Goal: Task Accomplishment & Management: Manage account settings

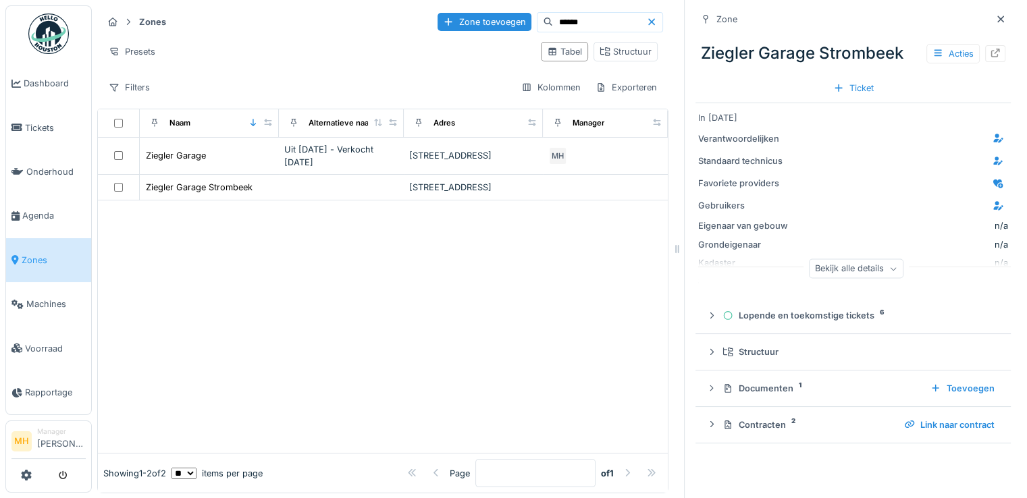
drag, startPoint x: 552, startPoint y: 22, endPoint x: 492, endPoint y: 25, distance: 60.2
click at [537, 25] on div "******" at bounding box center [600, 22] width 126 height 20
type input "*******"
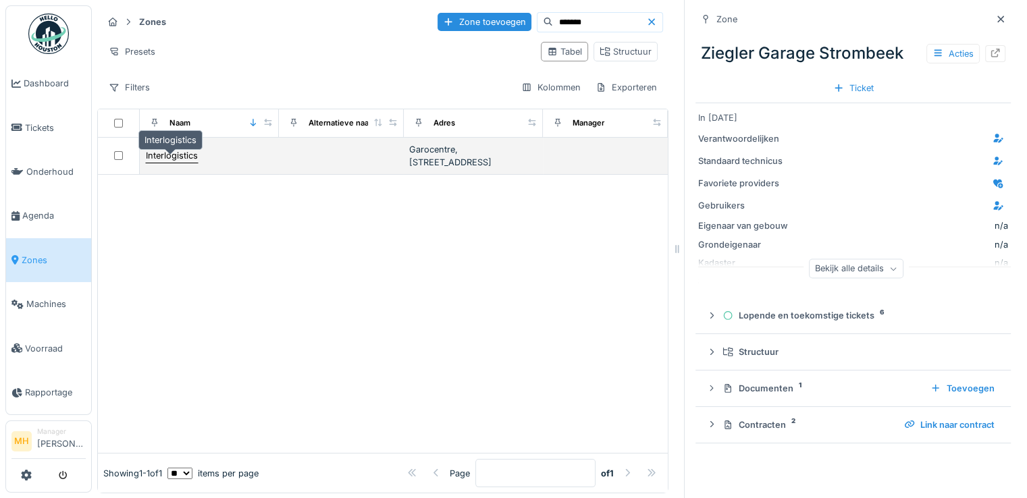
click at [164, 162] on div "Interlogistics" at bounding box center [172, 155] width 52 height 13
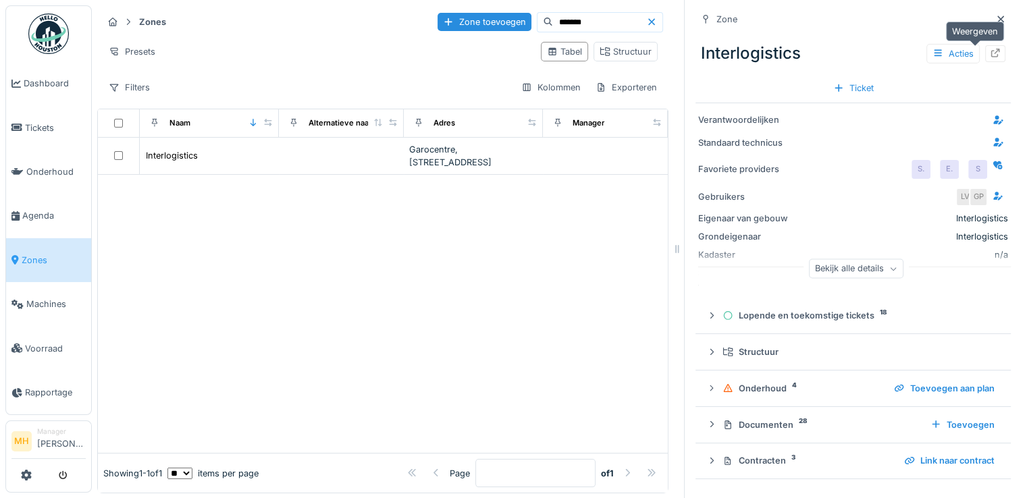
click at [990, 50] on icon at bounding box center [995, 53] width 11 height 9
click at [648, 20] on icon at bounding box center [651, 21] width 7 height 7
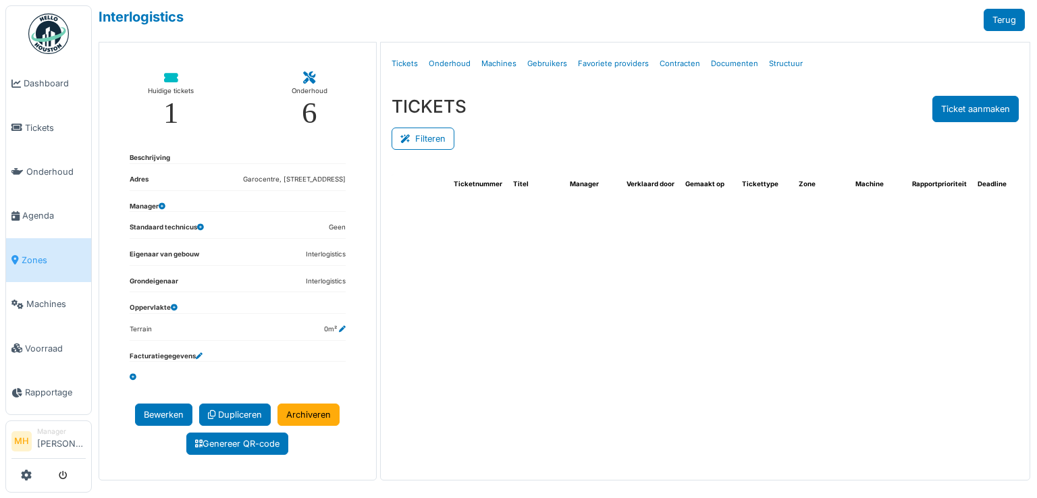
select select "***"
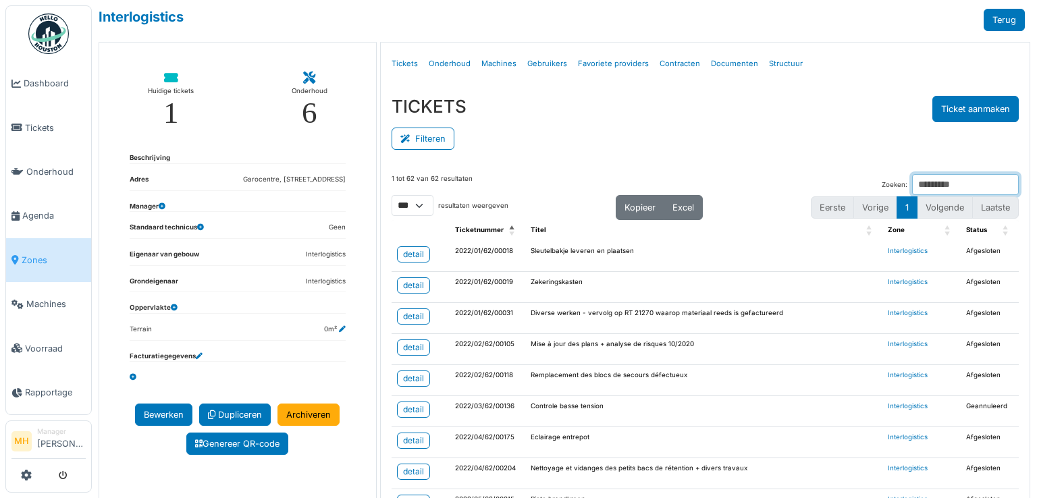
click at [912, 179] on input "Zoeken:" at bounding box center [965, 184] width 107 height 21
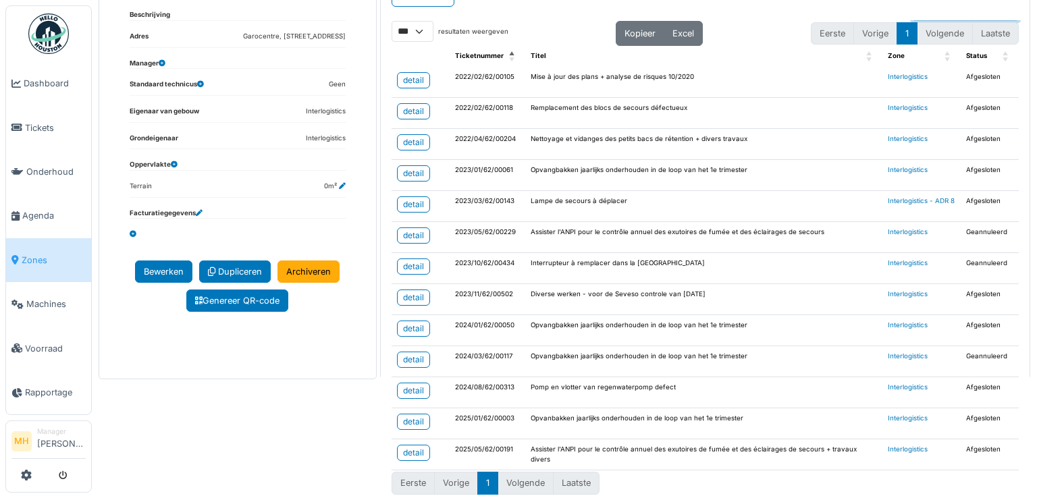
scroll to position [145, 0]
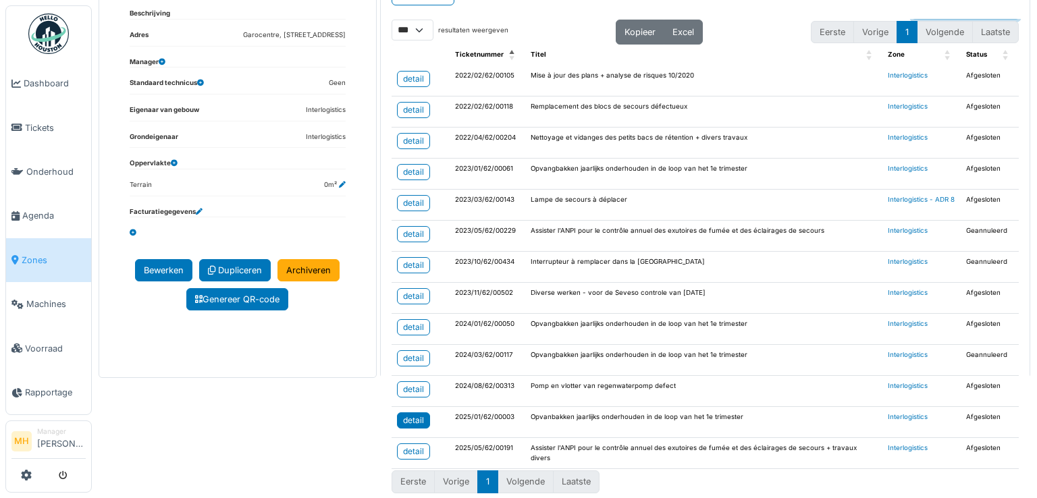
type input "**********"
click at [415, 415] on div "detail" at bounding box center [413, 421] width 21 height 12
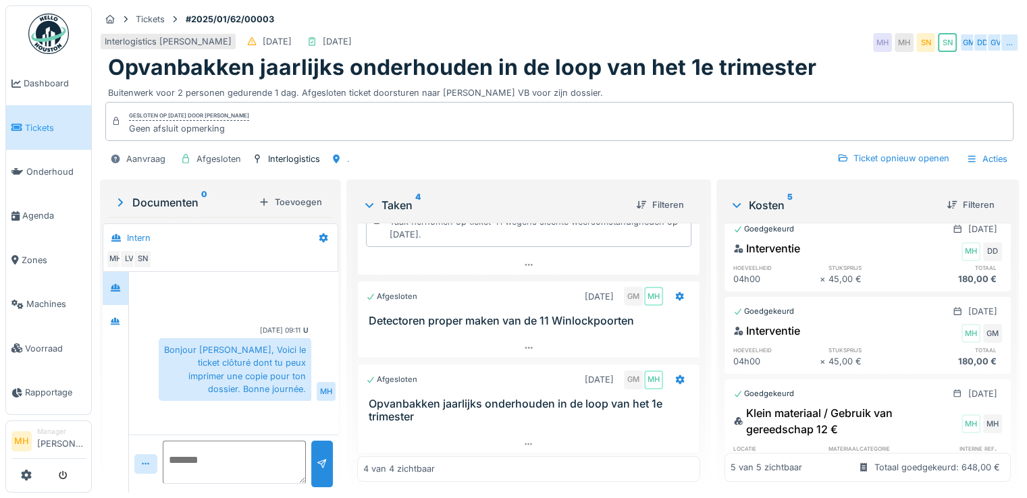
scroll to position [244, 0]
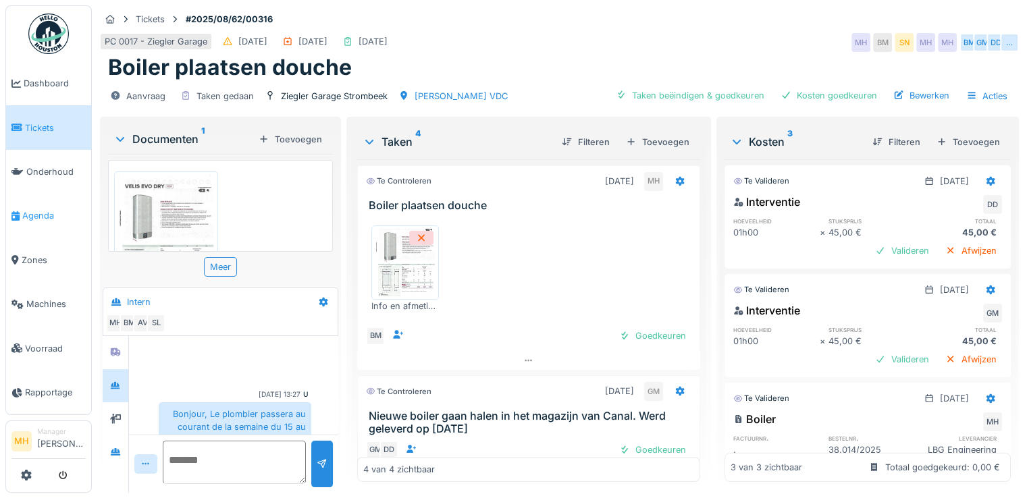
scroll to position [122, 0]
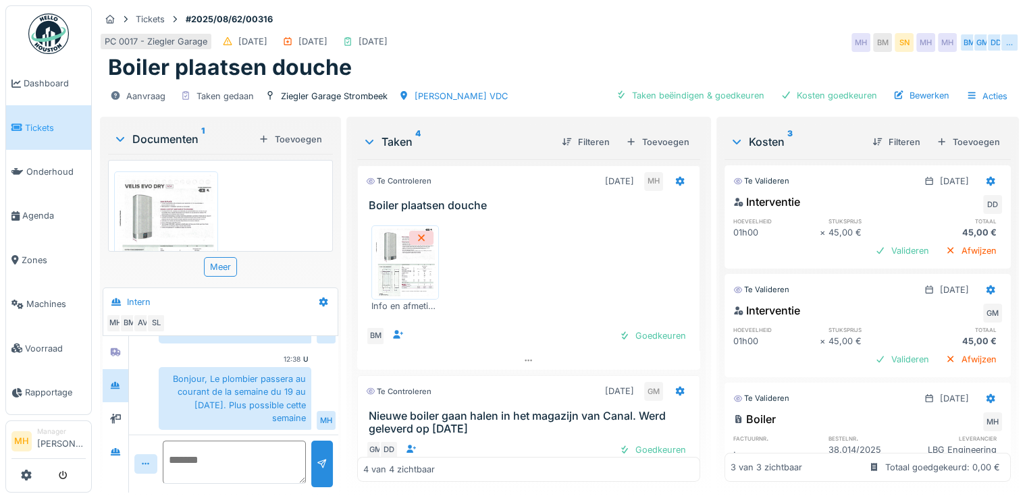
click at [53, 125] on span "Tickets" at bounding box center [55, 128] width 61 height 13
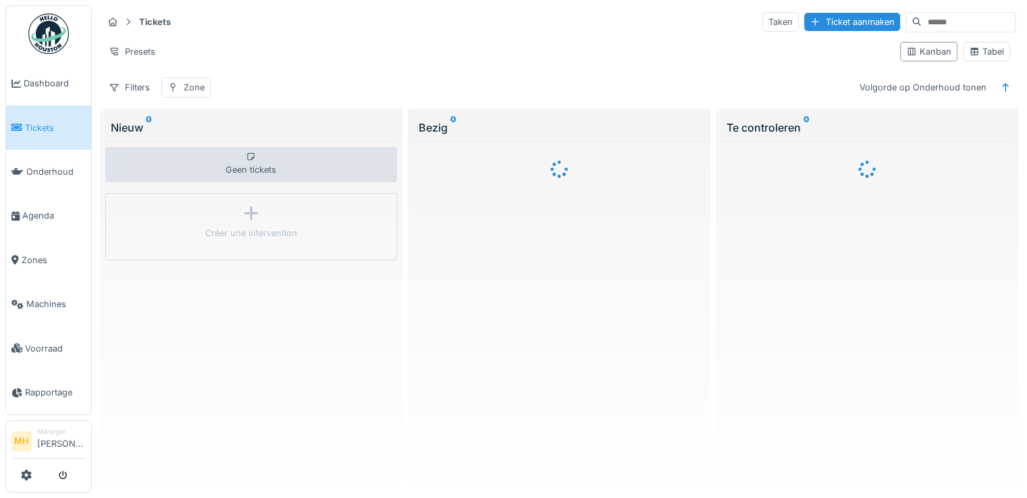
drag, startPoint x: 919, startPoint y: 22, endPoint x: 935, endPoint y: 19, distance: 17.2
click at [927, 20] on input at bounding box center [968, 22] width 93 height 19
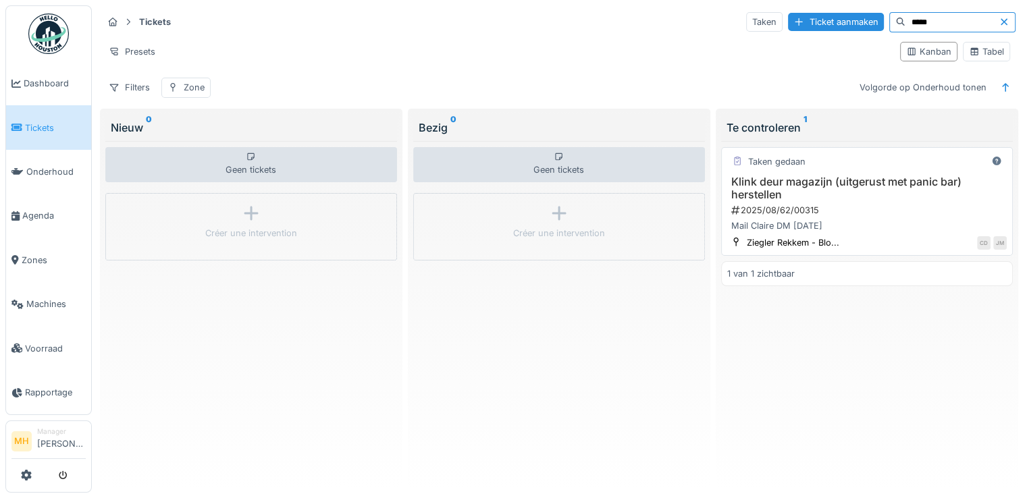
click at [829, 179] on h3 "Klink deur magazijn (uitgerust met panic bar) herstellen" at bounding box center [867, 189] width 280 height 26
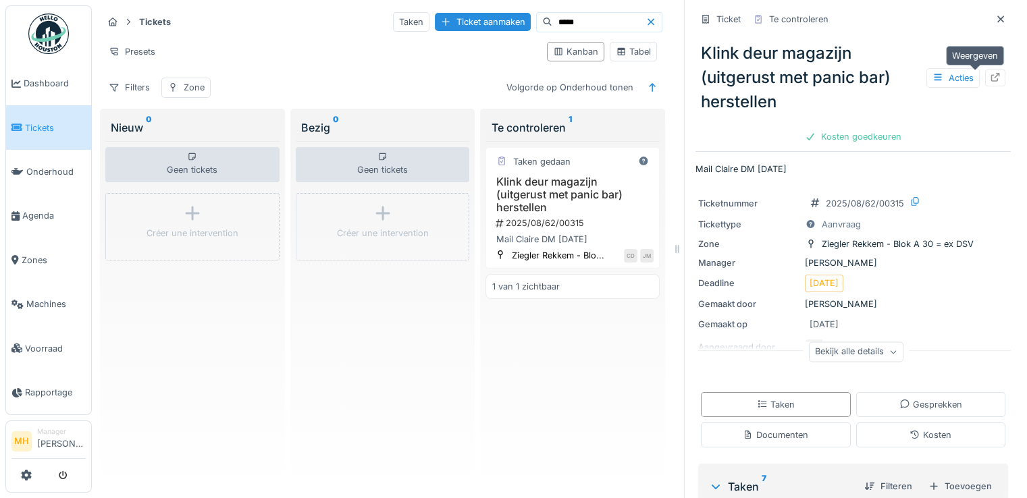
click at [990, 80] on icon at bounding box center [995, 77] width 11 height 9
drag, startPoint x: 554, startPoint y: 19, endPoint x: 498, endPoint y: 24, distance: 56.3
click at [498, 24] on div "Taken Ticket aanmaken *****" at bounding box center [527, 22] width 269 height 20
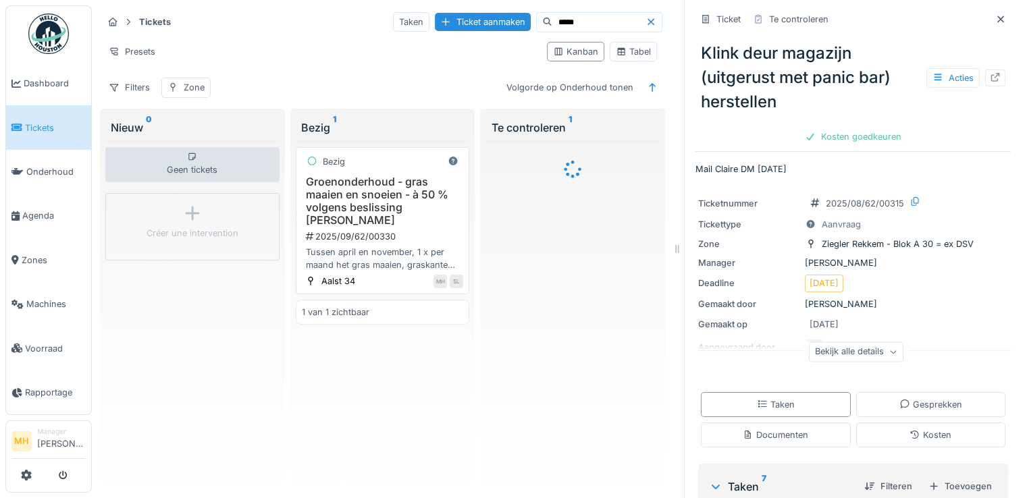
click at [416, 206] on h3 "Groenonderhoud - gras maaien en snoeien - à 50 % volgens beslissing Johan De Br…" at bounding box center [383, 202] width 162 height 52
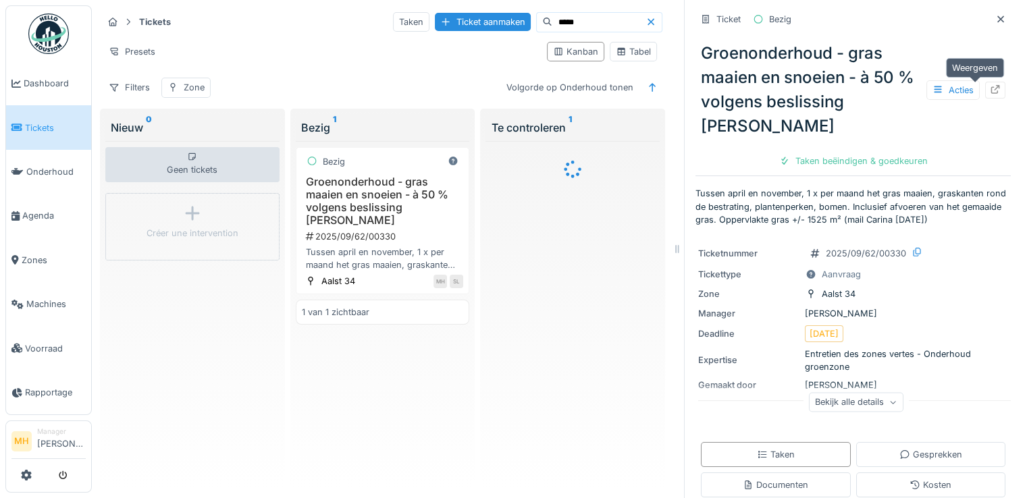
click at [990, 94] on div at bounding box center [995, 90] width 11 height 13
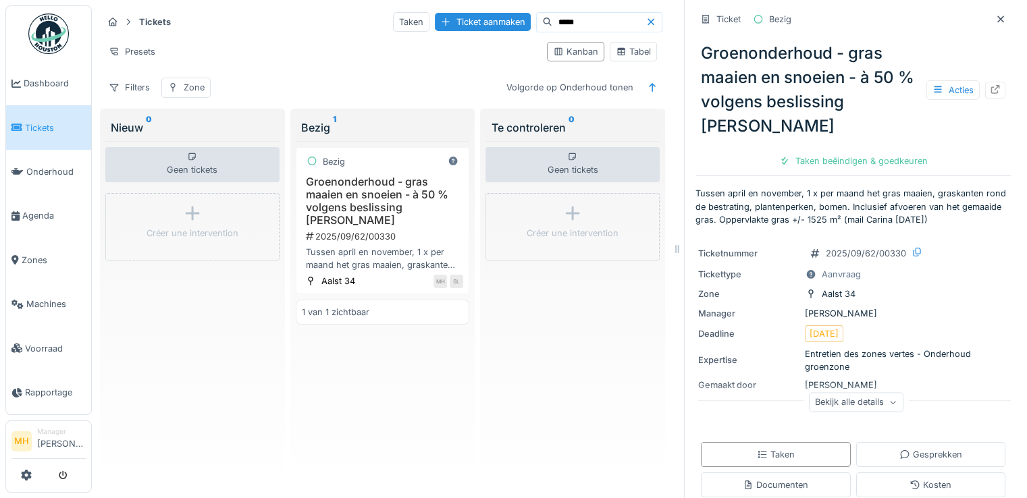
click at [556, 24] on input "*****" at bounding box center [598, 22] width 93 height 19
type input "*****"
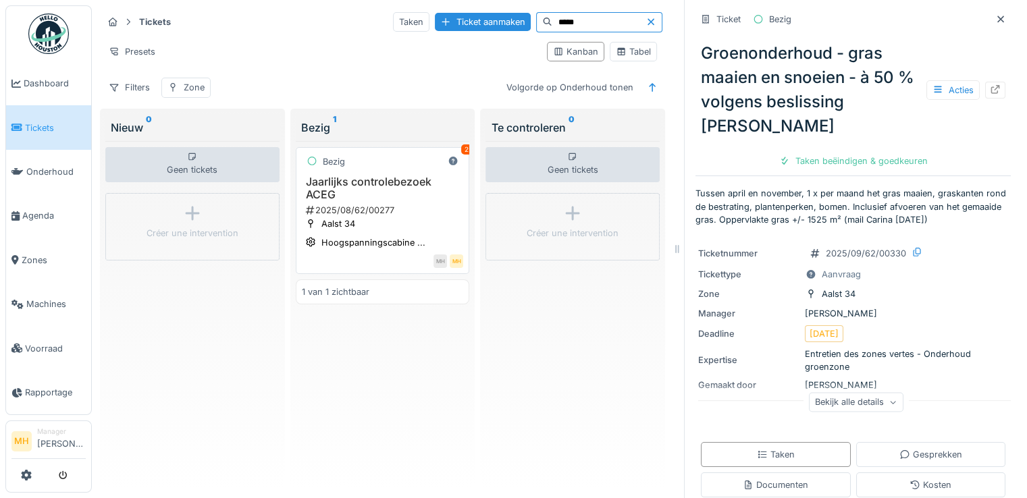
click at [377, 180] on h3 "Jaarlijks controlebezoek ACEG" at bounding box center [383, 189] width 162 height 26
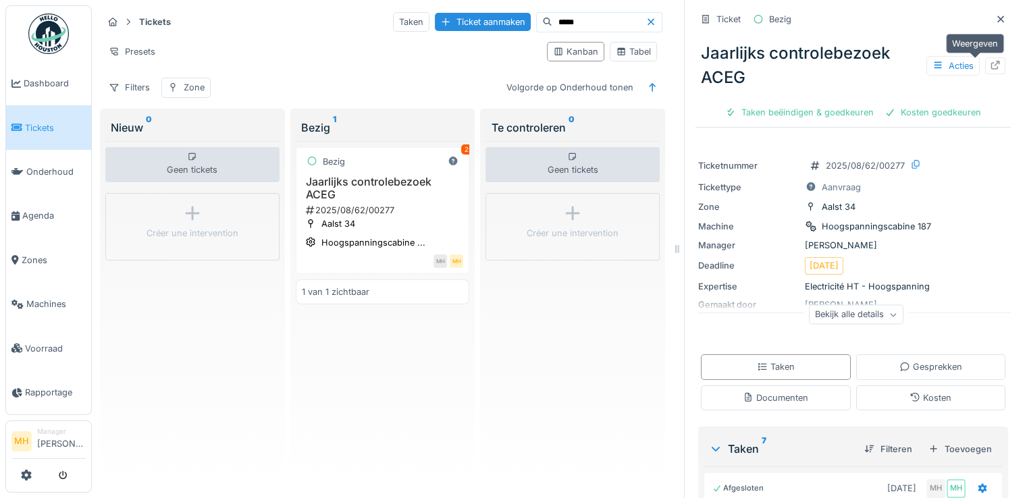
click at [990, 63] on icon at bounding box center [995, 65] width 11 height 9
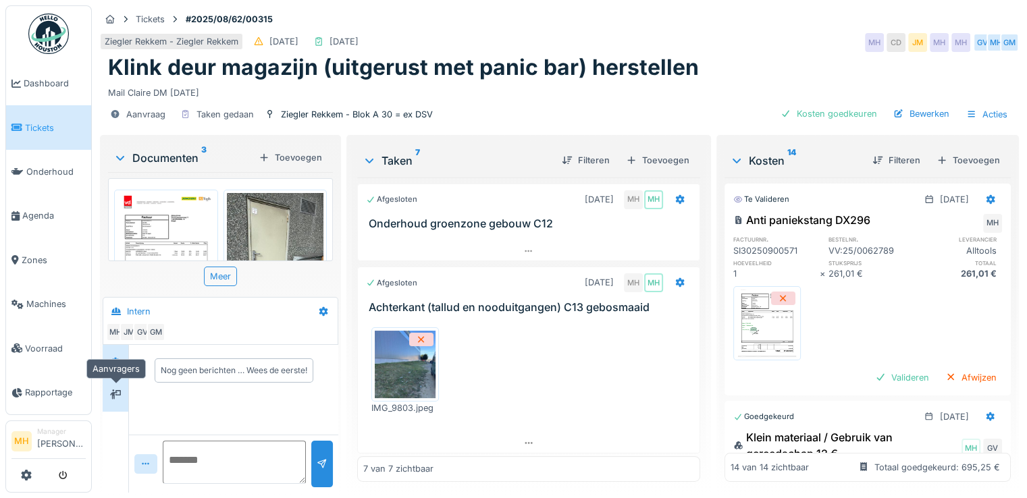
click at [111, 395] on icon at bounding box center [115, 394] width 11 height 9
click at [878, 378] on div "Valideren" at bounding box center [902, 378] width 65 height 18
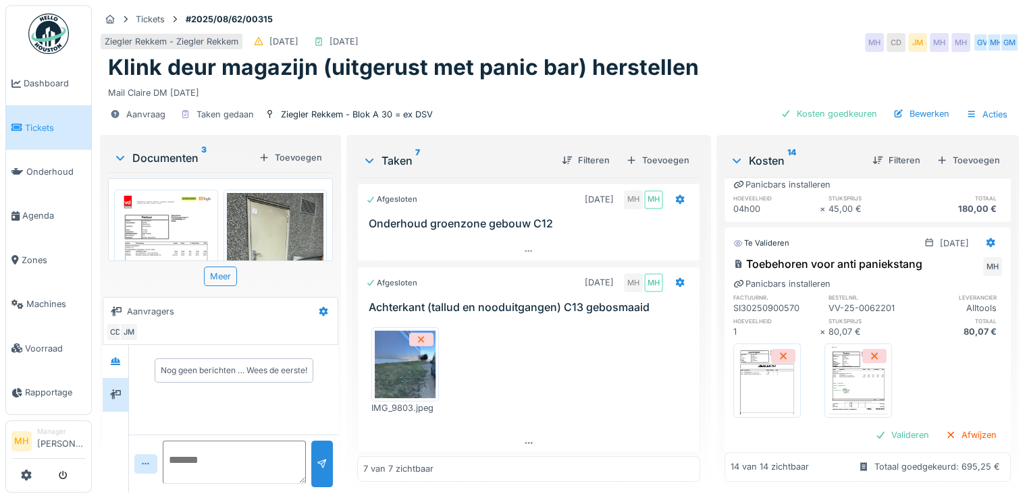
scroll to position [743, 0]
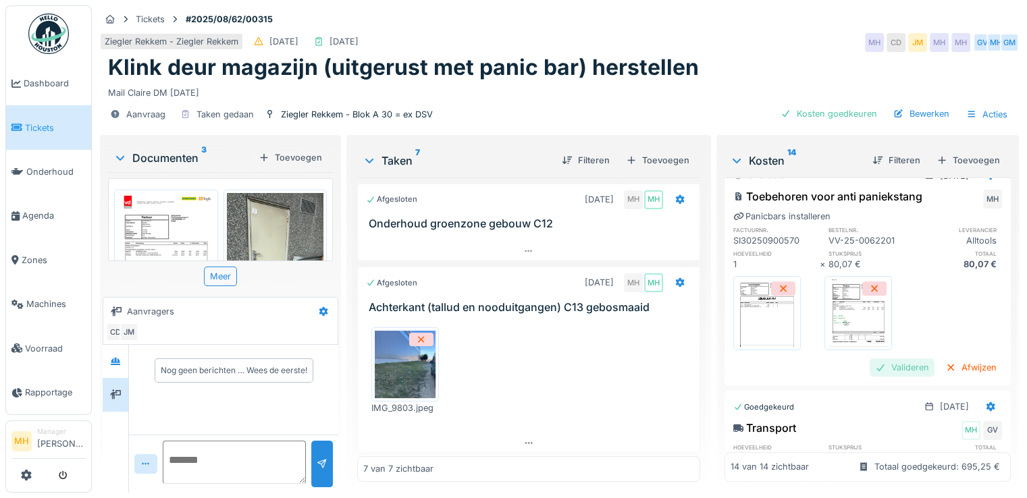
click at [878, 363] on div "Valideren" at bounding box center [902, 368] width 65 height 18
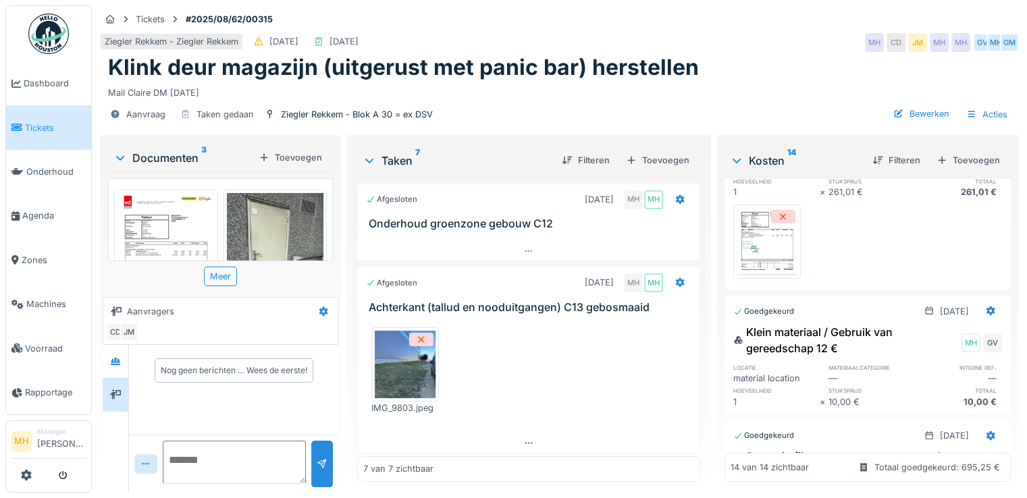
scroll to position [0, 0]
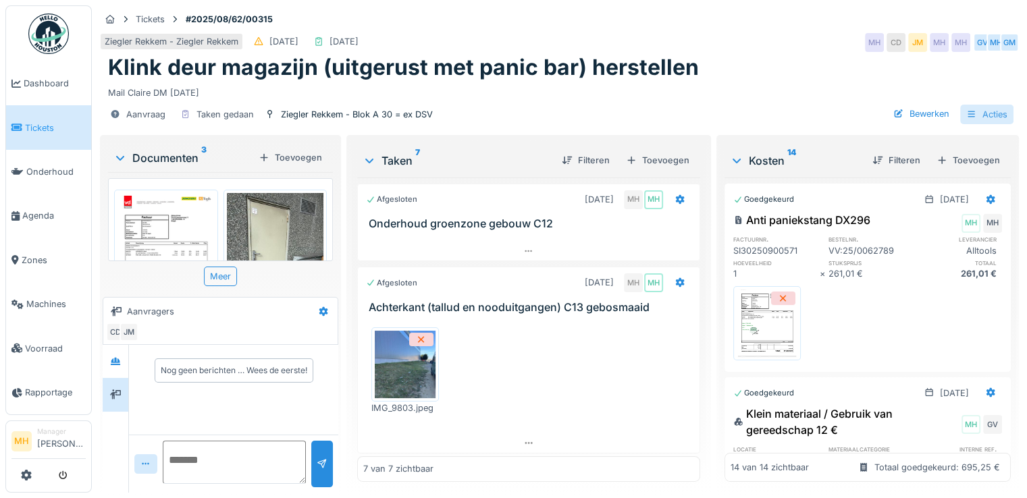
click at [987, 109] on div "Acties" at bounding box center [986, 115] width 53 height 20
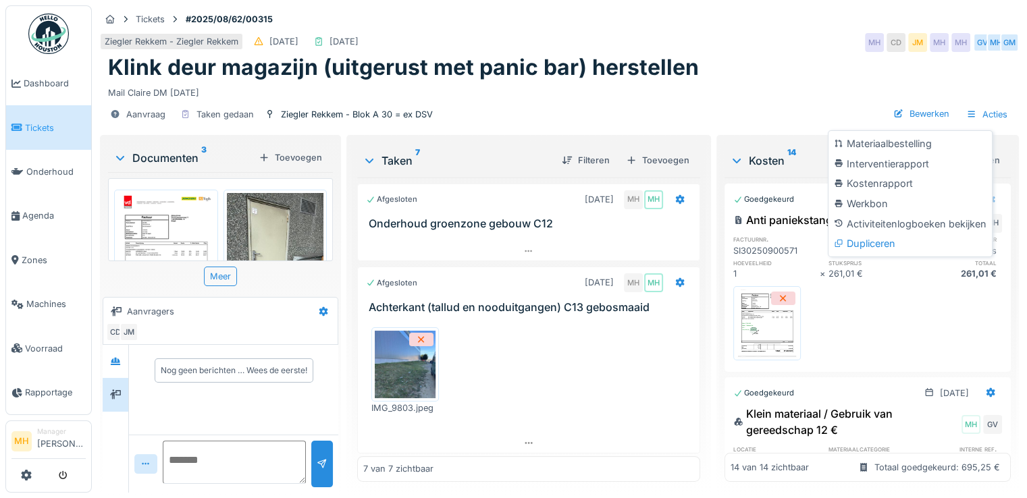
click at [886, 174] on div "Kostenrapport" at bounding box center [910, 184] width 158 height 20
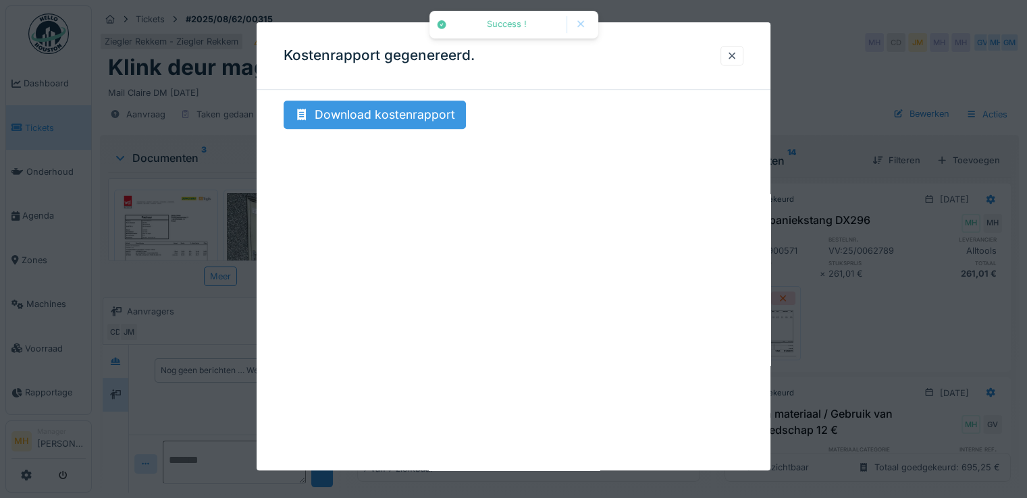
click at [383, 120] on div "Download kostenrapport" at bounding box center [375, 115] width 182 height 28
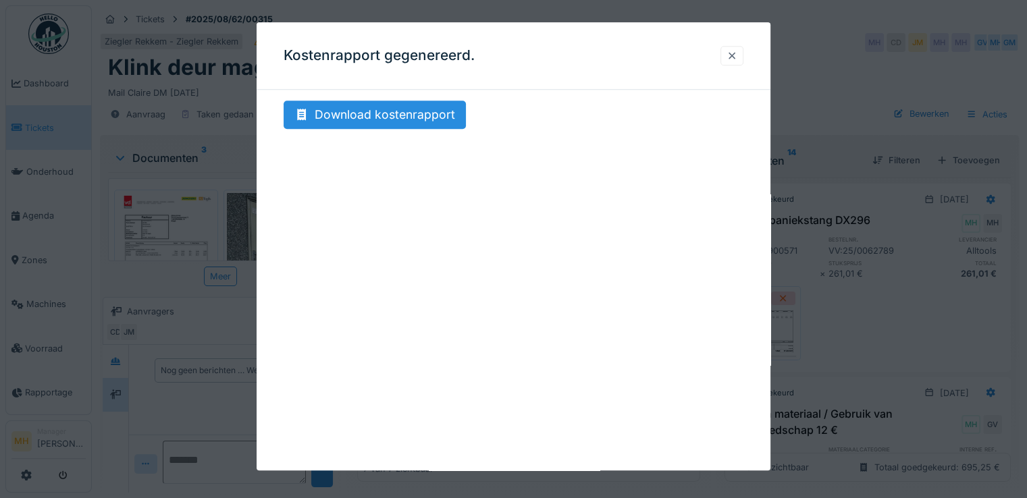
click at [738, 56] on div at bounding box center [732, 55] width 11 height 13
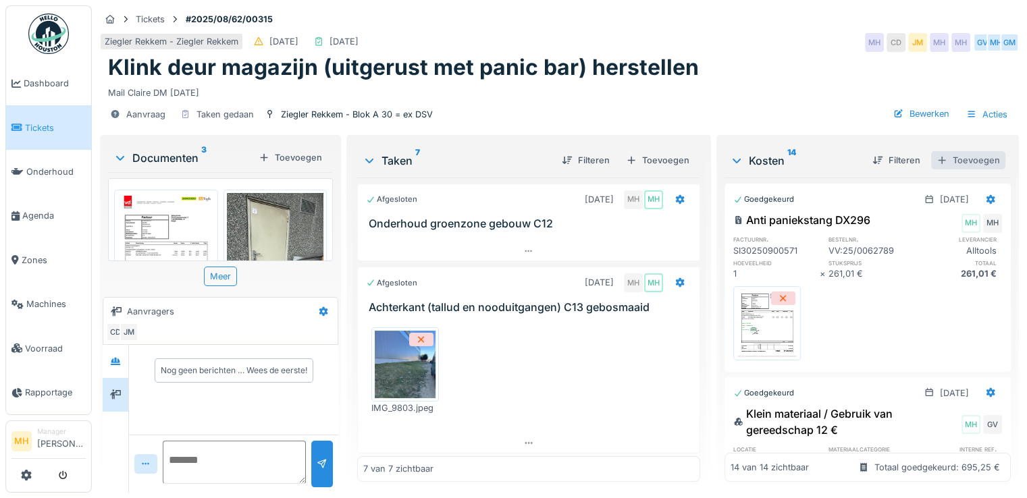
click at [954, 151] on div "Toevoegen" at bounding box center [968, 160] width 74 height 18
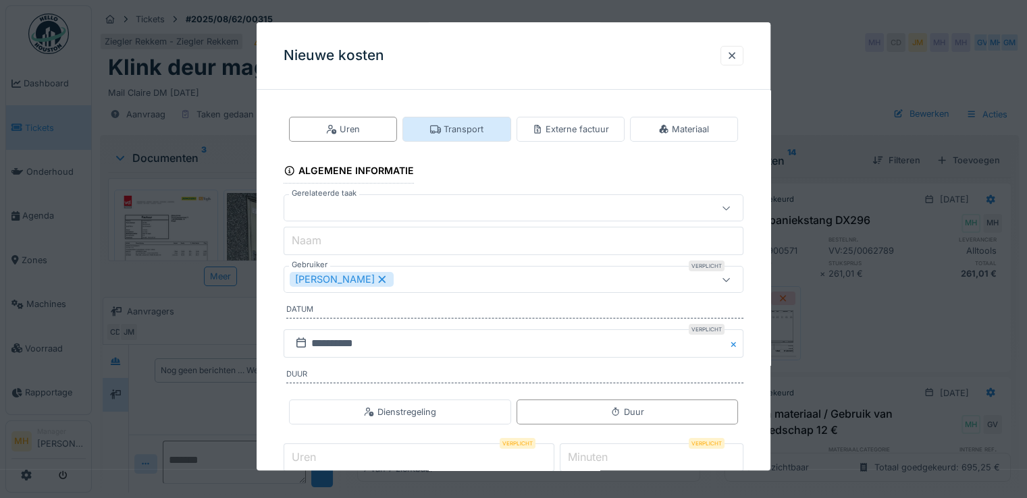
click at [482, 130] on div "Transport" at bounding box center [456, 129] width 53 height 13
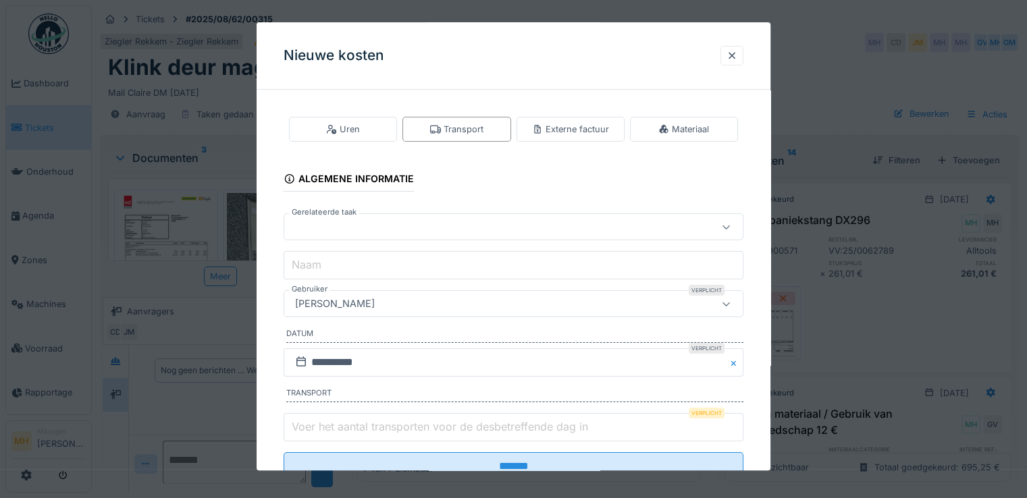
click at [362, 301] on div "[PERSON_NAME]" at bounding box center [335, 304] width 90 height 15
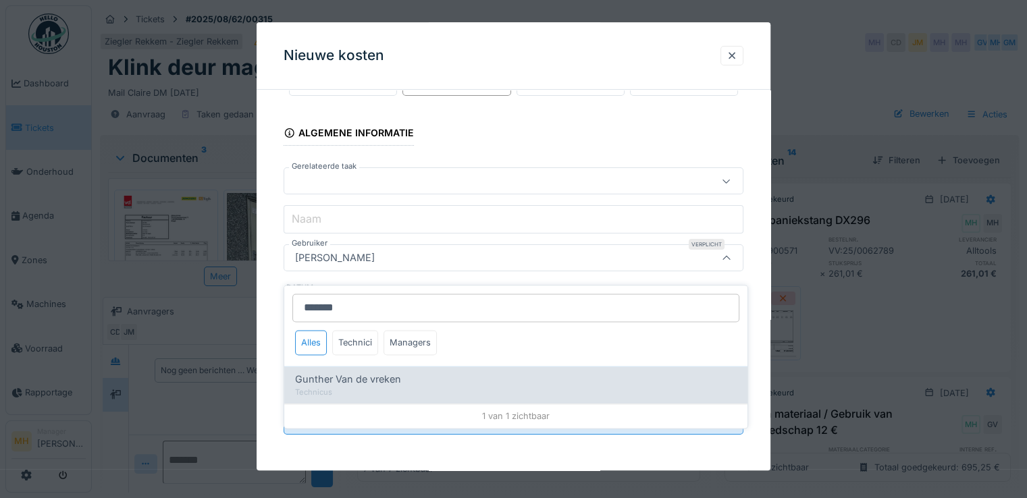
type input "*******"
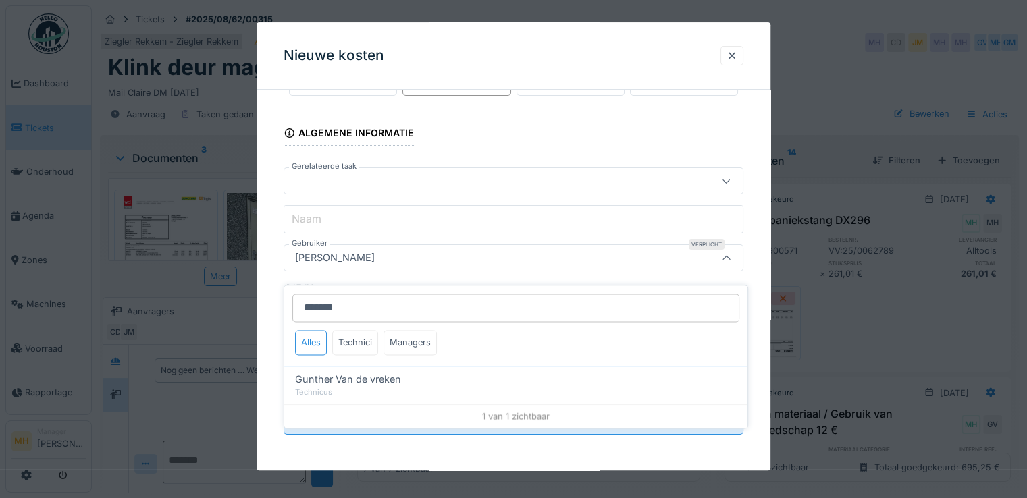
click at [338, 373] on span "Gunther Van de vreken" at bounding box center [348, 380] width 106 height 15
type input "****"
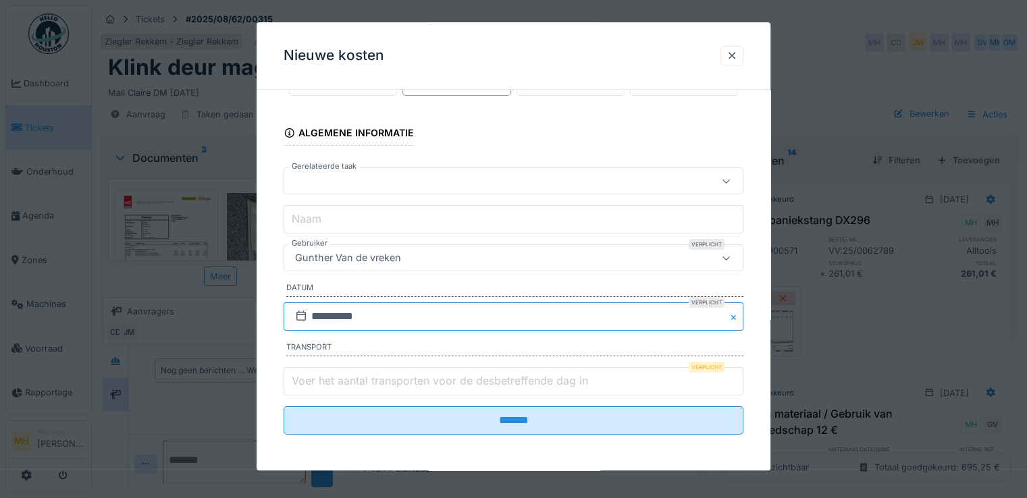
click at [365, 311] on input "**********" at bounding box center [514, 317] width 460 height 28
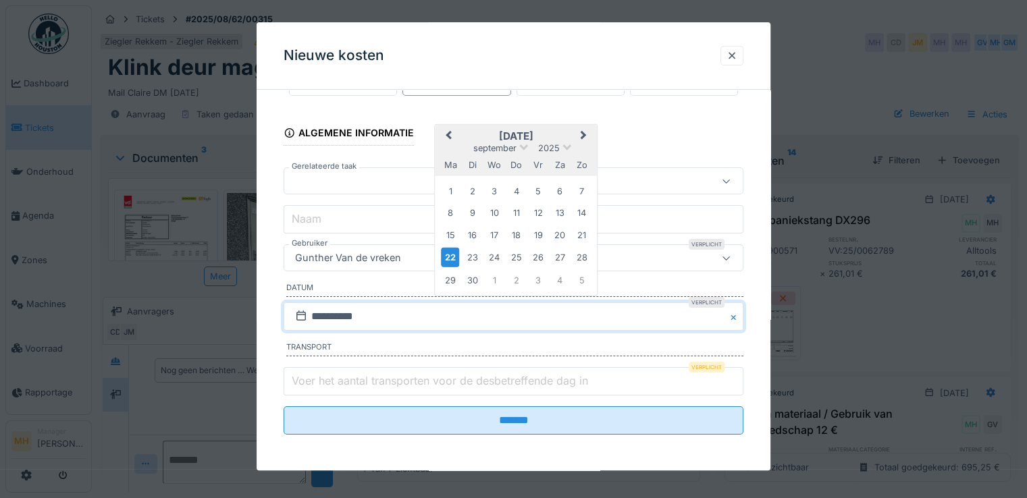
drag, startPoint x: 452, startPoint y: 232, endPoint x: 457, endPoint y: 239, distance: 8.8
click at [452, 232] on div "15" at bounding box center [450, 235] width 18 height 18
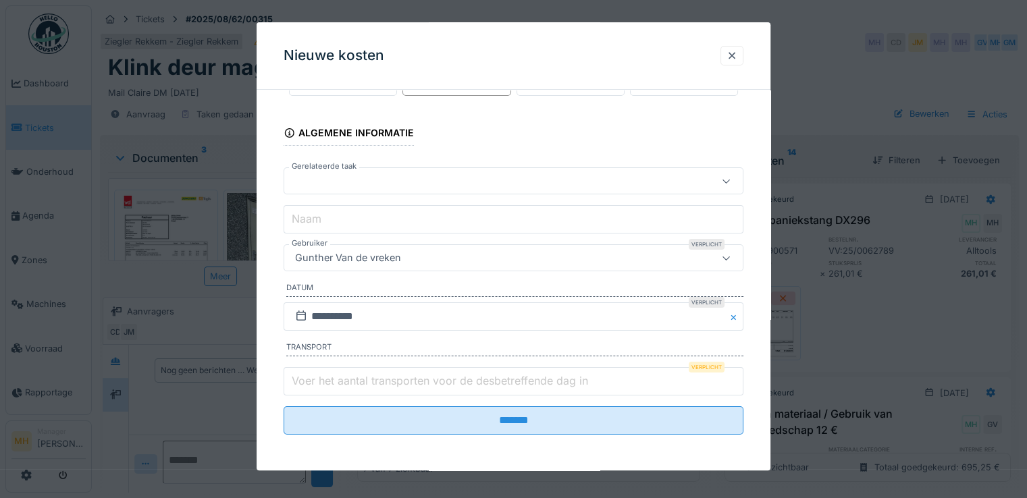
click at [362, 369] on input "Voer het aantal transporten voor de desbetreffende dag in" at bounding box center [514, 381] width 460 height 28
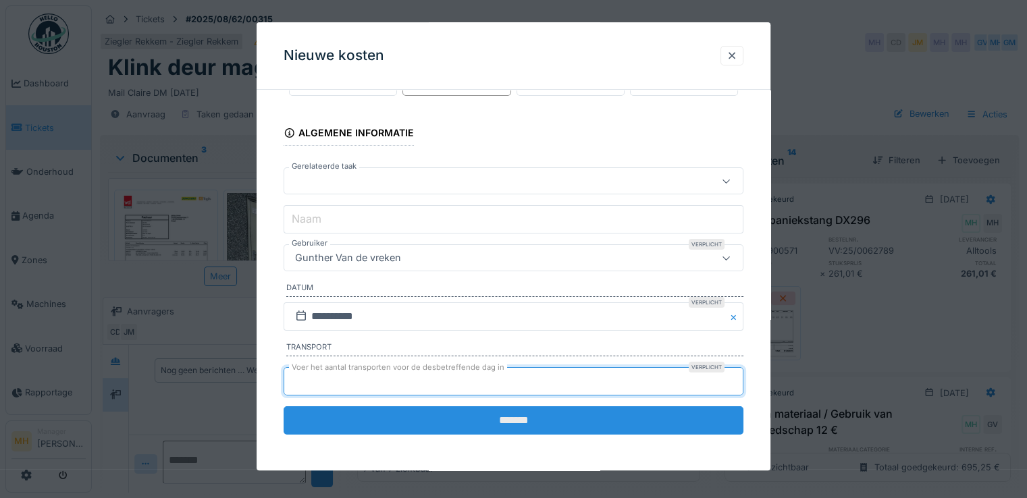
type input "*"
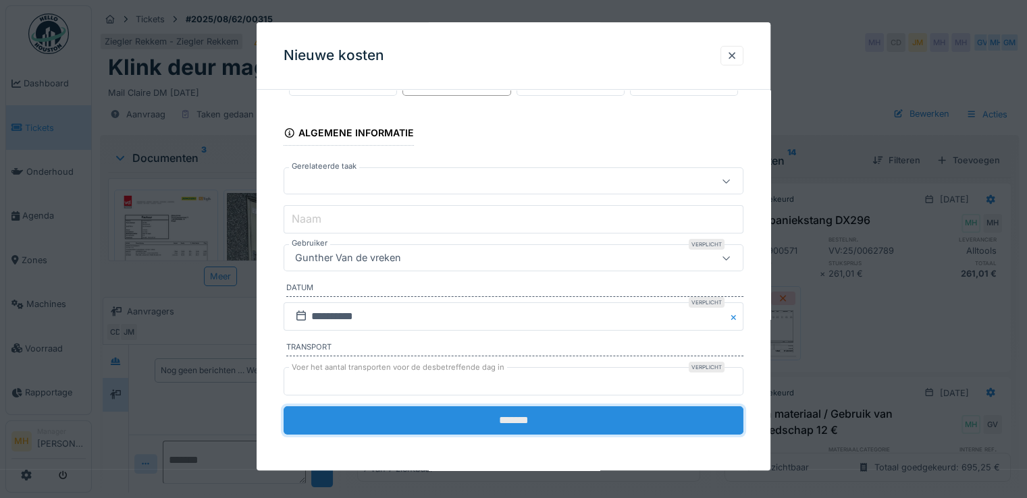
drag, startPoint x: 492, startPoint y: 419, endPoint x: 557, endPoint y: 419, distance: 64.2
click at [493, 419] on input "*******" at bounding box center [514, 421] width 460 height 28
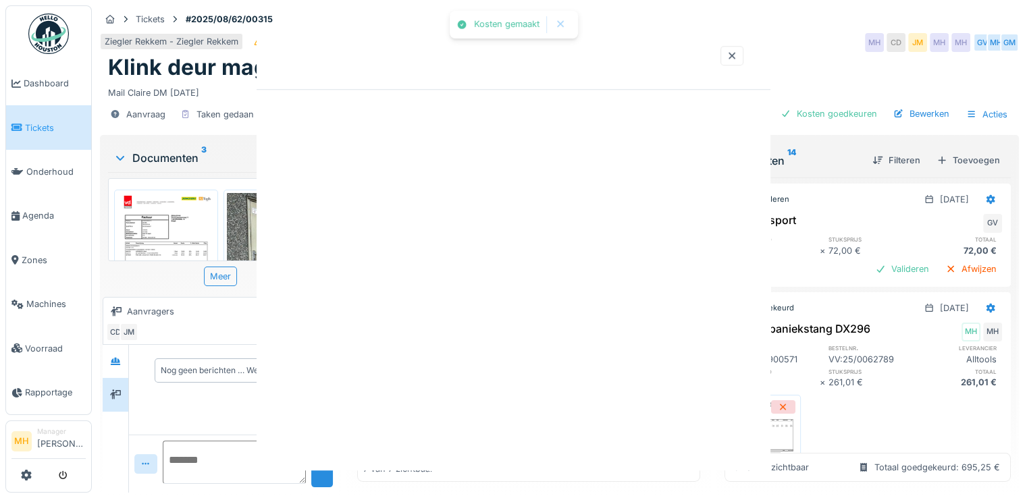
scroll to position [0, 0]
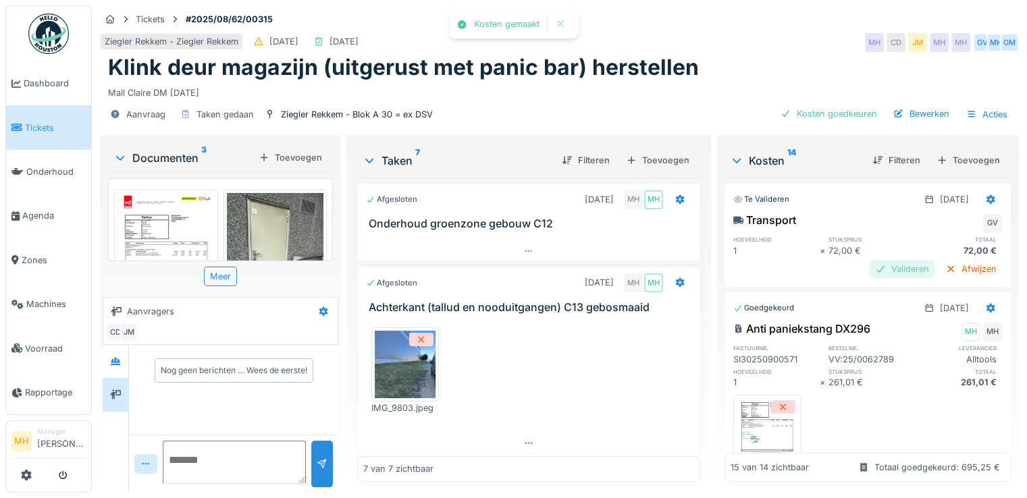
click at [870, 260] on div "Valideren" at bounding box center [902, 269] width 65 height 18
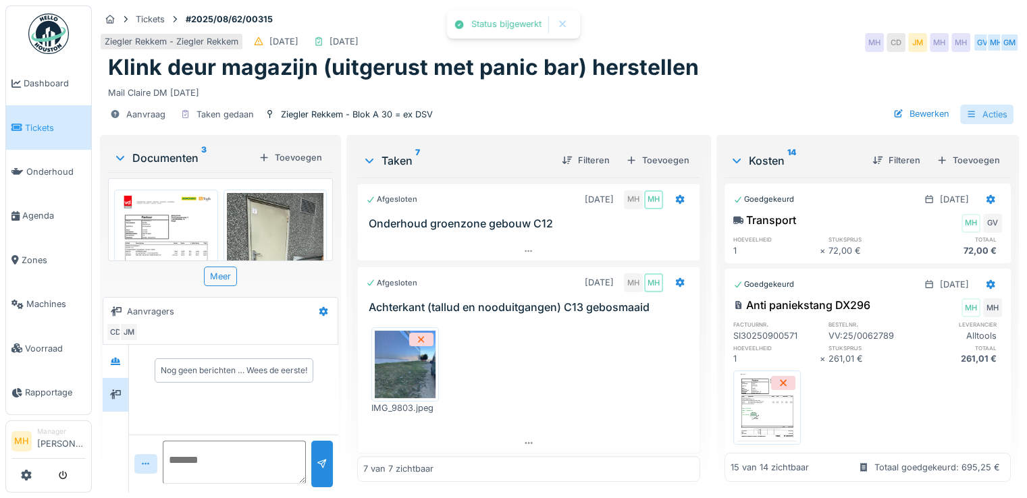
click at [983, 105] on div "Acties" at bounding box center [986, 115] width 53 height 20
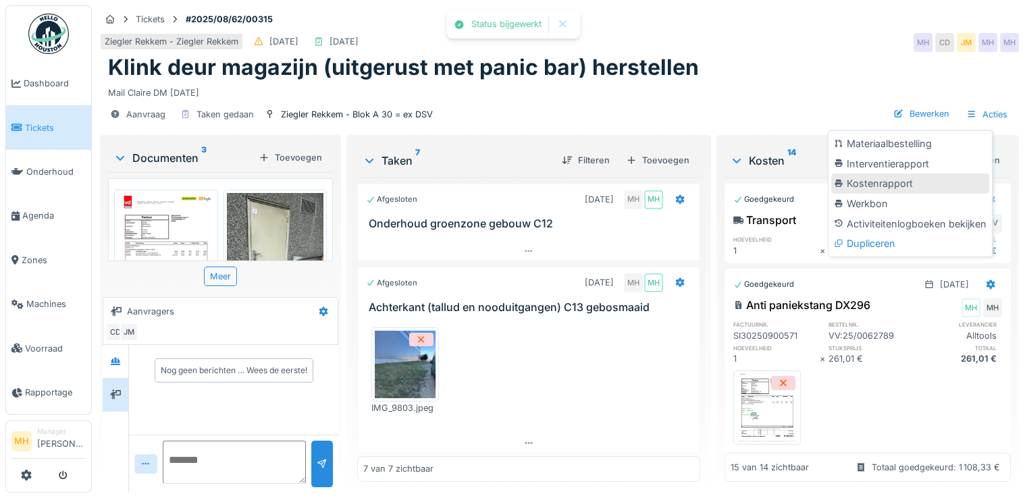
click at [888, 174] on div "Kostenrapport" at bounding box center [910, 184] width 158 height 20
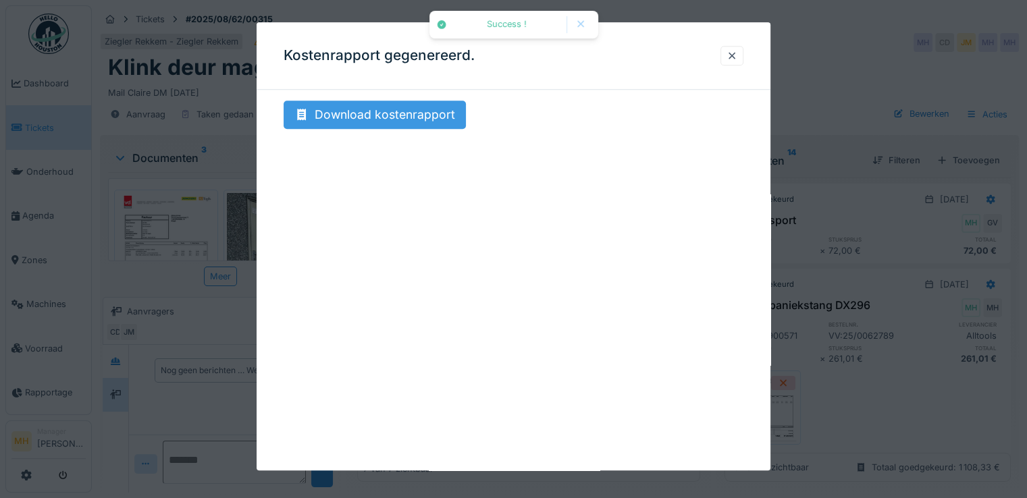
click at [421, 114] on div "Download kostenrapport" at bounding box center [375, 115] width 182 height 28
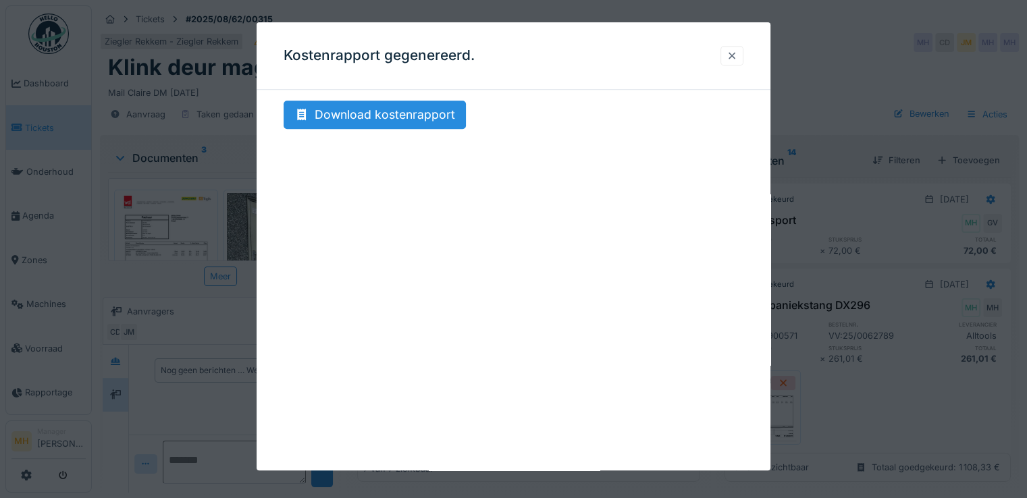
click at [738, 56] on div at bounding box center [732, 55] width 11 height 13
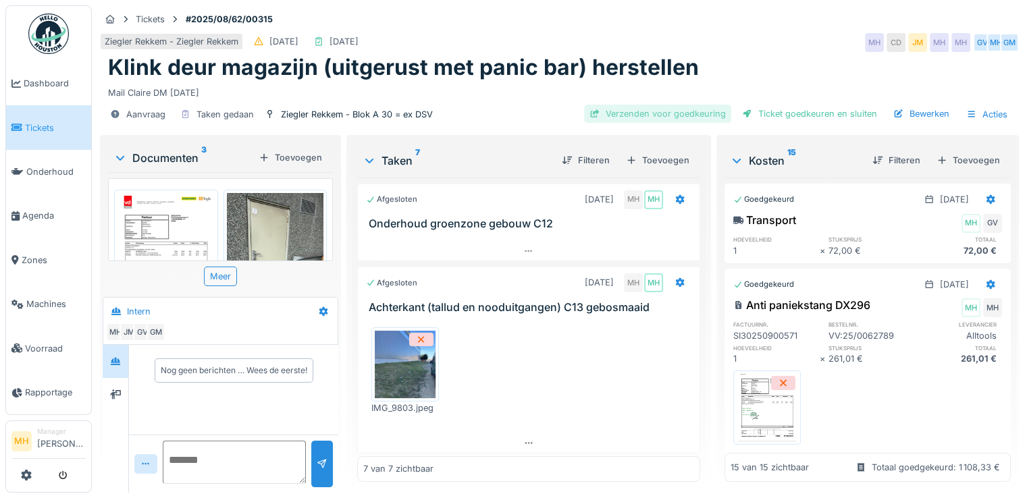
click at [643, 109] on div "Verzenden voor goedkeuring" at bounding box center [657, 114] width 147 height 18
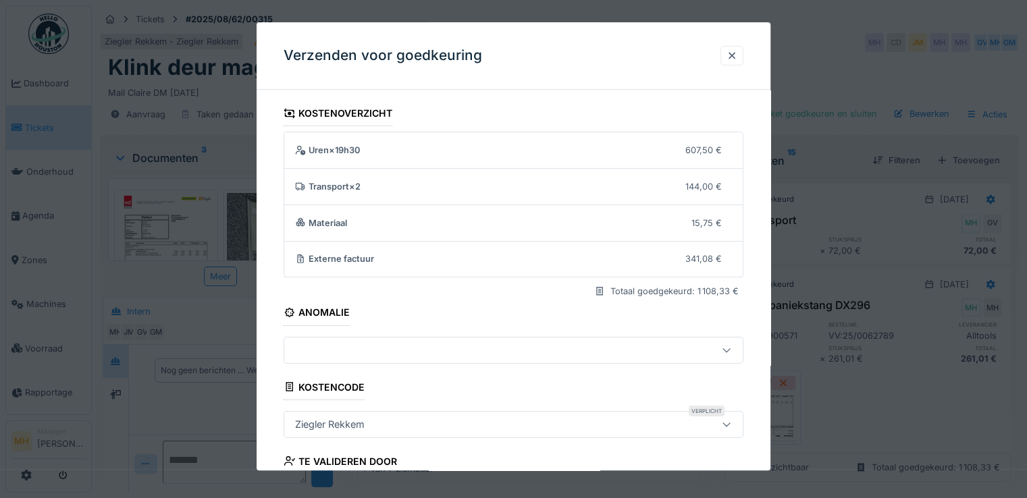
scroll to position [117, 0]
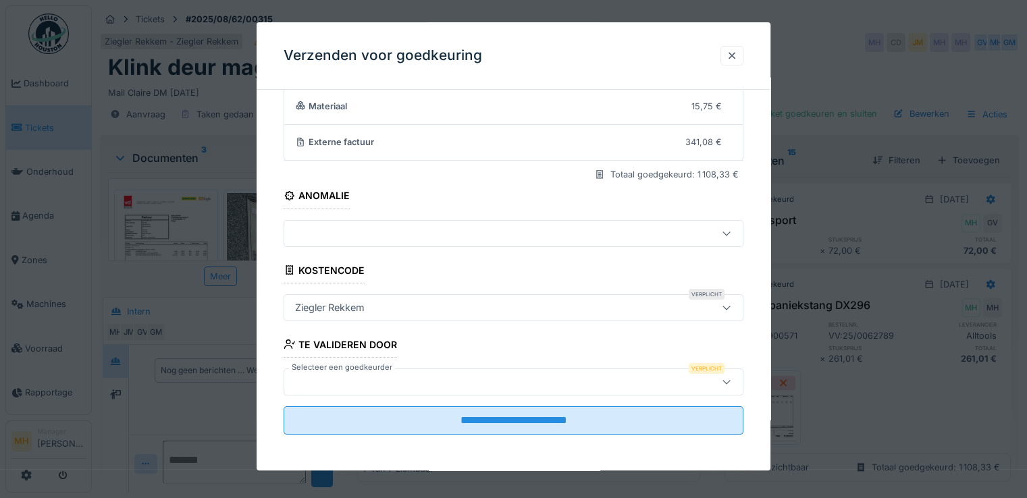
click at [317, 380] on div at bounding box center [486, 382] width 392 height 15
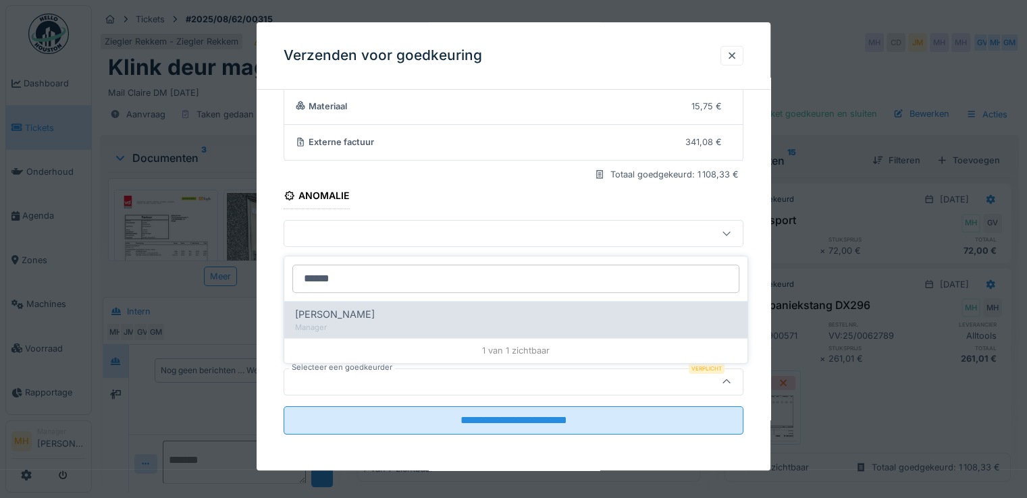
type input "******"
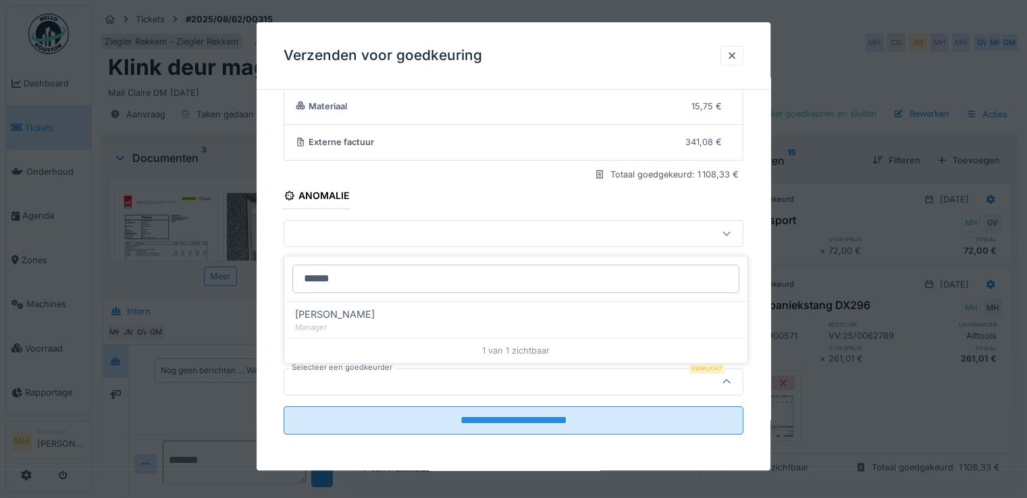
drag, startPoint x: 350, startPoint y: 314, endPoint x: 443, endPoint y: 355, distance: 101.9
click at [351, 314] on span "Samuel Lima" at bounding box center [335, 314] width 80 height 15
type input "****"
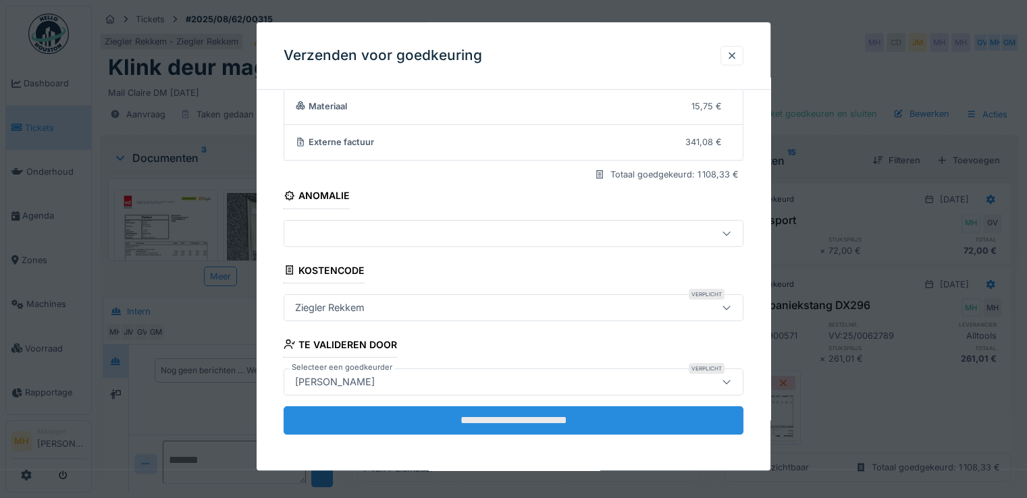
click at [487, 419] on input "**********" at bounding box center [514, 421] width 460 height 28
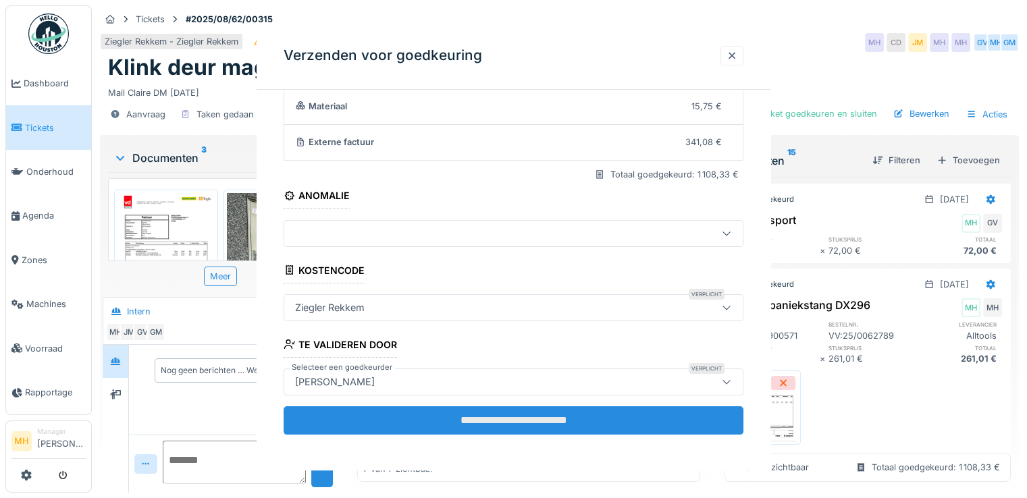
scroll to position [0, 0]
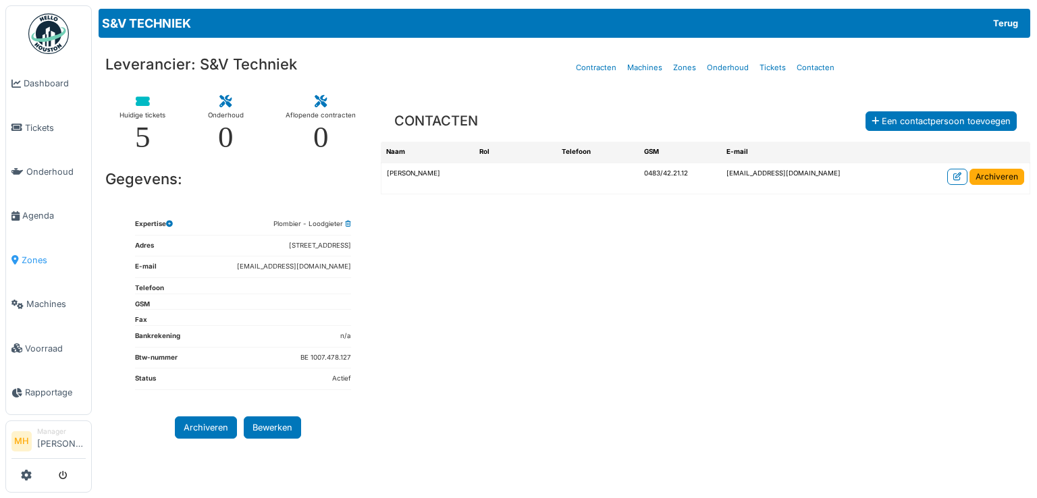
click at [29, 254] on span "Zones" at bounding box center [54, 260] width 64 height 13
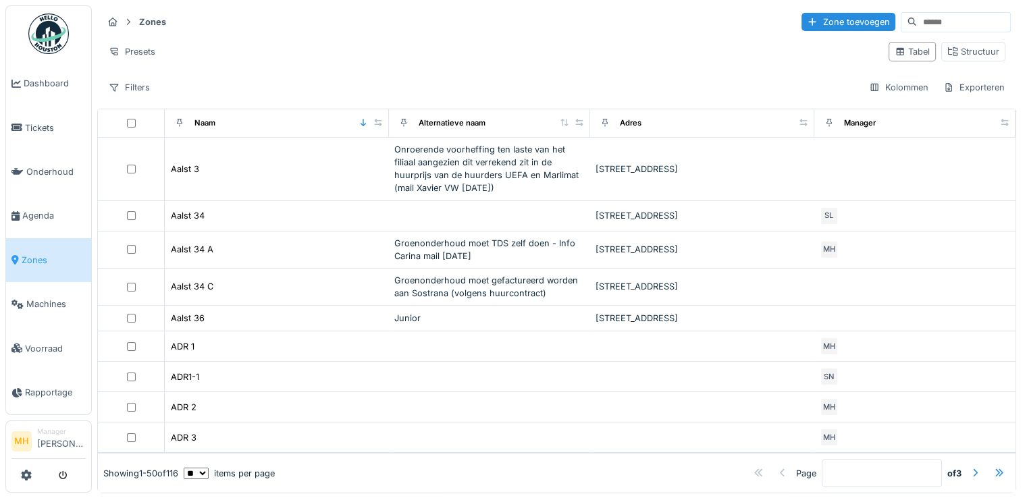
click at [917, 20] on input at bounding box center [963, 22] width 93 height 19
type input "*******"
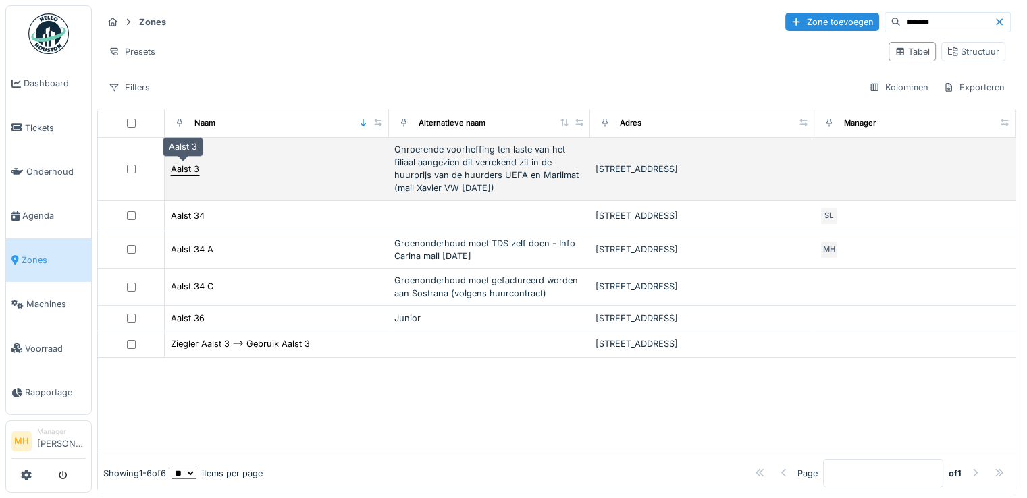
click at [191, 167] on div "Aalst 3" at bounding box center [185, 169] width 28 height 13
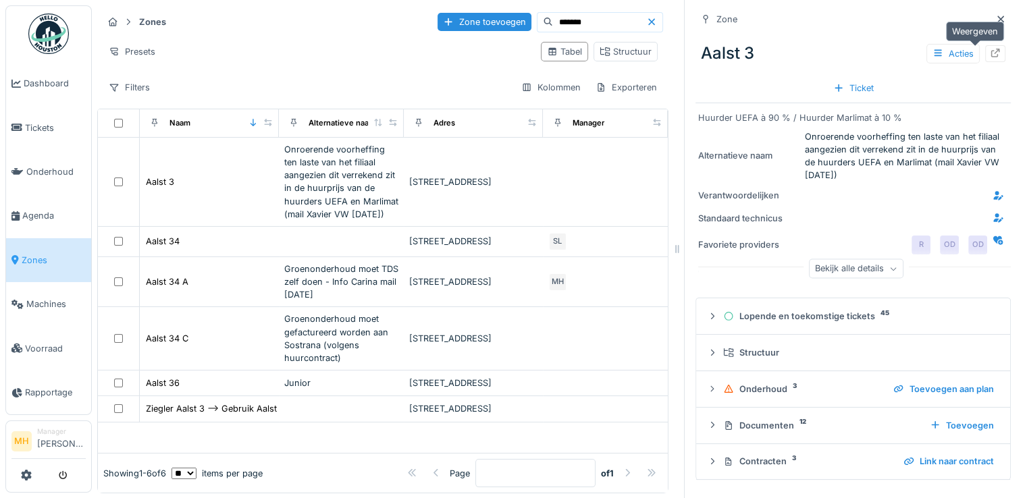
click at [990, 51] on icon at bounding box center [995, 53] width 11 height 9
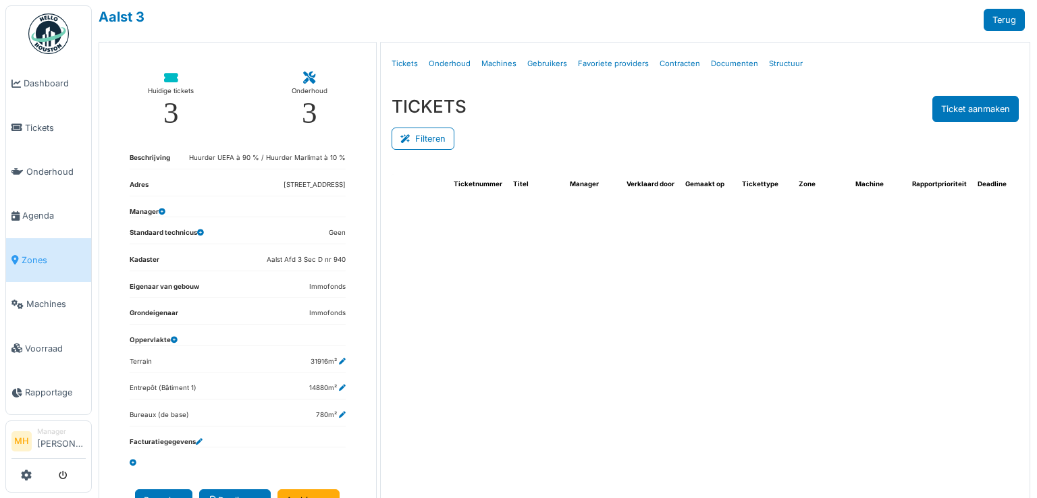
select select "***"
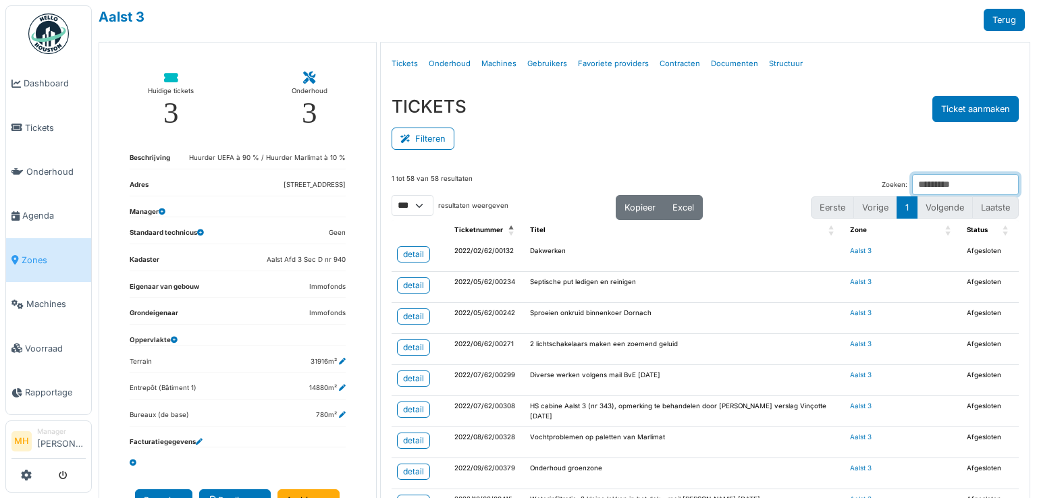
drag, startPoint x: 887, startPoint y: 188, endPoint x: 900, endPoint y: 181, distance: 13.9
click at [912, 182] on input "Zoeken:" at bounding box center [965, 184] width 107 height 21
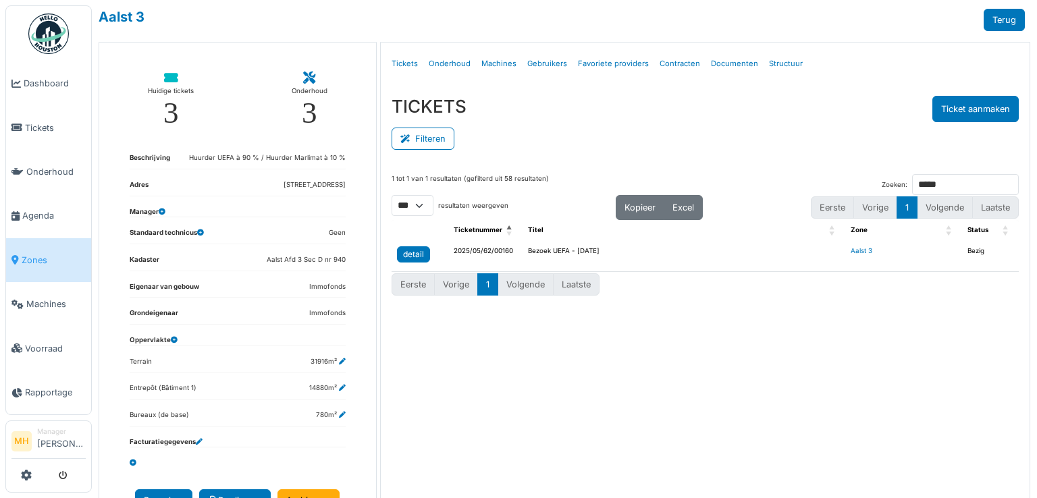
click at [405, 249] on div "detail" at bounding box center [413, 255] width 21 height 12
drag, startPoint x: 905, startPoint y: 182, endPoint x: 862, endPoint y: 180, distance: 43.3
click at [882, 180] on div "Zoeken: *****" at bounding box center [950, 184] width 137 height 21
click at [413, 252] on div "detail" at bounding box center [413, 255] width 21 height 12
drag, startPoint x: 913, startPoint y: 178, endPoint x: 775, endPoint y: 190, distance: 139.0
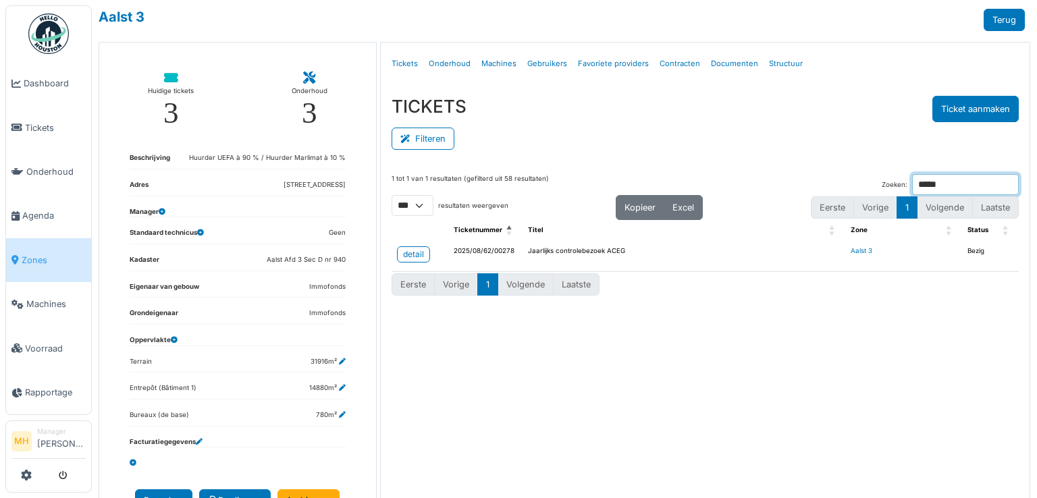
click at [775, 190] on div "1 tot 1 van 1 resultaten (gefilterd uit 58 resultaten) Zoeken: *****" at bounding box center [705, 184] width 627 height 21
type input "*****"
click at [411, 251] on div "detail" at bounding box center [413, 255] width 21 height 12
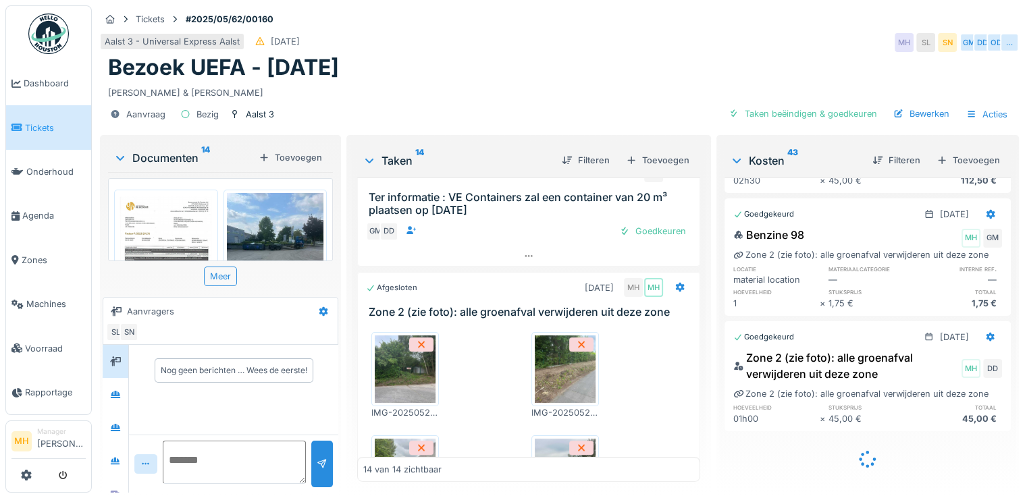
scroll to position [743, 0]
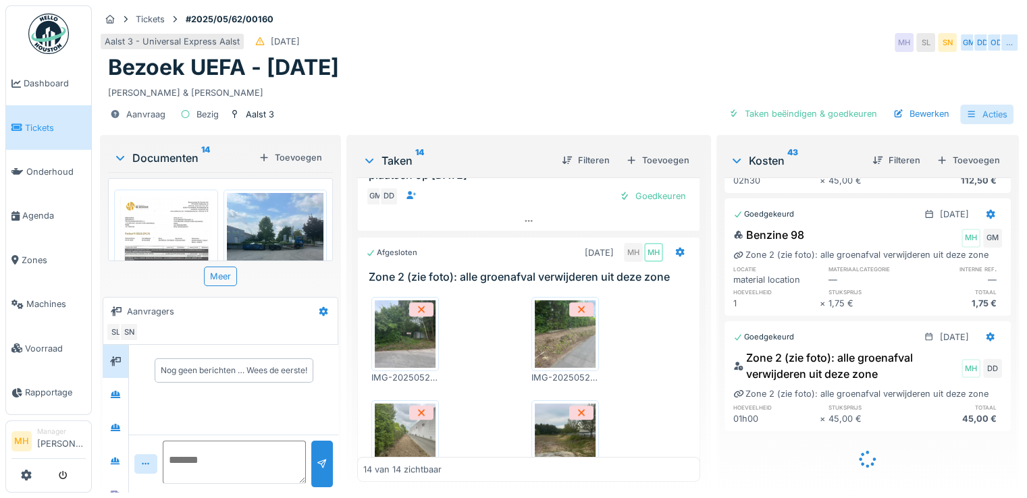
click at [981, 119] on div "Acties" at bounding box center [986, 115] width 53 height 20
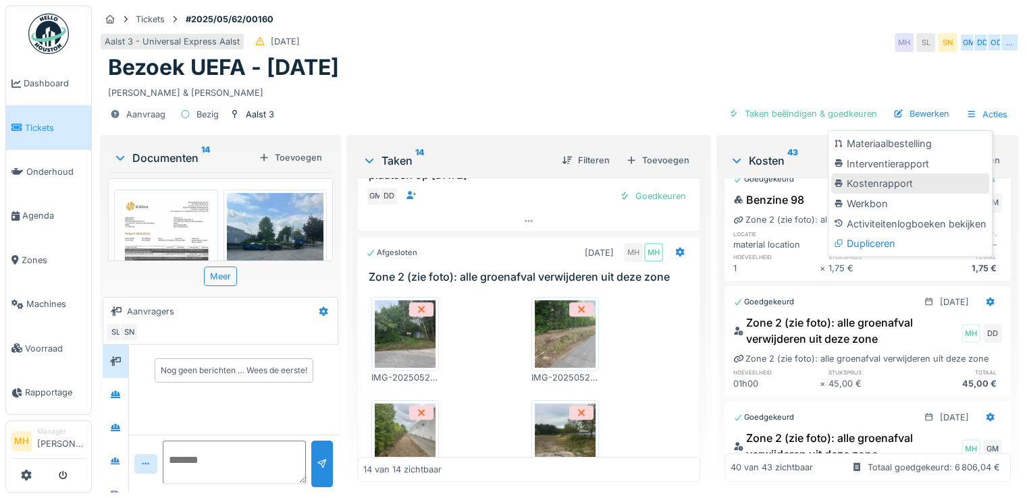
scroll to position [2228, 0]
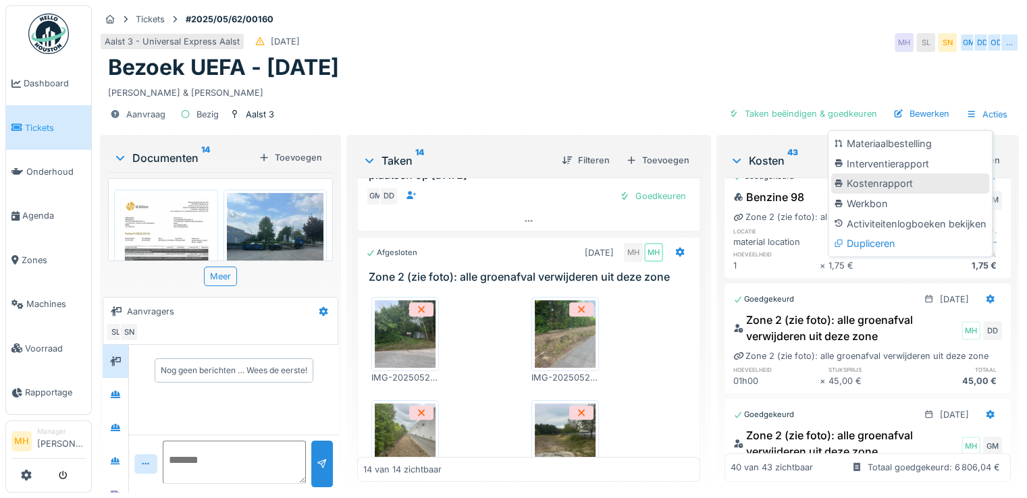
click at [886, 182] on div "Kostenrapport" at bounding box center [910, 184] width 158 height 20
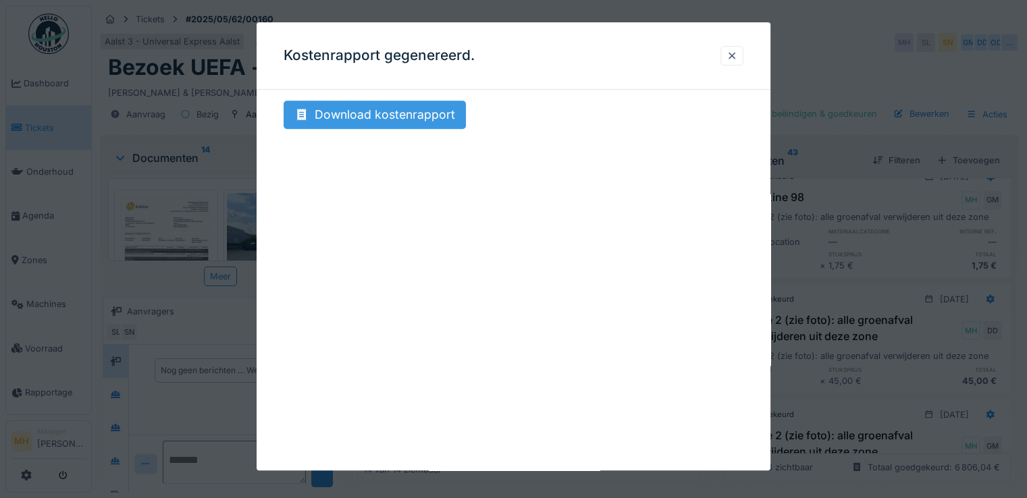
click at [380, 116] on div "Download kostenrapport" at bounding box center [375, 115] width 182 height 28
click at [733, 53] on div at bounding box center [732, 55] width 11 height 13
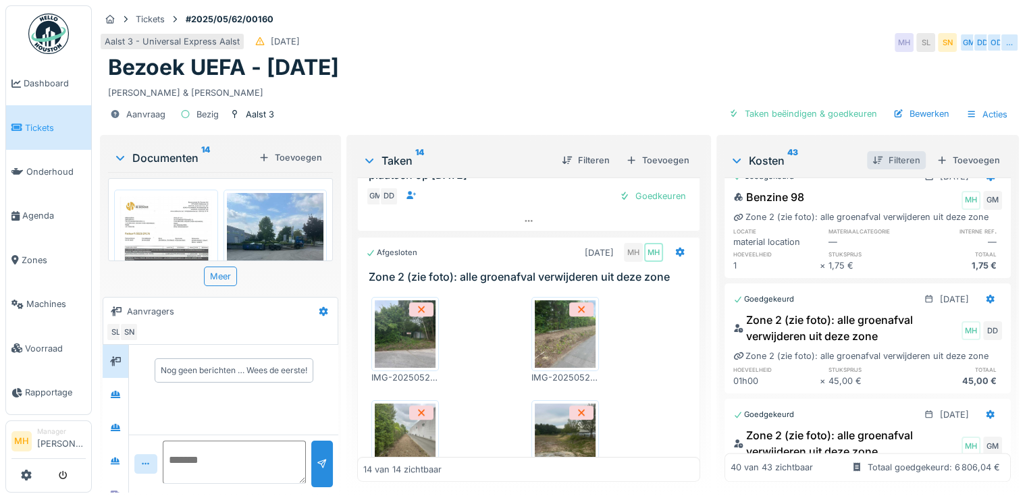
click at [884, 155] on div "Filteren" at bounding box center [896, 160] width 59 height 18
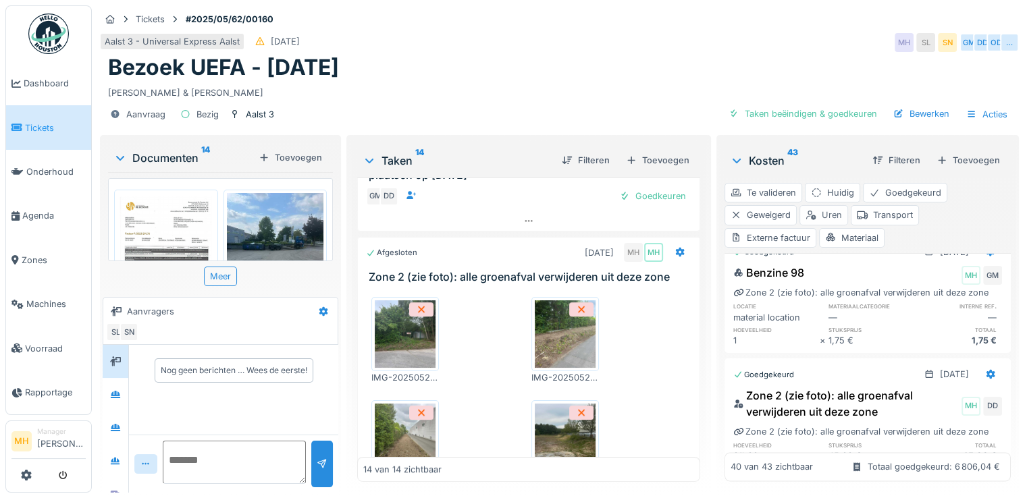
click at [819, 214] on div "Uren" at bounding box center [824, 215] width 49 height 20
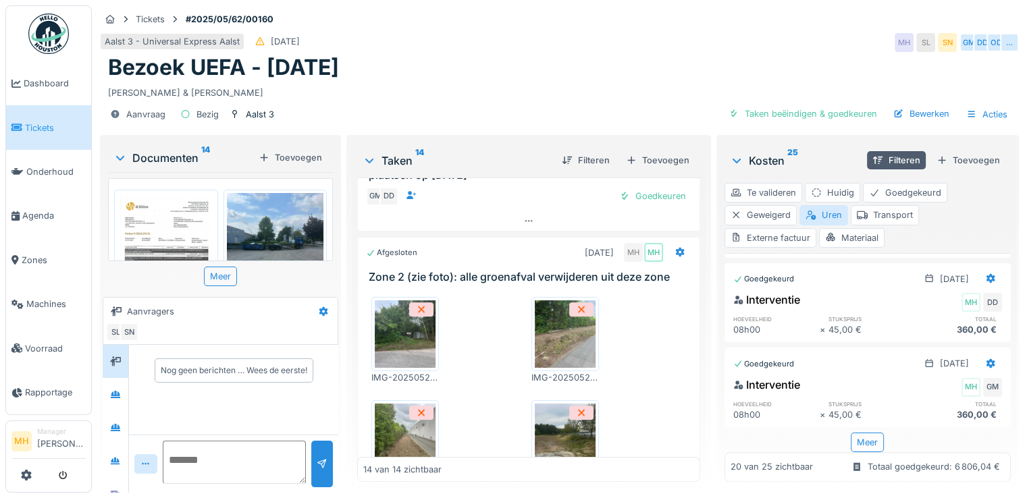
scroll to position [913, 0]
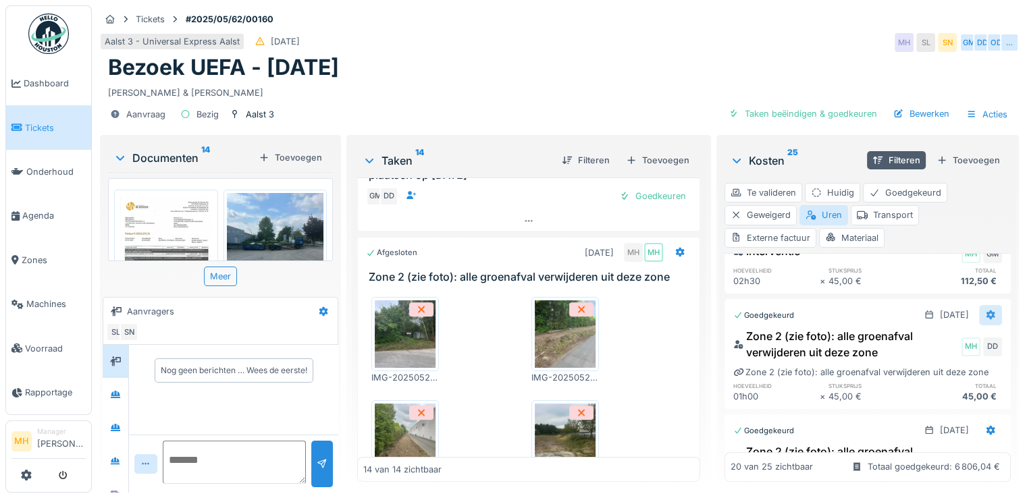
click at [987, 311] on icon at bounding box center [991, 315] width 9 height 9
click at [897, 357] on div "Bewerken" at bounding box center [910, 359] width 97 height 20
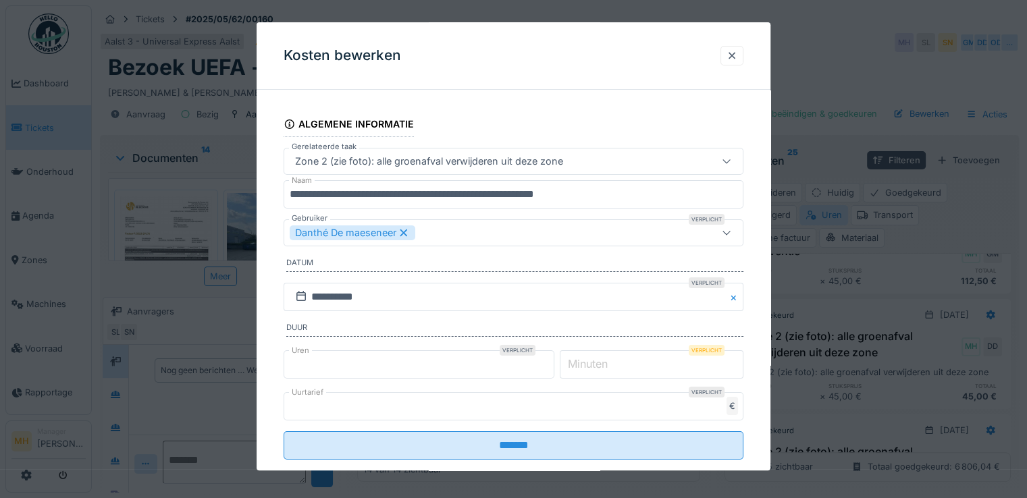
click at [319, 357] on input "*" at bounding box center [419, 365] width 271 height 28
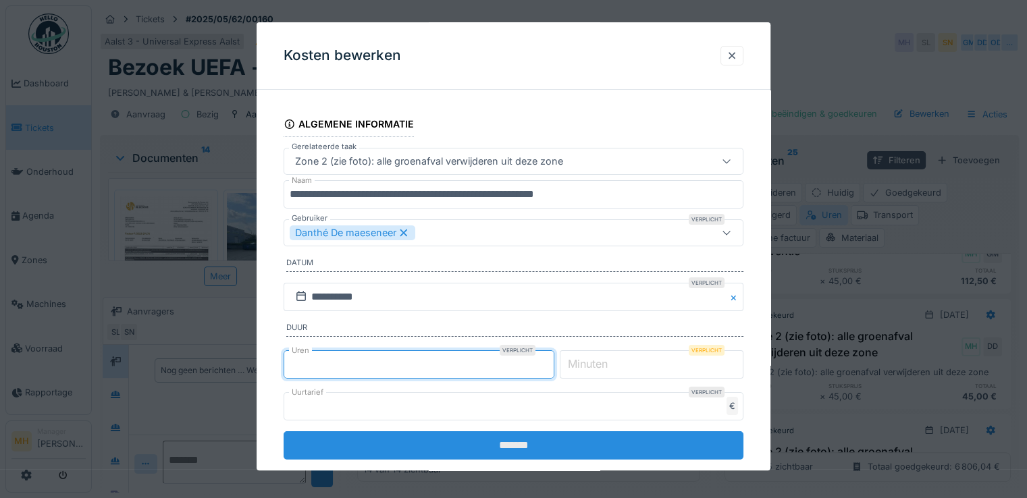
type input "*"
click at [511, 439] on input "*******" at bounding box center [514, 446] width 460 height 28
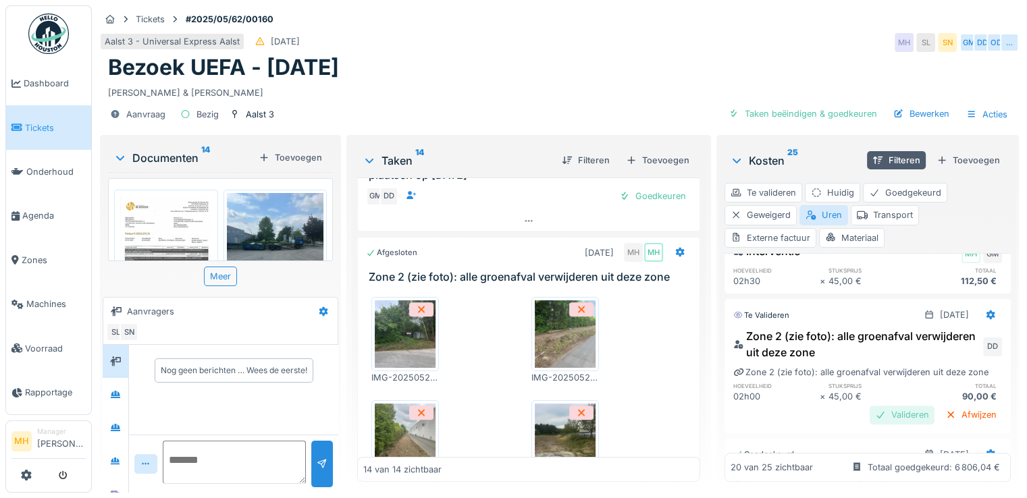
click at [879, 420] on div "Valideren" at bounding box center [902, 415] width 65 height 18
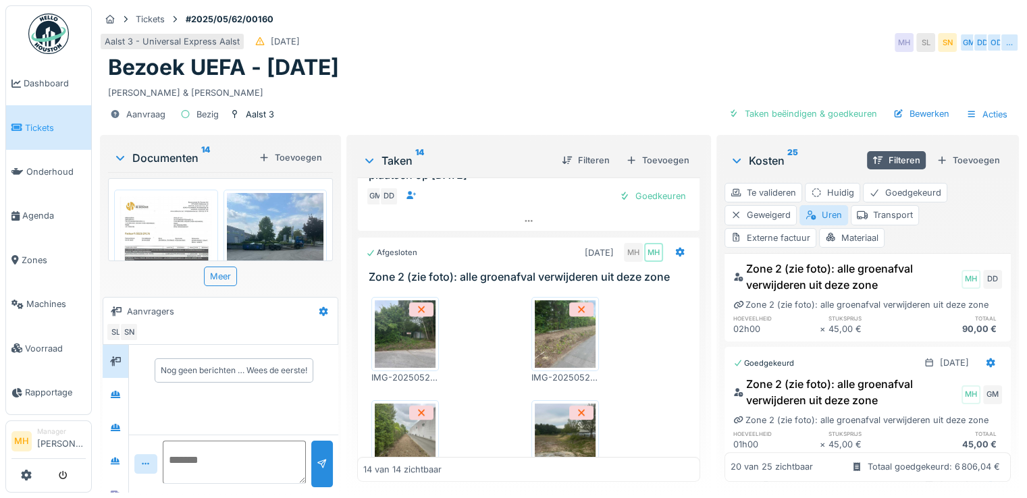
scroll to position [1048, 0]
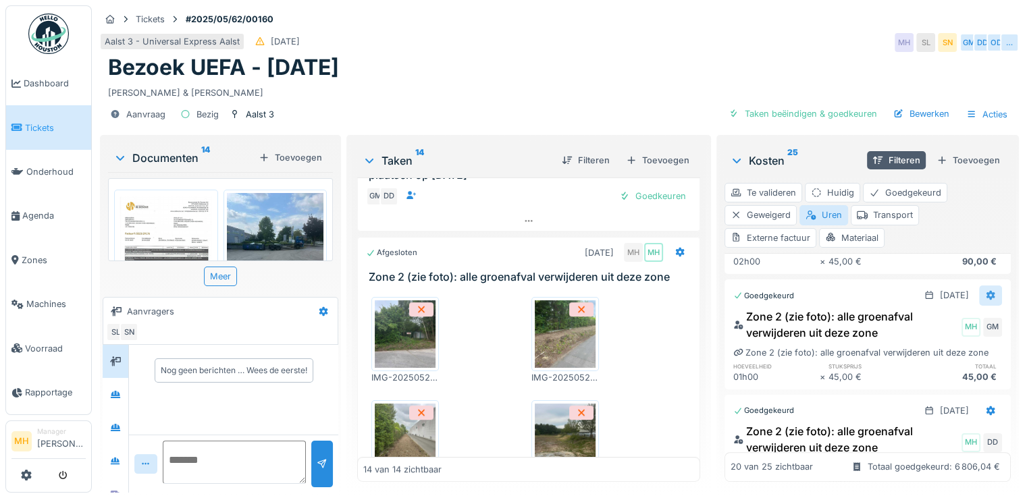
click at [987, 301] on icon at bounding box center [991, 295] width 9 height 9
click at [900, 358] on div "Bewerken" at bounding box center [910, 351] width 97 height 20
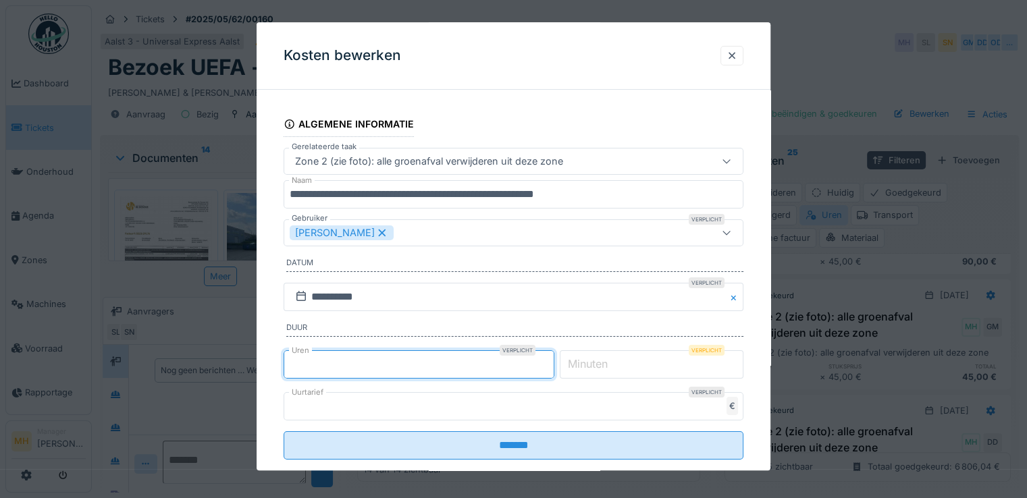
click at [322, 363] on input "*" at bounding box center [419, 365] width 271 height 28
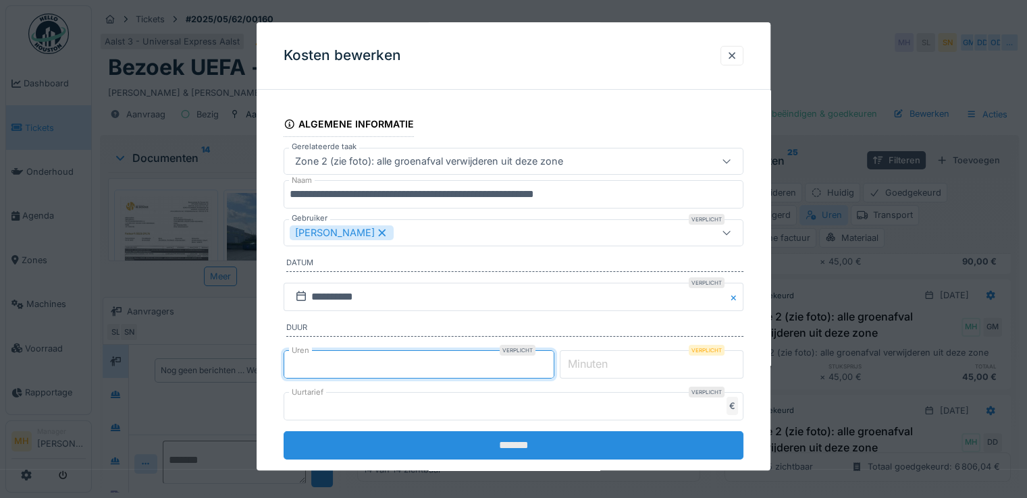
type input "*"
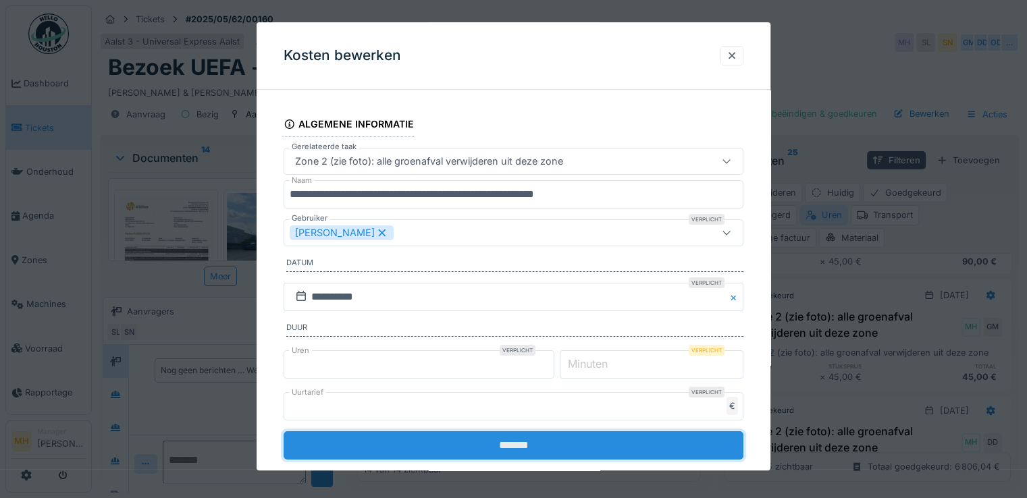
click at [540, 433] on input "*******" at bounding box center [514, 446] width 460 height 28
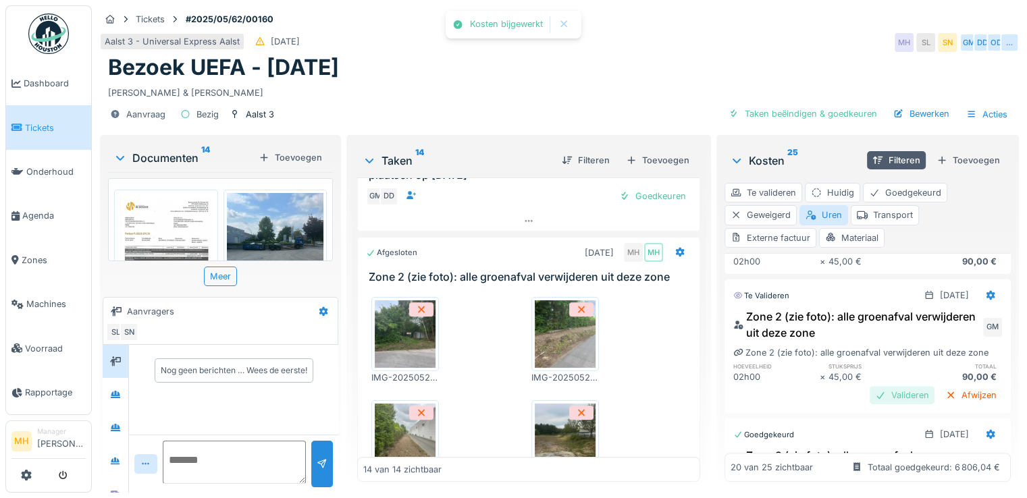
click at [889, 405] on div "Valideren" at bounding box center [902, 395] width 65 height 18
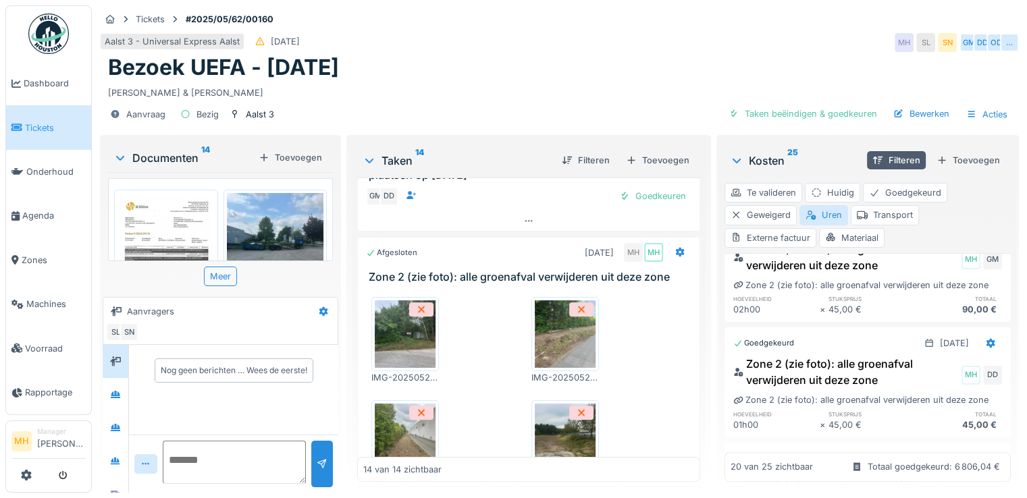
scroll to position [1183, 0]
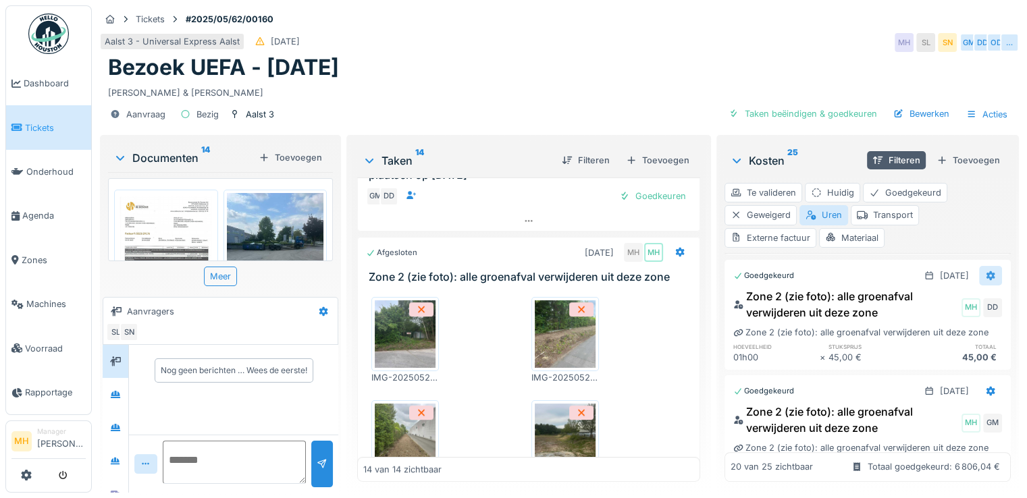
click at [987, 281] on icon at bounding box center [991, 275] width 9 height 9
click at [904, 365] on div "Verwijderen" at bounding box center [910, 363] width 97 height 20
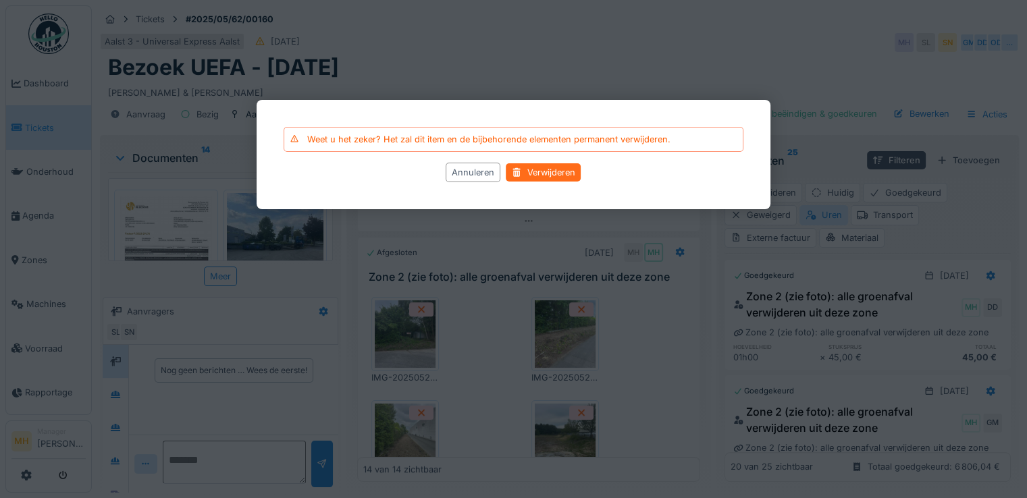
click at [543, 168] on div "Verwijderen" at bounding box center [544, 172] width 75 height 18
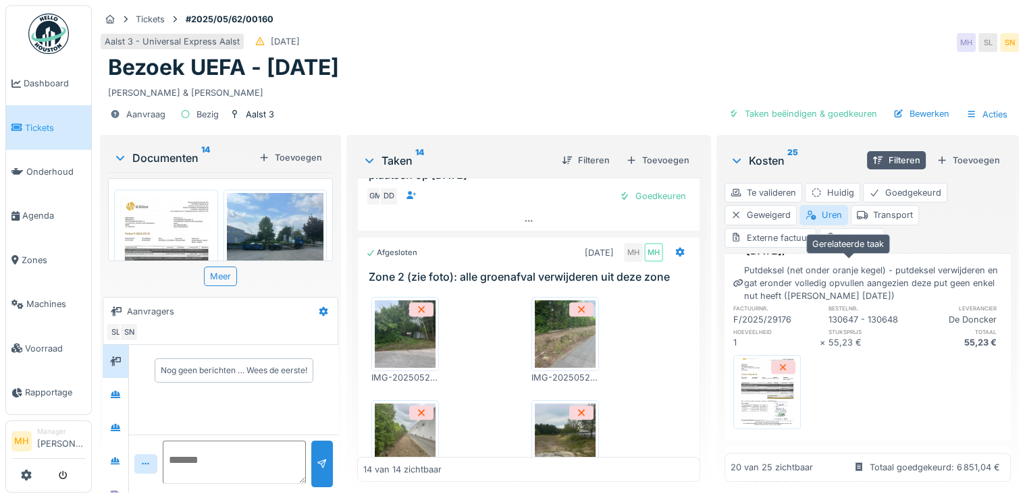
click at [963, 296] on div "Putdeksel (net onder oranje kegel) - putdeksel verwijderen en gat eronder volle…" at bounding box center [867, 283] width 269 height 39
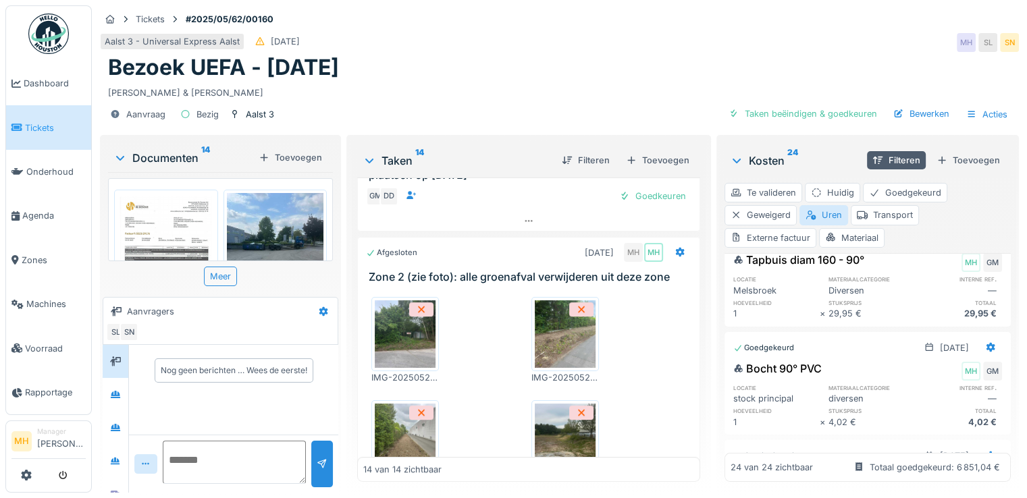
scroll to position [190, 0]
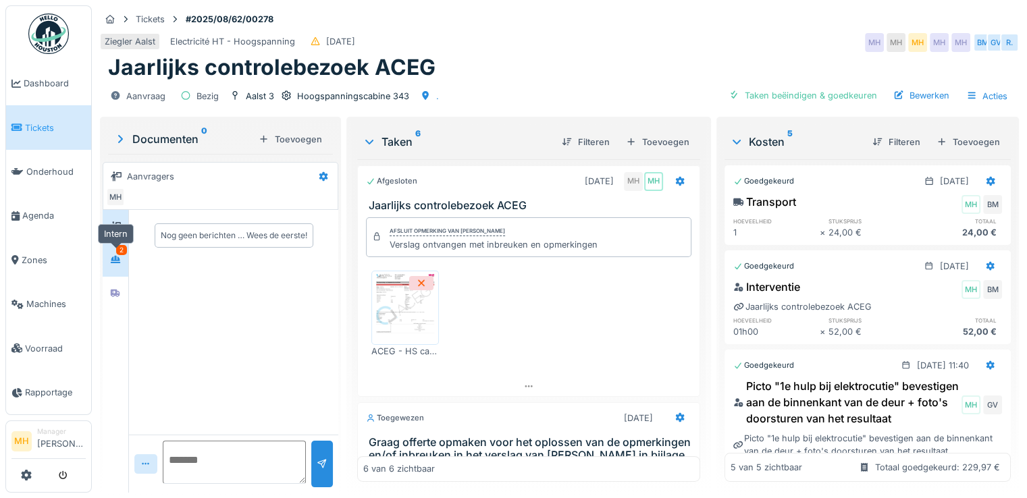
click at [116, 256] on icon at bounding box center [115, 259] width 9 height 7
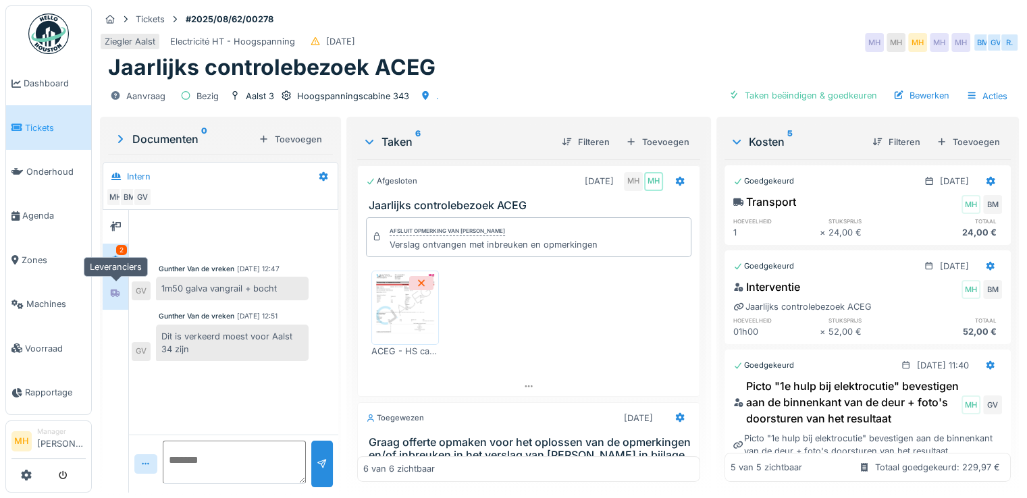
click at [118, 294] on icon at bounding box center [115, 293] width 11 height 9
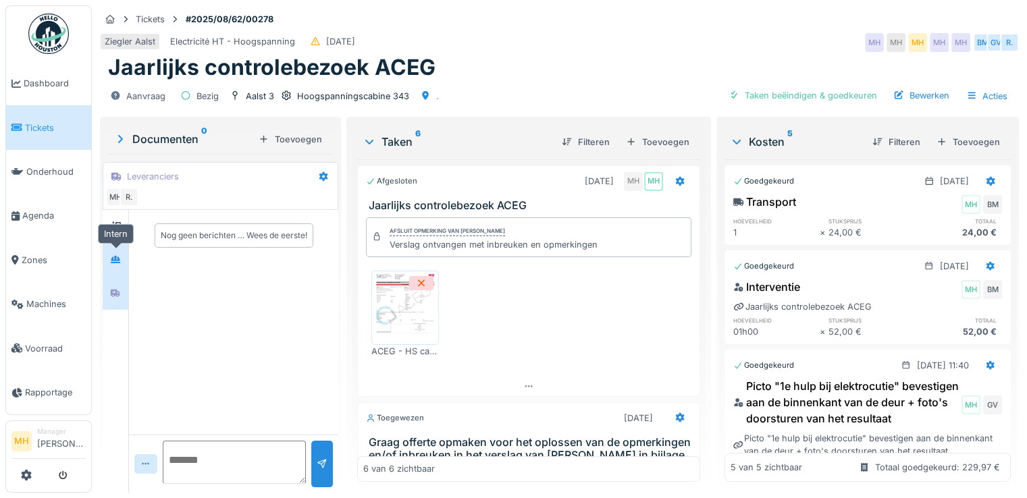
click at [111, 261] on icon at bounding box center [115, 259] width 11 height 9
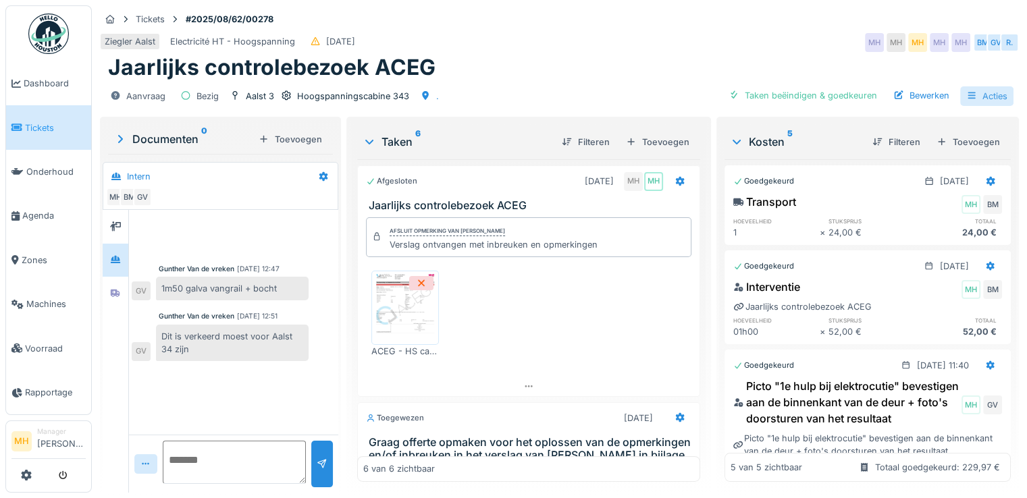
click at [982, 92] on div "Acties" at bounding box center [986, 96] width 53 height 20
drag, startPoint x: 1014, startPoint y: 182, endPoint x: 921, endPoint y: 149, distance: 98.7
click at [1014, 180] on div "Tickets #2025/08/62/00278 Ziegler Aalst Electricité HT - Hoogspanning 1-8-2025 …" at bounding box center [559, 249] width 935 height 498
click at [871, 140] on div "Filteren" at bounding box center [896, 142] width 59 height 18
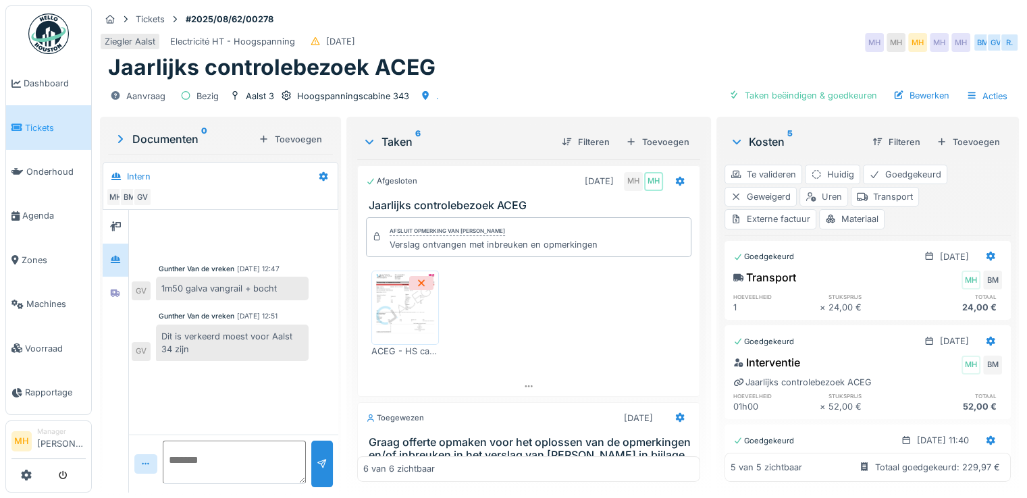
click at [816, 194] on div "Uren" at bounding box center [824, 197] width 49 height 20
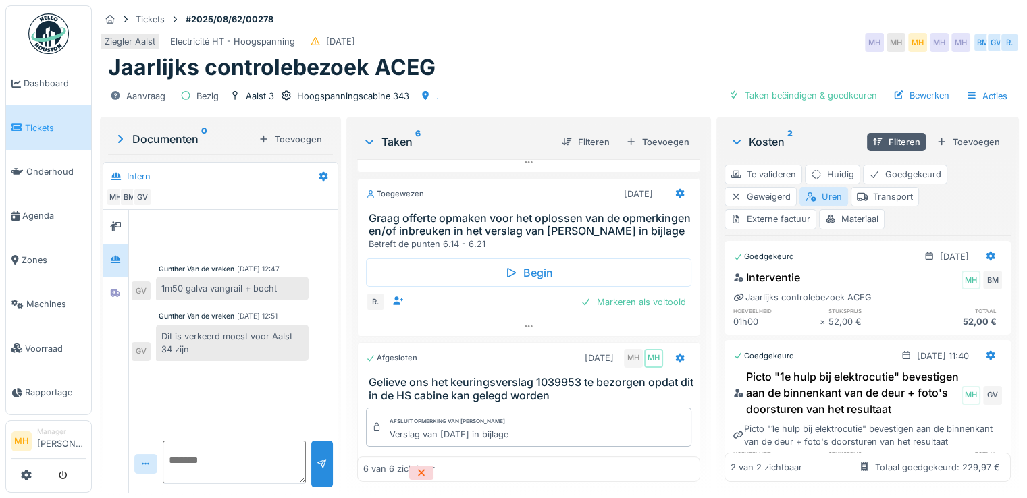
scroll to position [203, 0]
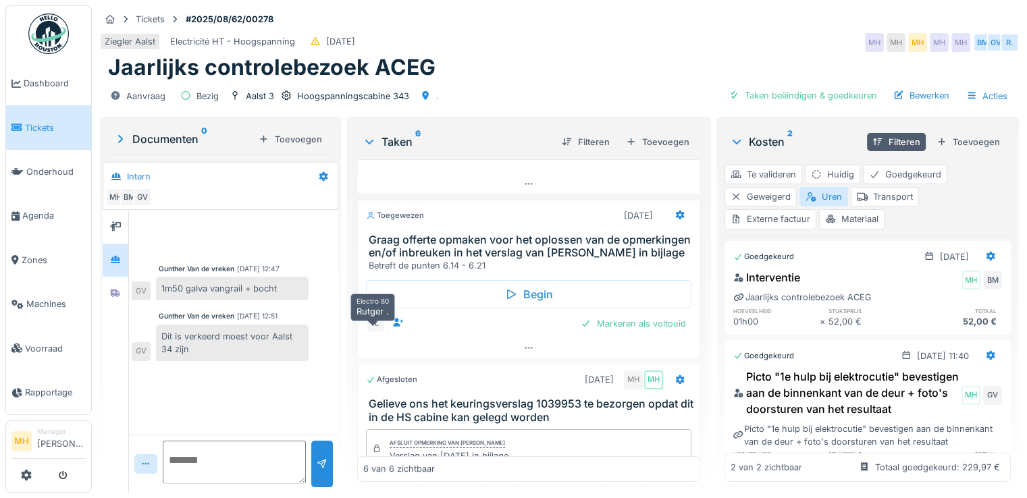
click at [371, 324] on div "R." at bounding box center [375, 323] width 19 height 19
click at [675, 211] on icon at bounding box center [679, 215] width 9 height 9
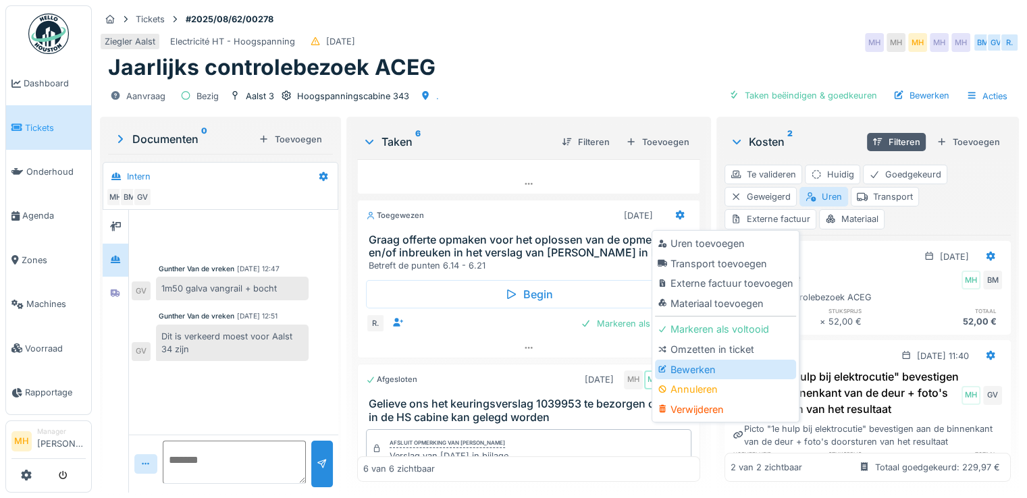
click at [713, 360] on div "Bewerken" at bounding box center [725, 370] width 141 height 20
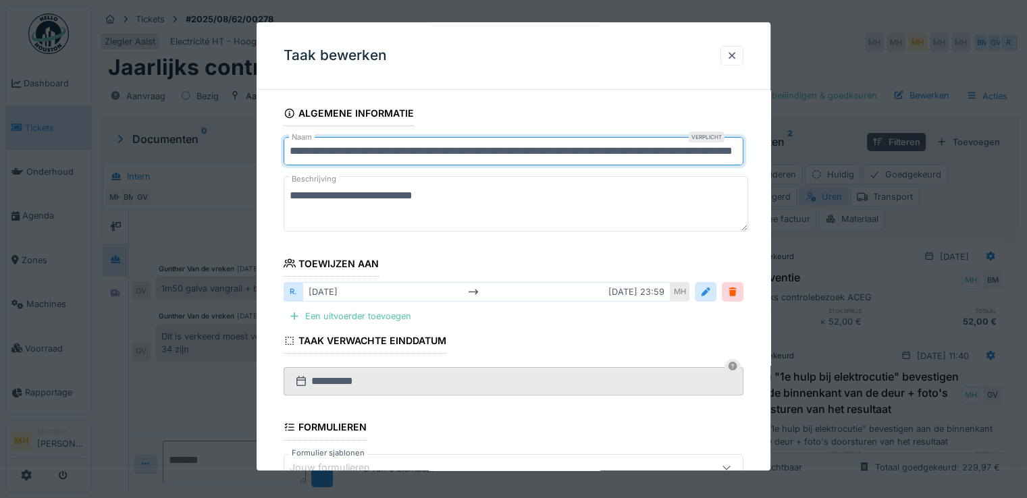
click at [291, 149] on input "**********" at bounding box center [514, 151] width 460 height 28
type input "**********"
click at [369, 316] on div "Een uitvoerder toevoegen" at bounding box center [350, 316] width 133 height 18
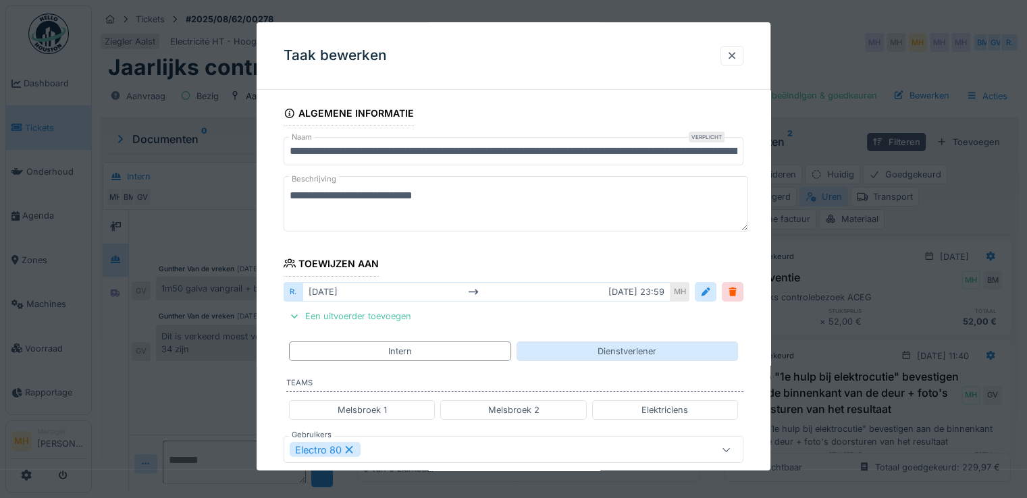
click at [593, 351] on div "Dienstverlener" at bounding box center [628, 352] width 222 height 20
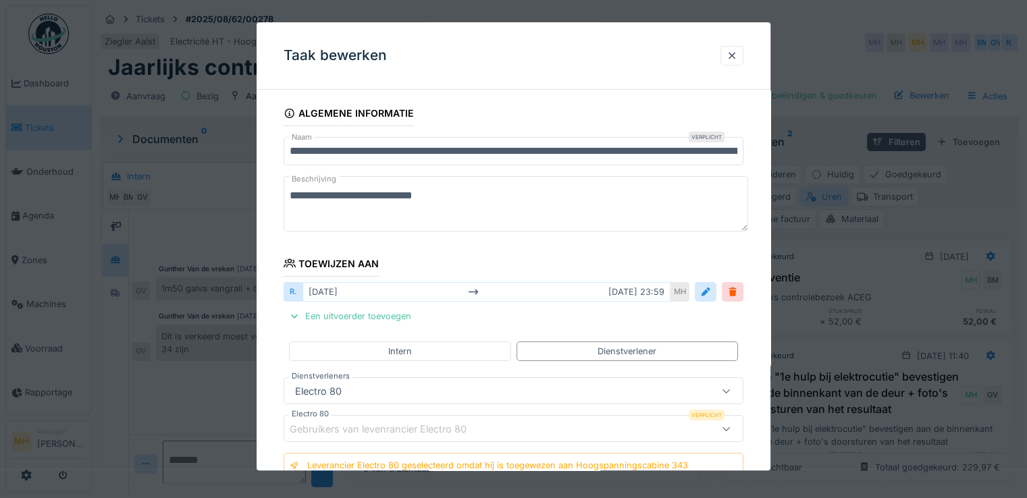
click at [373, 418] on div "Gebruikers van levenrancier Electro 80" at bounding box center [514, 429] width 460 height 27
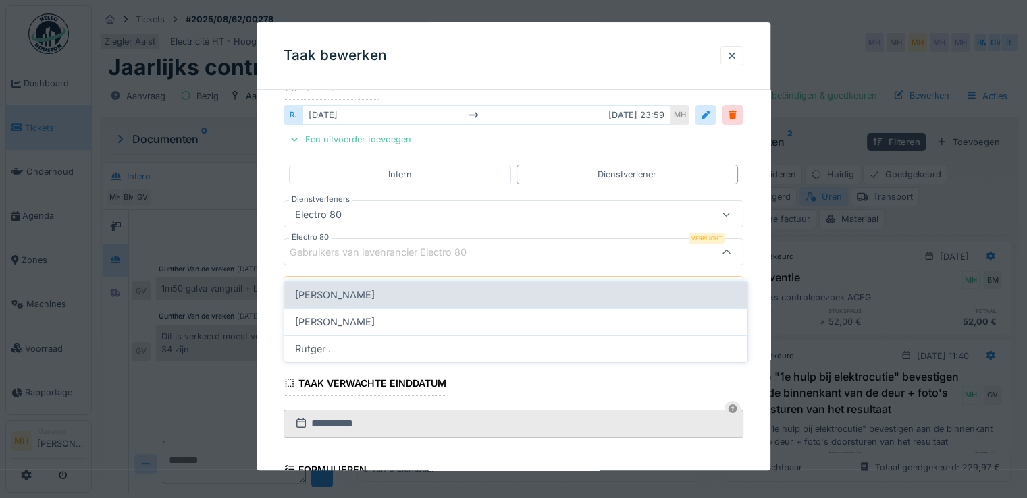
scroll to position [181, 0]
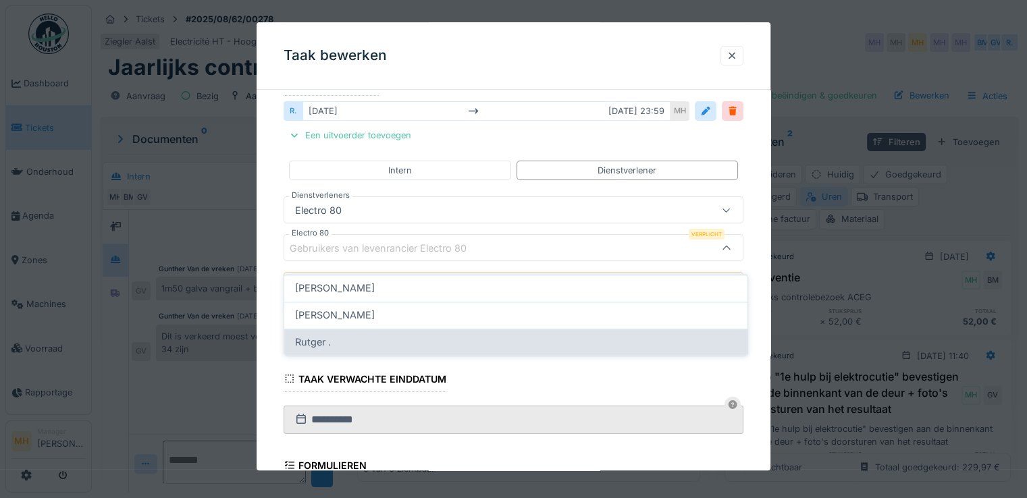
click at [354, 335] on div "Rutger ." at bounding box center [516, 342] width 442 height 15
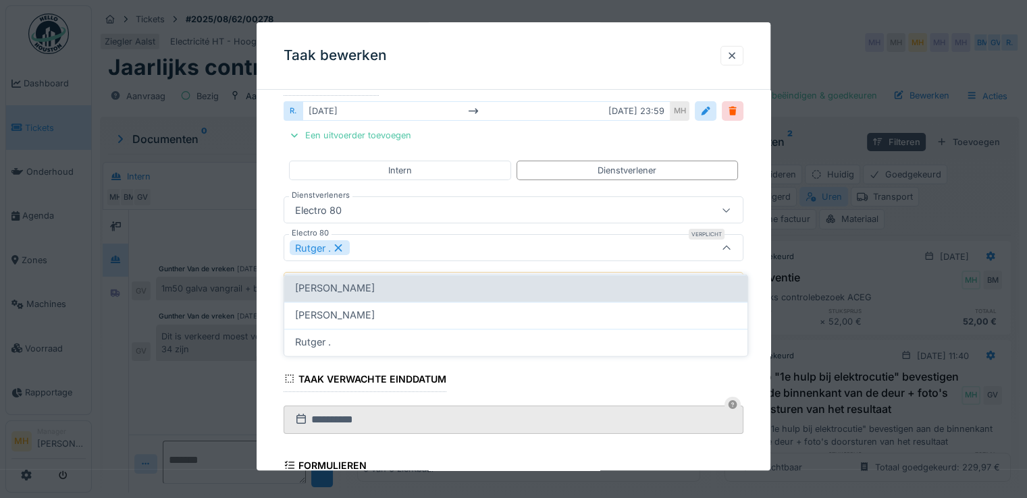
click at [375, 281] on span "Nils Van den bossche" at bounding box center [335, 288] width 80 height 15
type input "*********"
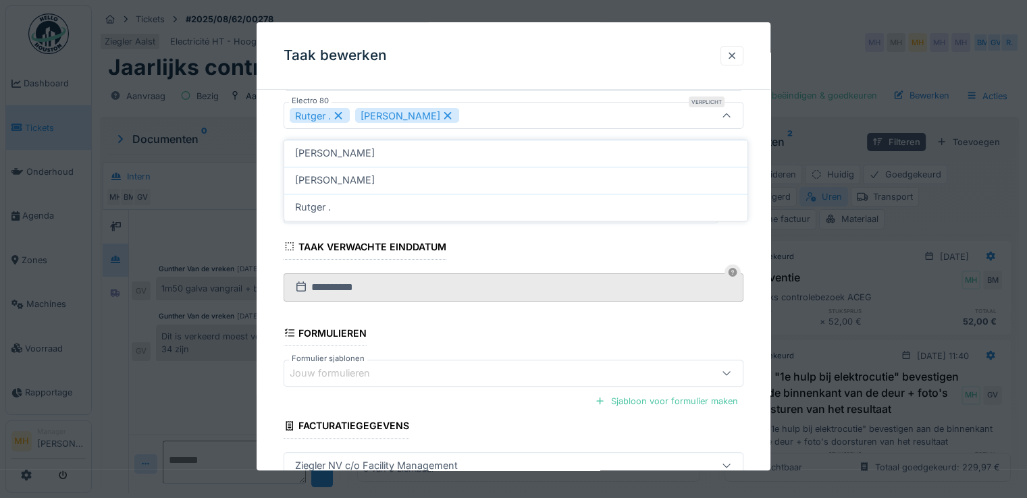
scroll to position [316, 0]
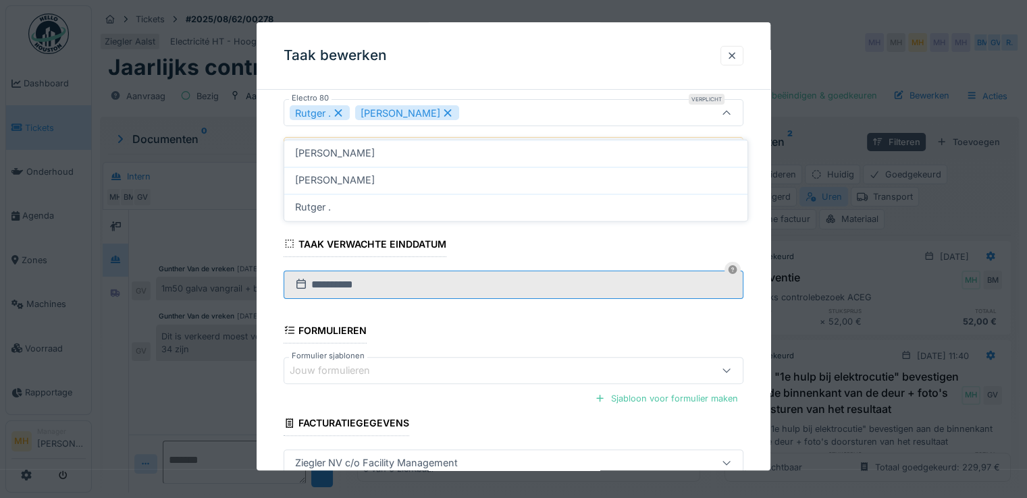
click at [403, 284] on input "**********" at bounding box center [514, 285] width 460 height 28
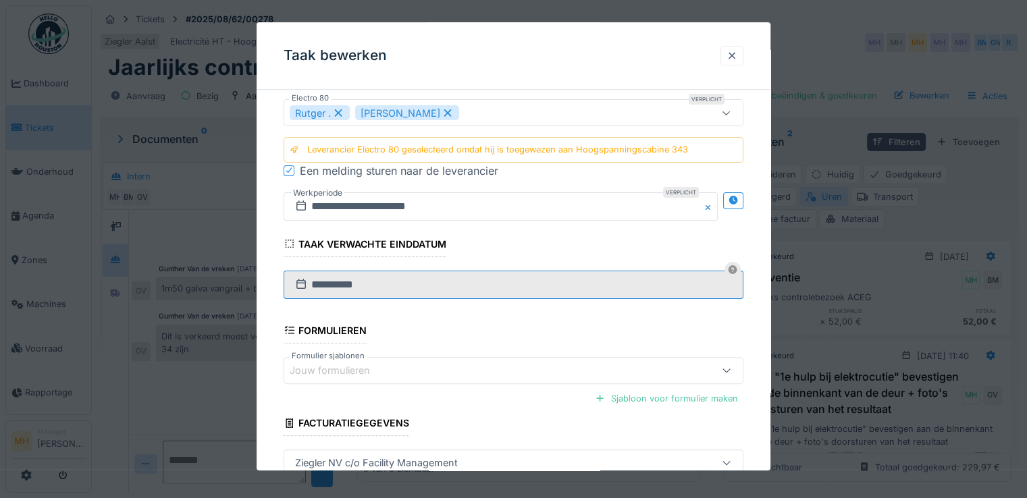
scroll to position [396, 0]
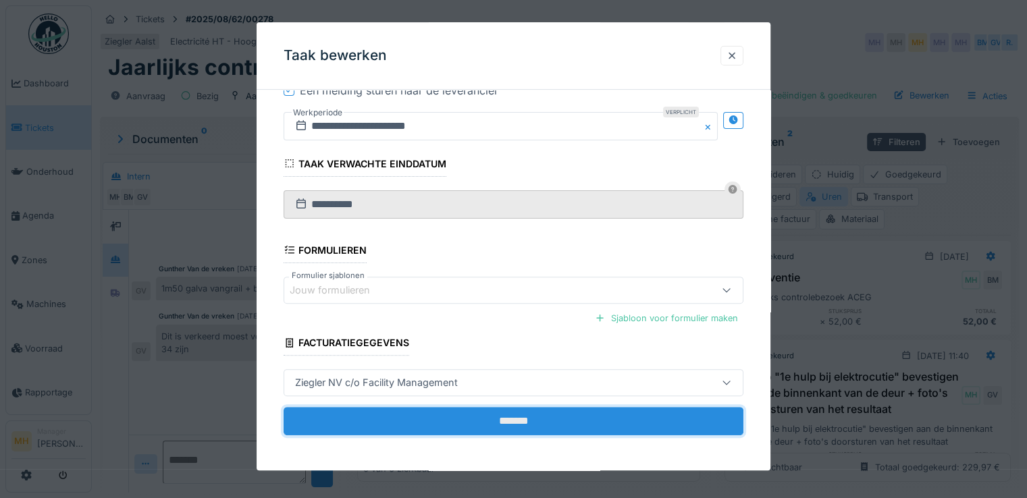
click at [529, 411] on input "*******" at bounding box center [514, 421] width 460 height 28
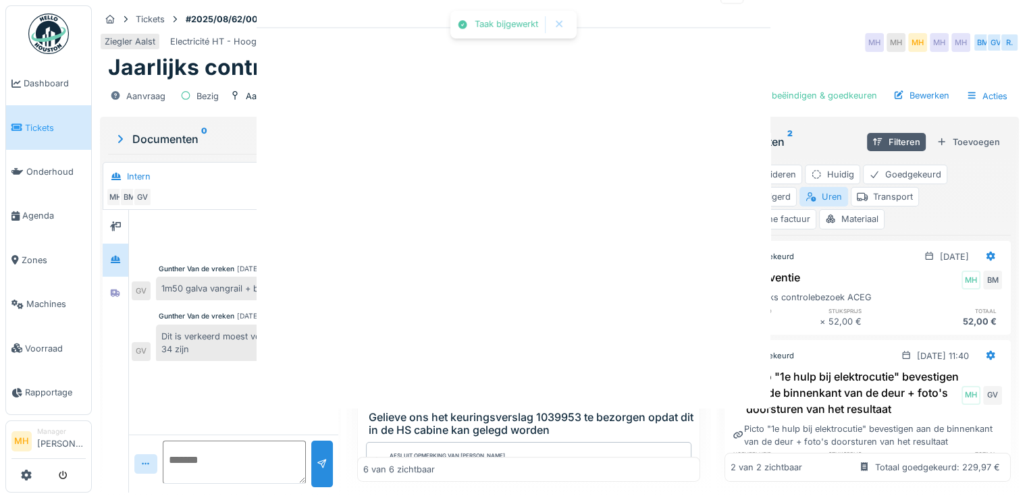
scroll to position [0, 0]
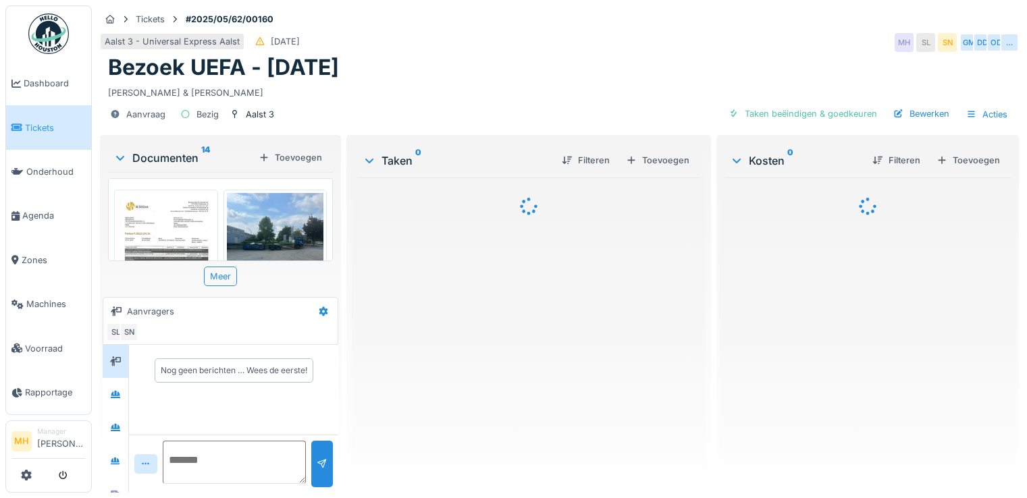
scroll to position [10, 0]
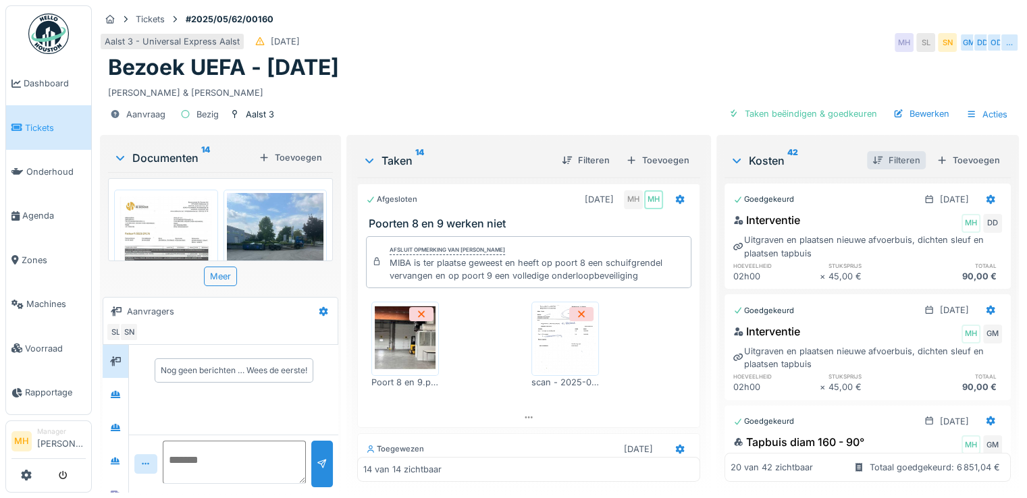
click at [881, 151] on div "Filteren" at bounding box center [896, 160] width 59 height 18
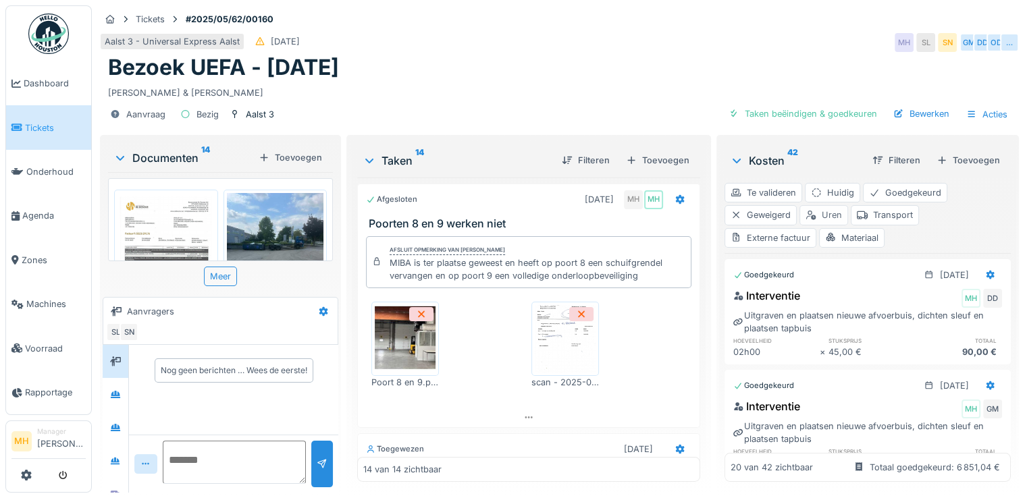
click at [823, 205] on div "Uren" at bounding box center [824, 215] width 49 height 20
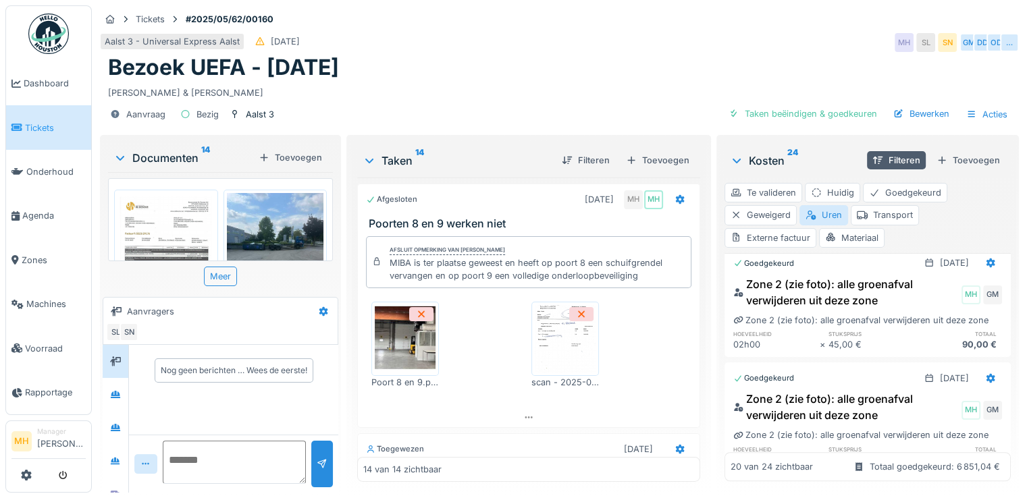
scroll to position [1148, 0]
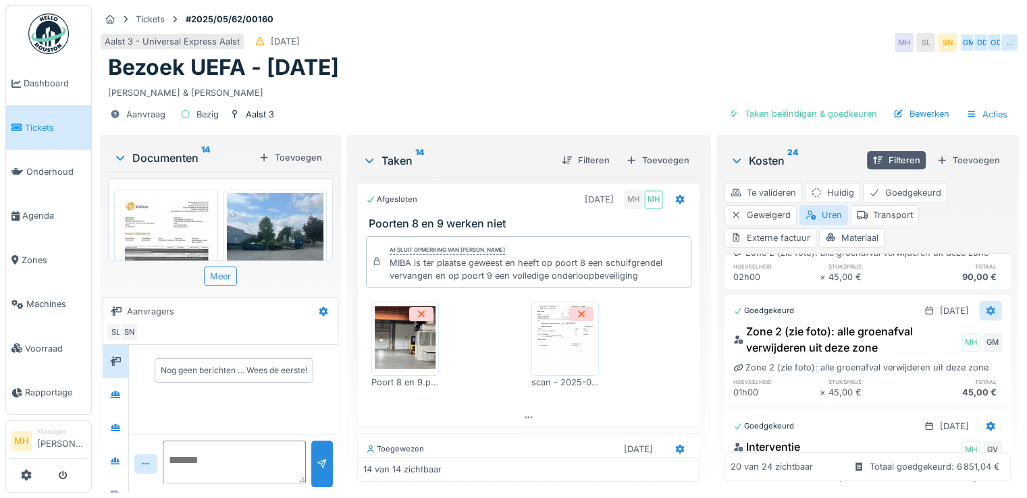
click at [987, 316] on icon at bounding box center [991, 311] width 9 height 9
click at [908, 389] on div "Verwijderen" at bounding box center [910, 398] width 97 height 20
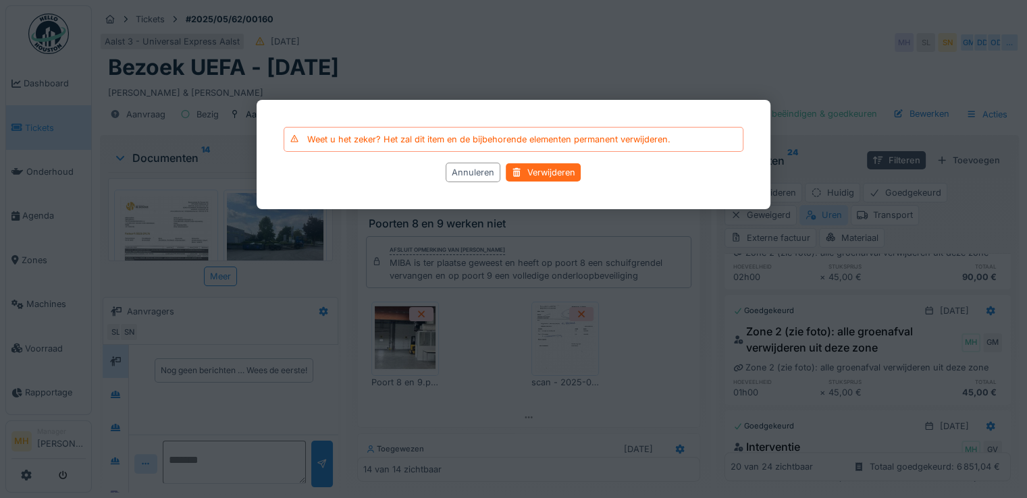
click at [545, 169] on div "Verwijderen" at bounding box center [544, 172] width 75 height 18
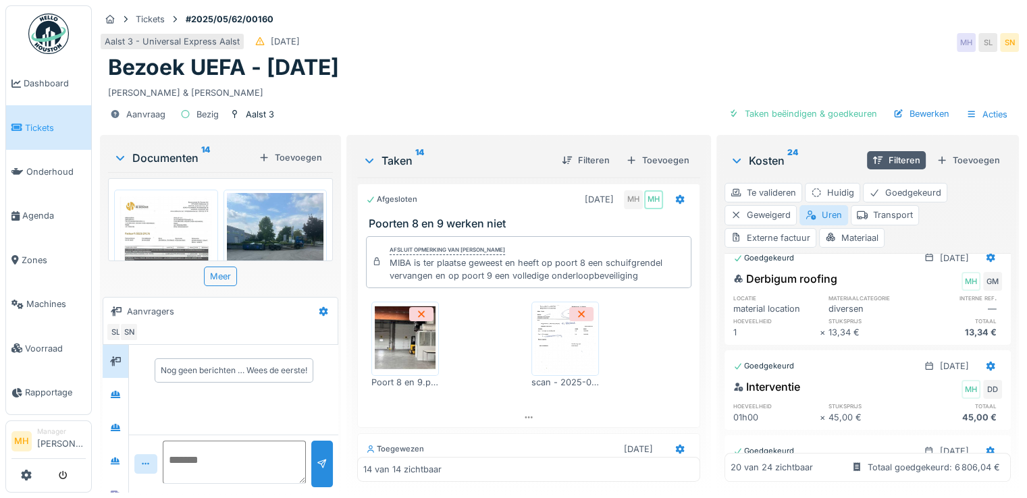
scroll to position [1688, 0]
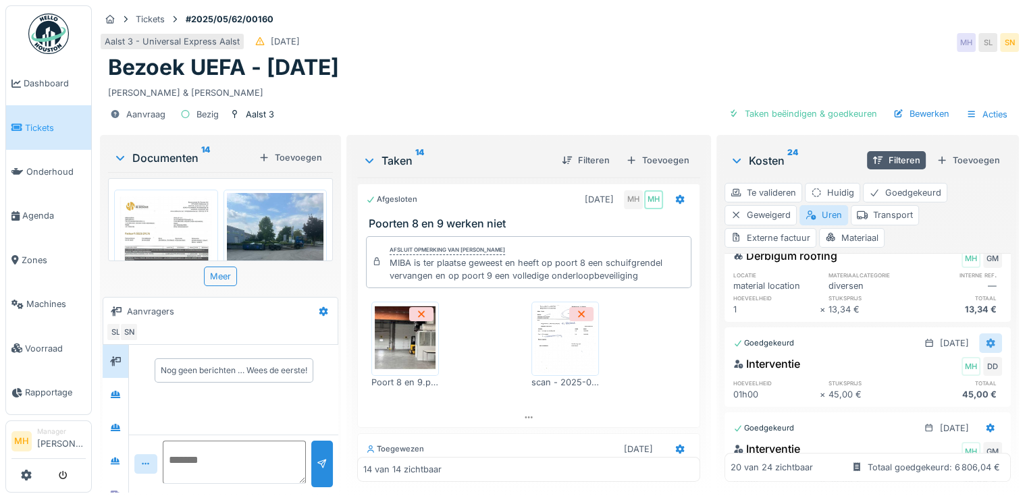
click at [987, 338] on icon at bounding box center [991, 342] width 9 height 9
click at [906, 398] on div "Verwijderen" at bounding box center [910, 406] width 97 height 20
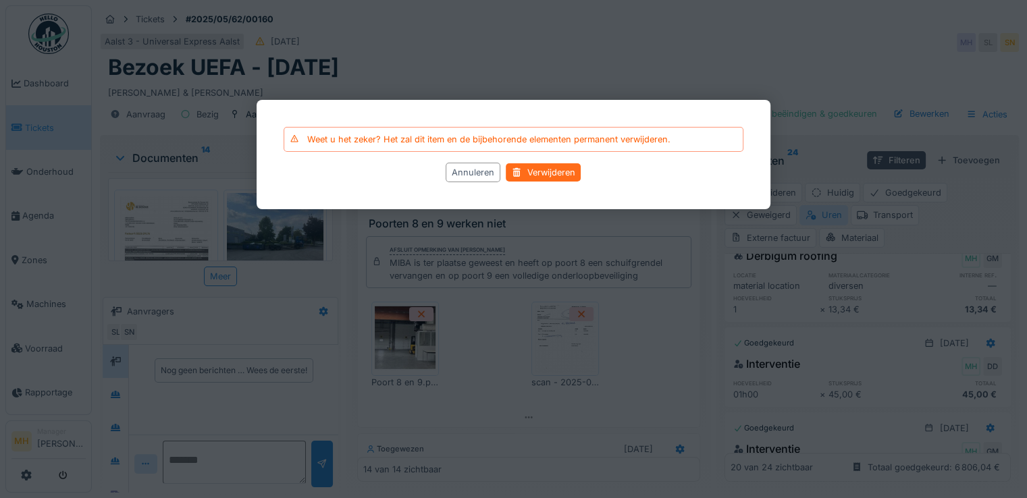
click at [539, 168] on div "Verwijderen" at bounding box center [544, 172] width 75 height 18
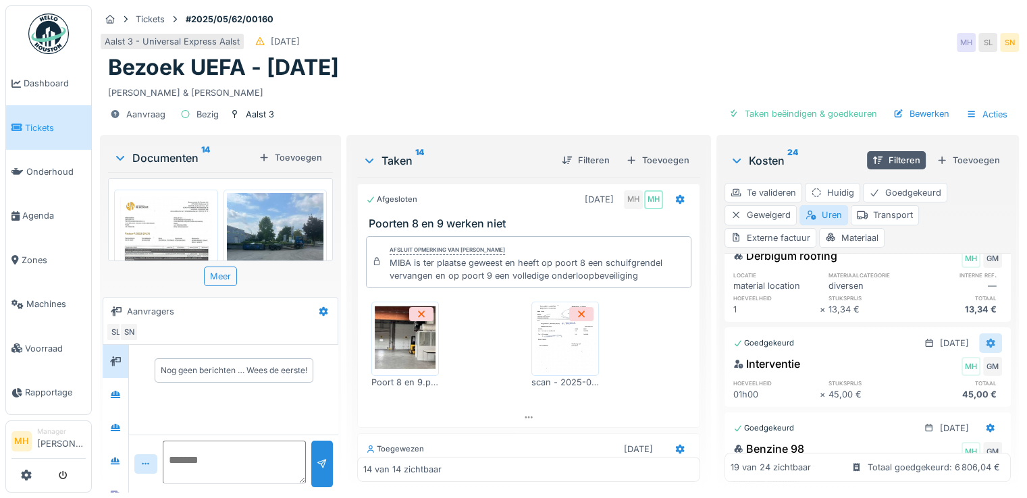
click at [985, 339] on icon at bounding box center [990, 343] width 11 height 9
click at [914, 396] on div "Verwijderen" at bounding box center [910, 406] width 97 height 20
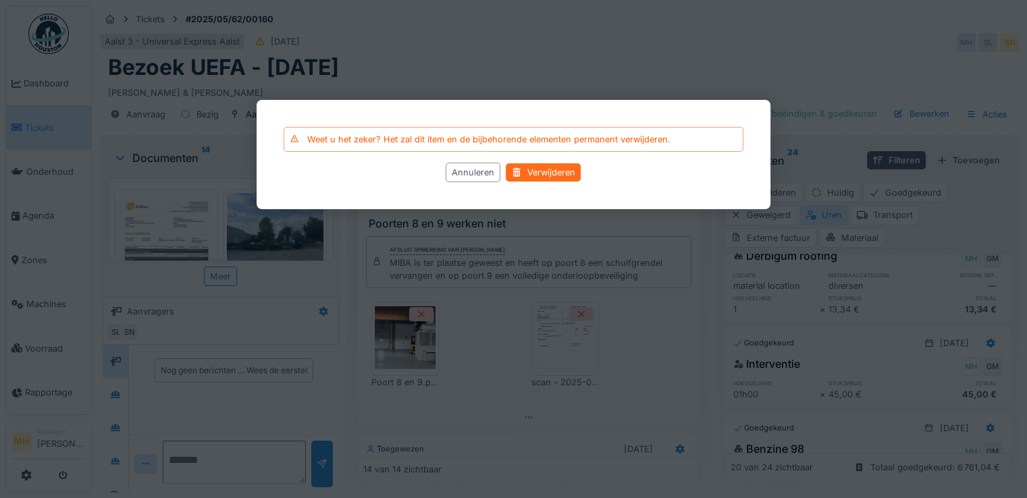
click at [544, 170] on div "Verwijderen" at bounding box center [544, 172] width 75 height 18
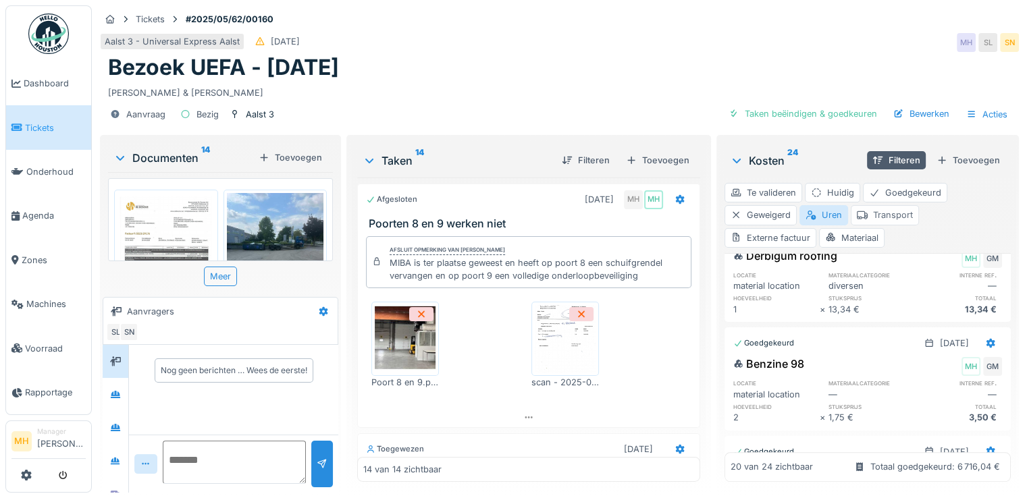
click at [887, 205] on div "Transport" at bounding box center [885, 215] width 68 height 20
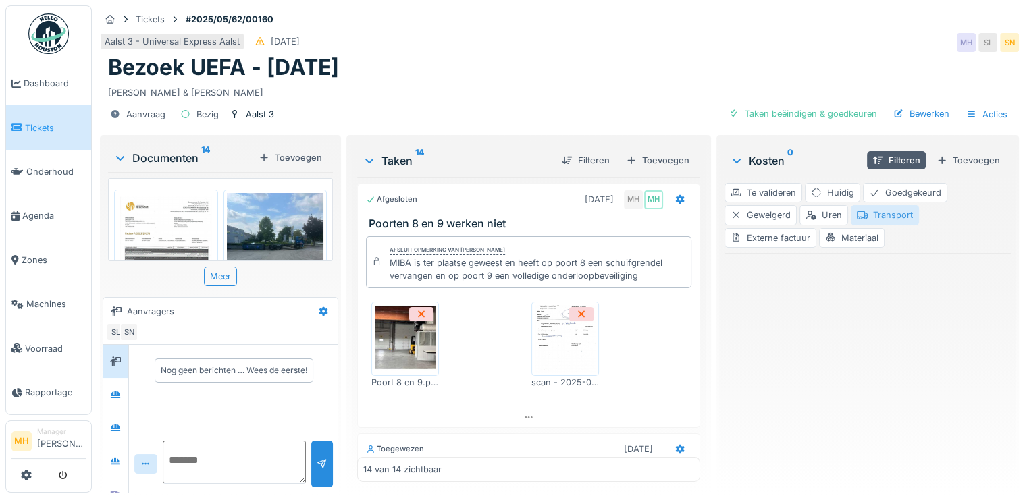
scroll to position [0, 0]
click at [951, 151] on div "Toevoegen" at bounding box center [968, 160] width 74 height 18
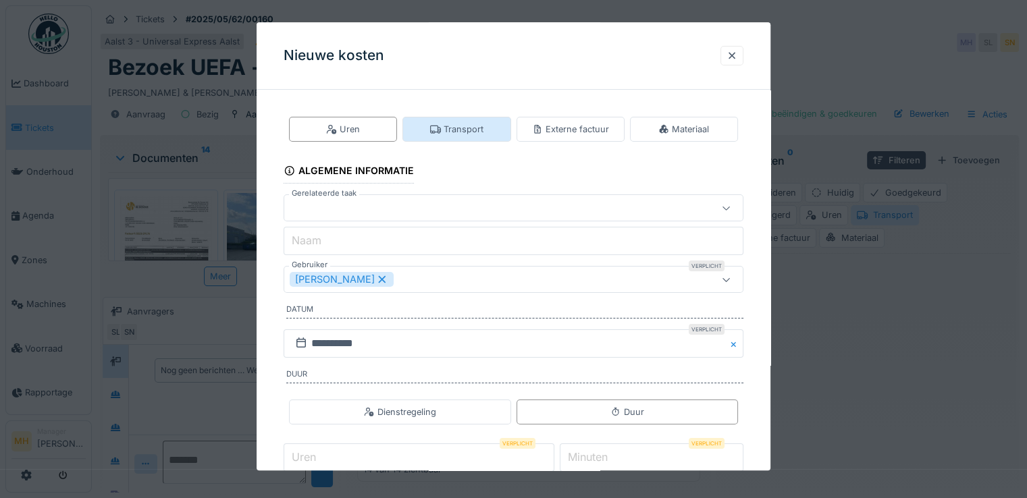
click at [480, 126] on div "Transport" at bounding box center [456, 129] width 53 height 13
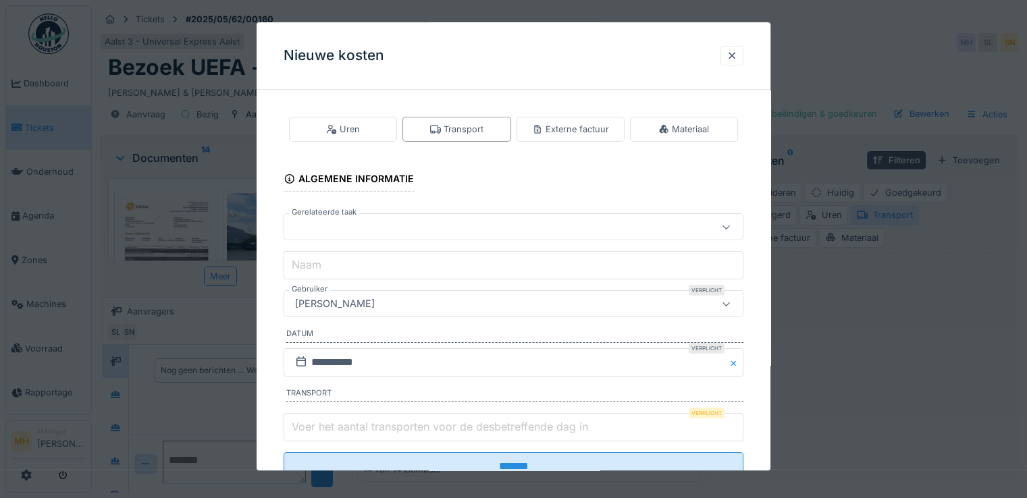
click at [343, 300] on div "[PERSON_NAME]" at bounding box center [335, 304] width 90 height 15
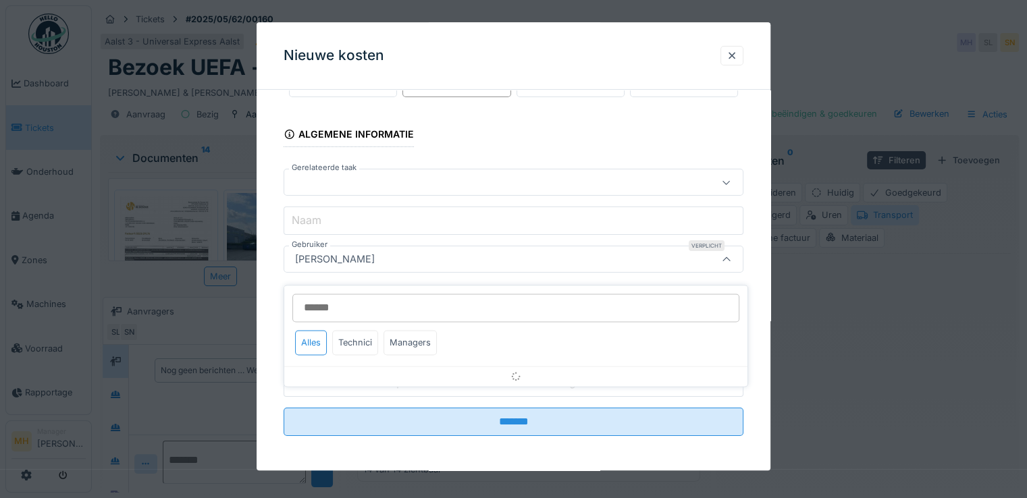
scroll to position [46, 0]
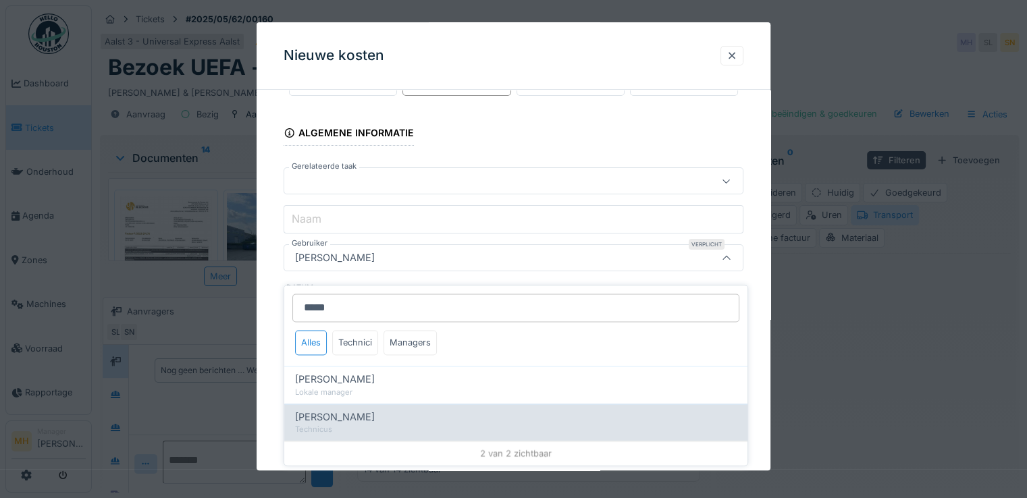
type input "*****"
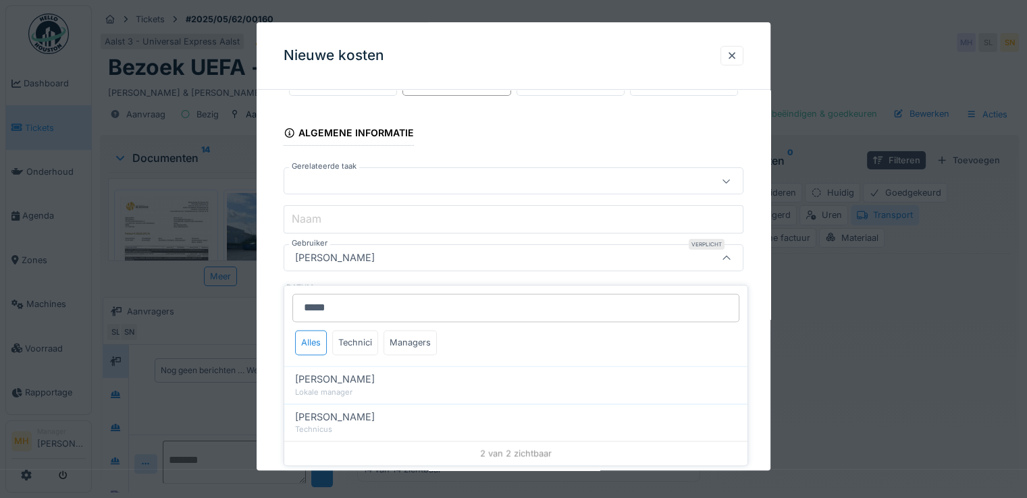
drag, startPoint x: 354, startPoint y: 413, endPoint x: 394, endPoint y: 401, distance: 42.1
click at [354, 410] on span "Geert Massaer" at bounding box center [335, 417] width 80 height 15
type input "****"
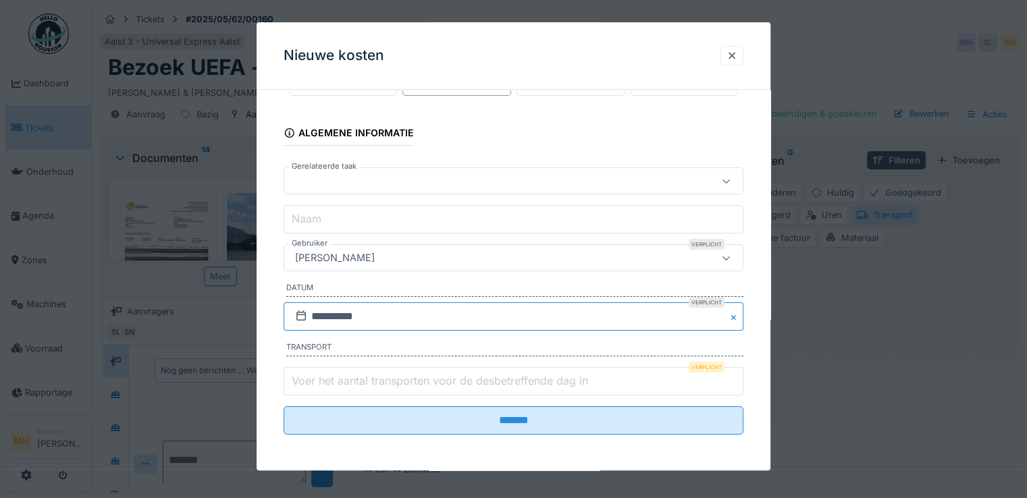
click at [403, 320] on input "**********" at bounding box center [514, 317] width 460 height 28
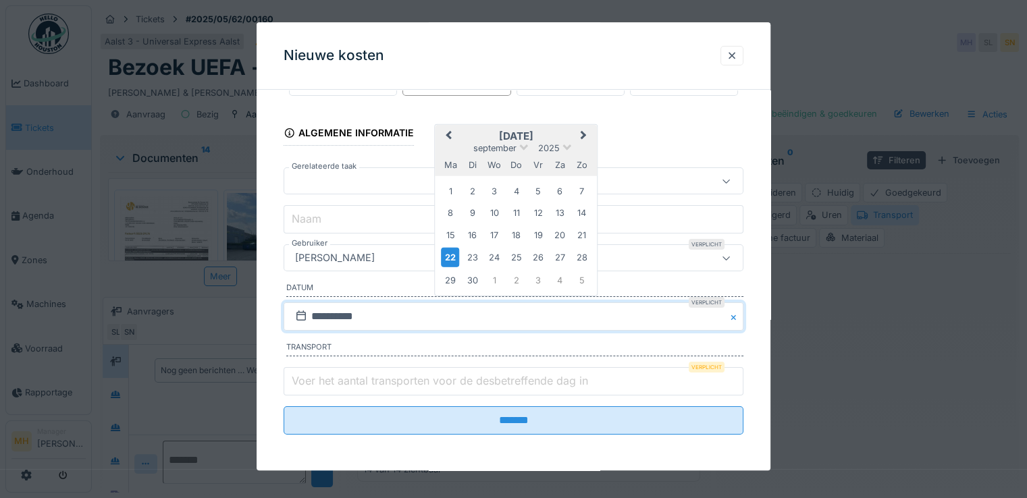
click at [448, 132] on span "Previous Month" at bounding box center [448, 136] width 0 height 16
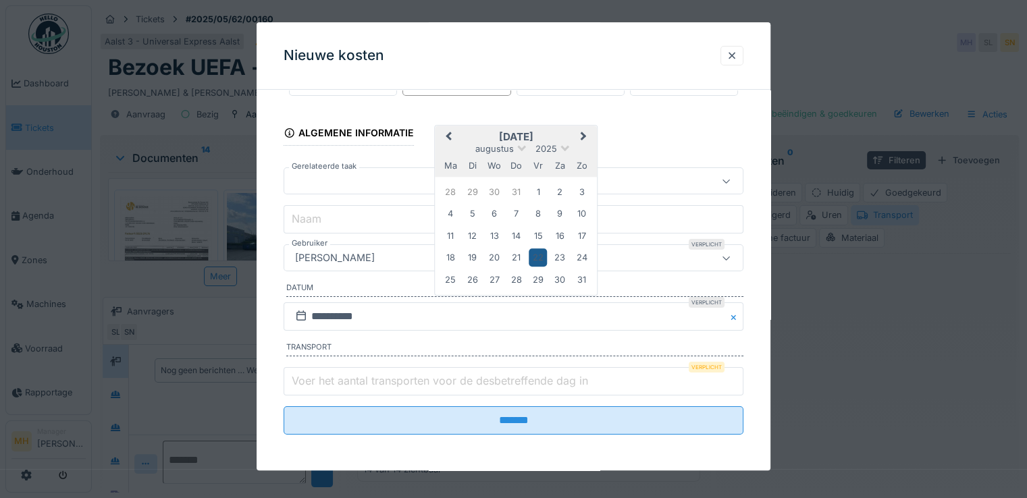
click at [536, 257] on div "22" at bounding box center [538, 258] width 18 height 18
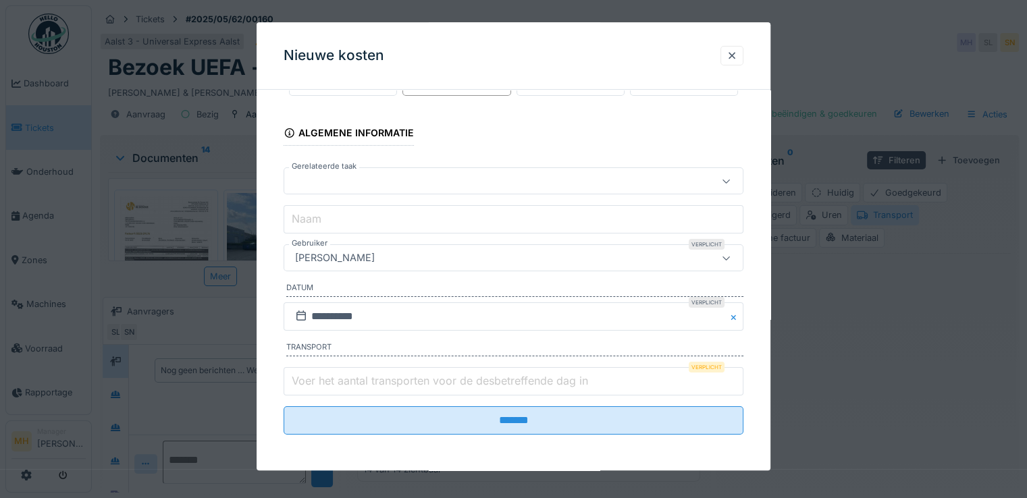
click at [311, 382] on label "Voer het aantal transporten voor de desbetreffende dag in" at bounding box center [440, 381] width 302 height 16
click at [311, 382] on input "Voer het aantal transporten voor de desbetreffende dag in" at bounding box center [514, 381] width 460 height 28
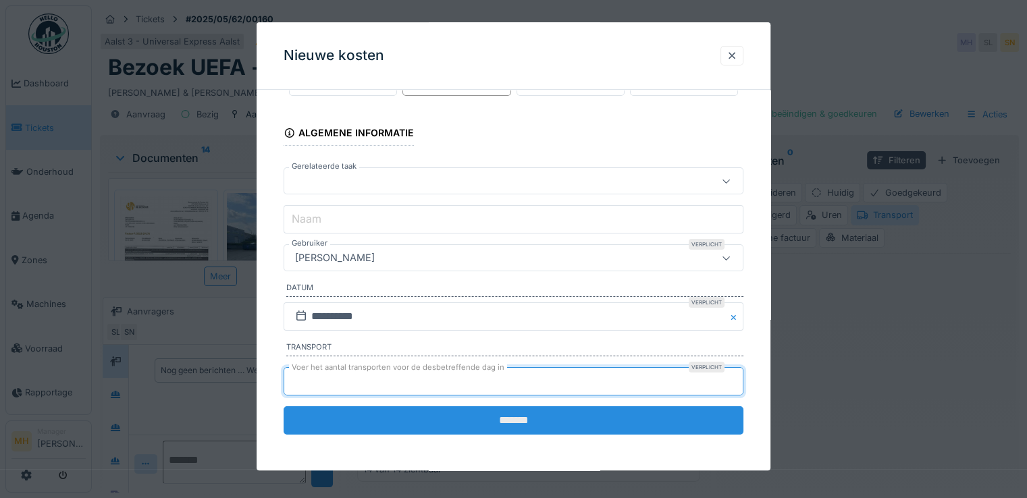
type input "**"
click at [382, 426] on input "*******" at bounding box center [514, 421] width 460 height 28
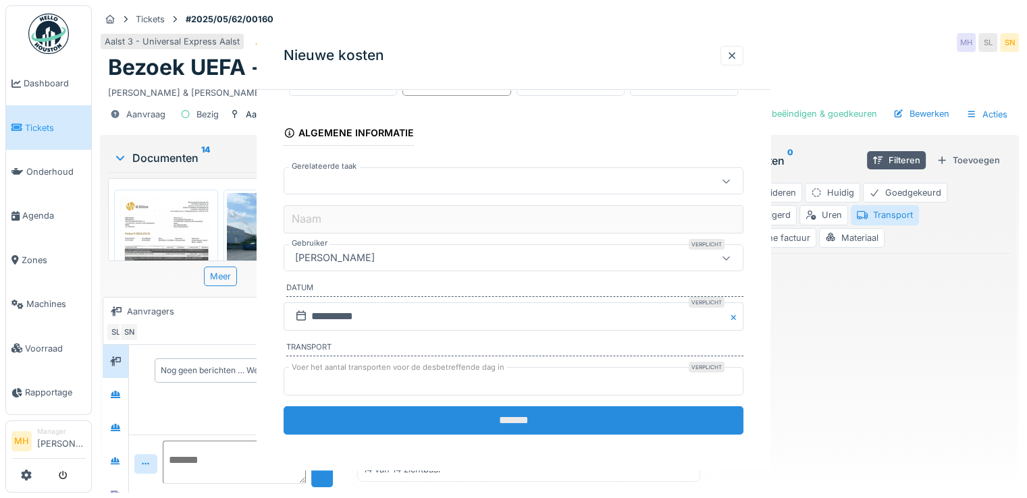
scroll to position [0, 0]
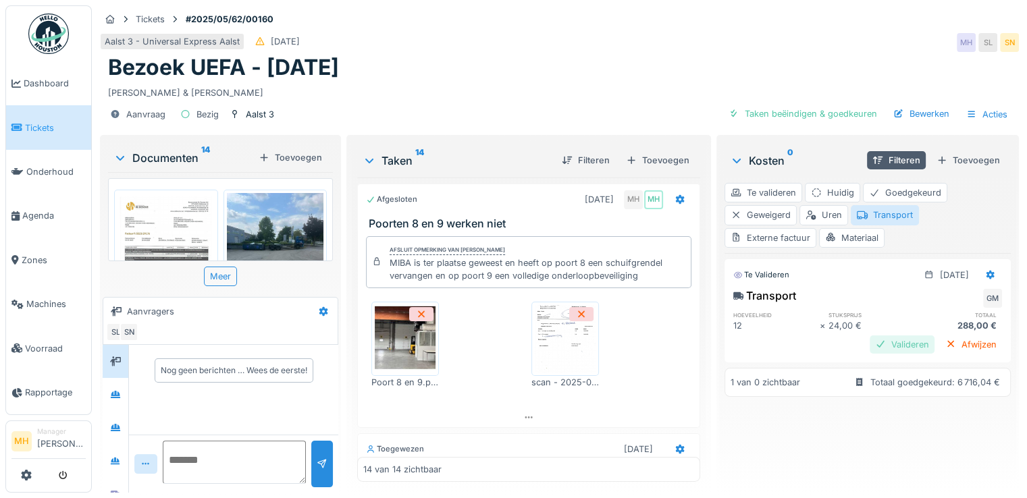
click at [883, 336] on div "Valideren" at bounding box center [902, 345] width 65 height 18
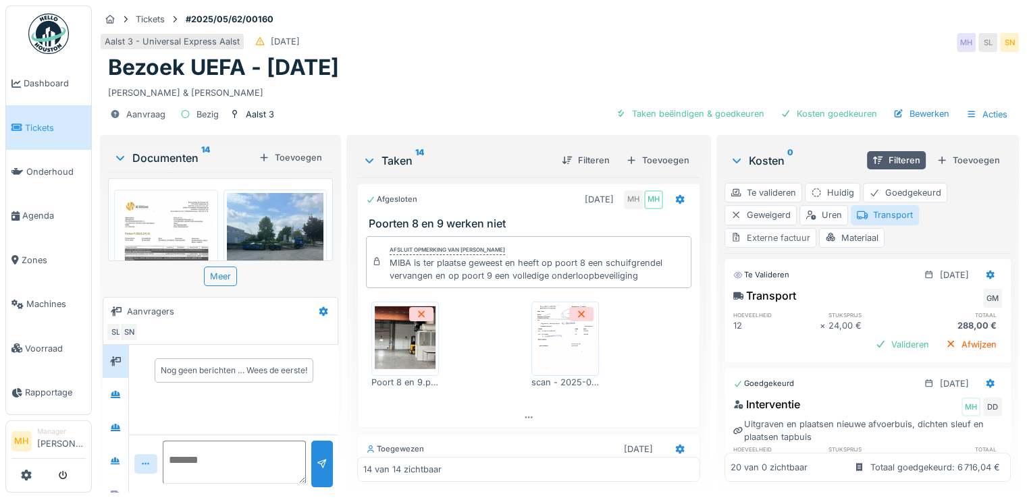
click at [769, 228] on div "Externe factuur" at bounding box center [771, 238] width 92 height 20
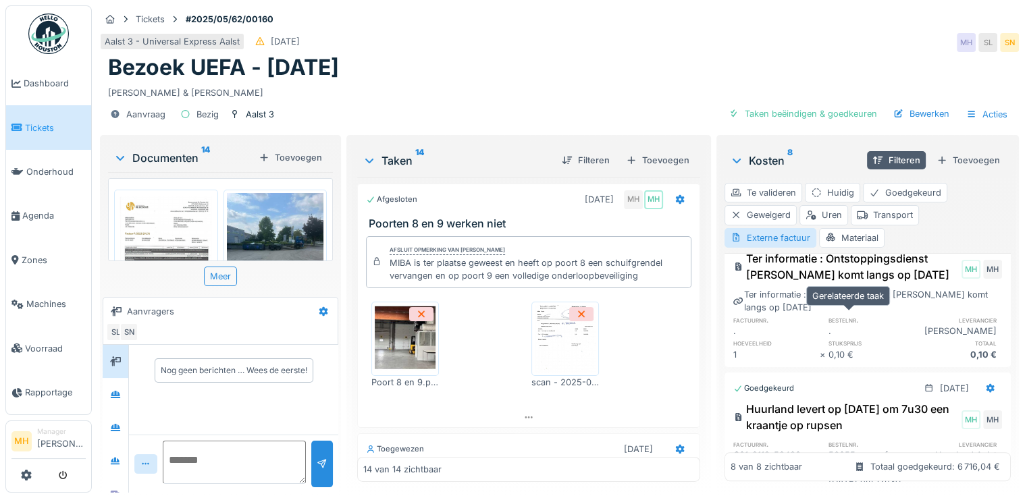
scroll to position [1081, 0]
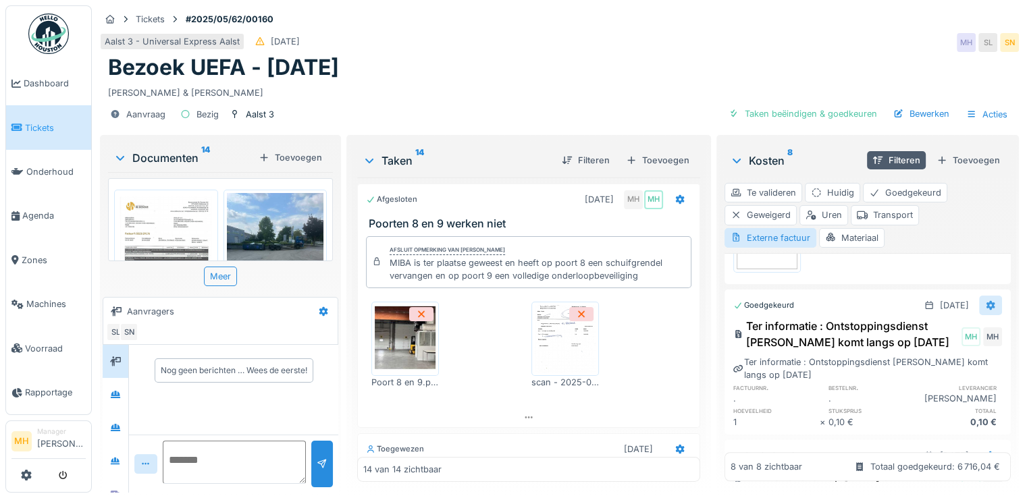
click at [987, 301] on icon at bounding box center [991, 305] width 9 height 9
click at [912, 363] on div "Verwijderen" at bounding box center [910, 371] width 97 height 20
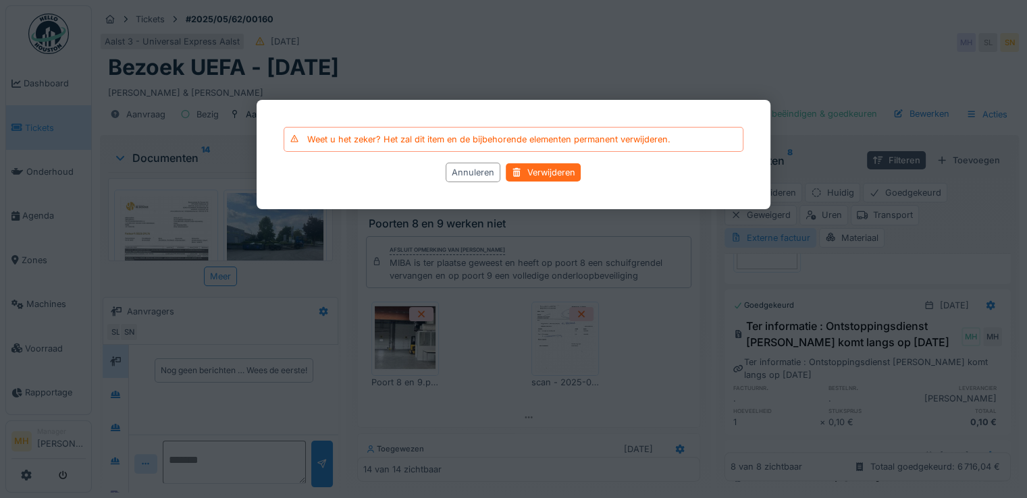
click at [569, 168] on div "Verwijderen" at bounding box center [544, 172] width 75 height 18
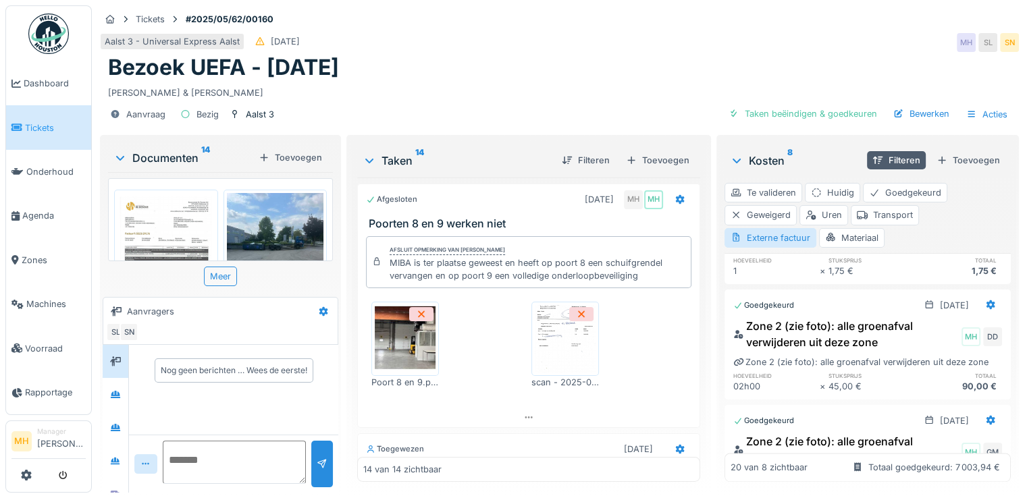
scroll to position [2229, 0]
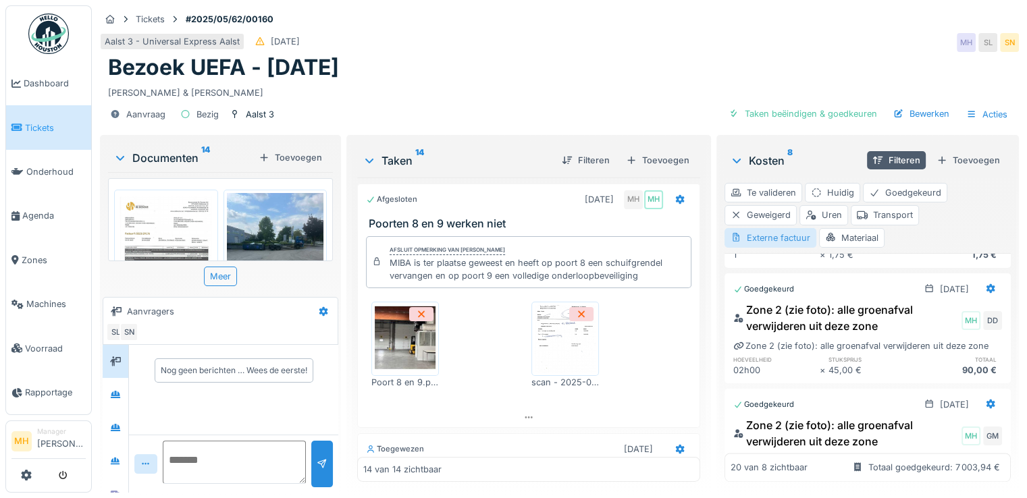
click at [777, 228] on div "Externe factuur" at bounding box center [771, 238] width 92 height 20
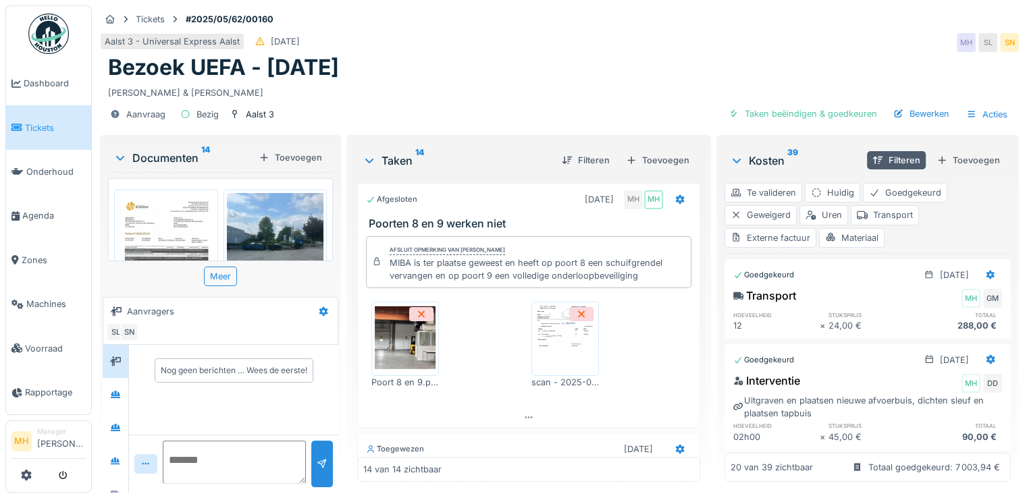
scroll to position [0, 0]
click at [781, 237] on div "Externe factuur" at bounding box center [771, 238] width 92 height 20
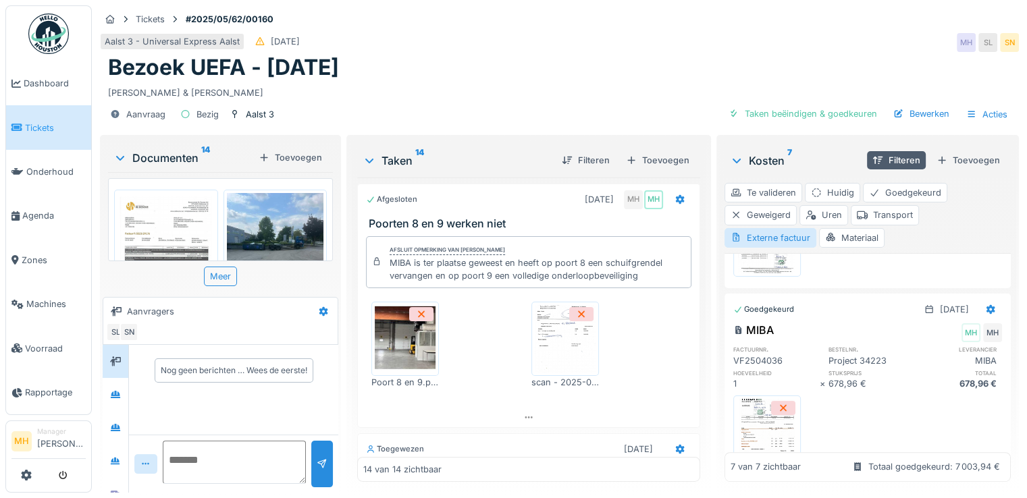
scroll to position [743, 0]
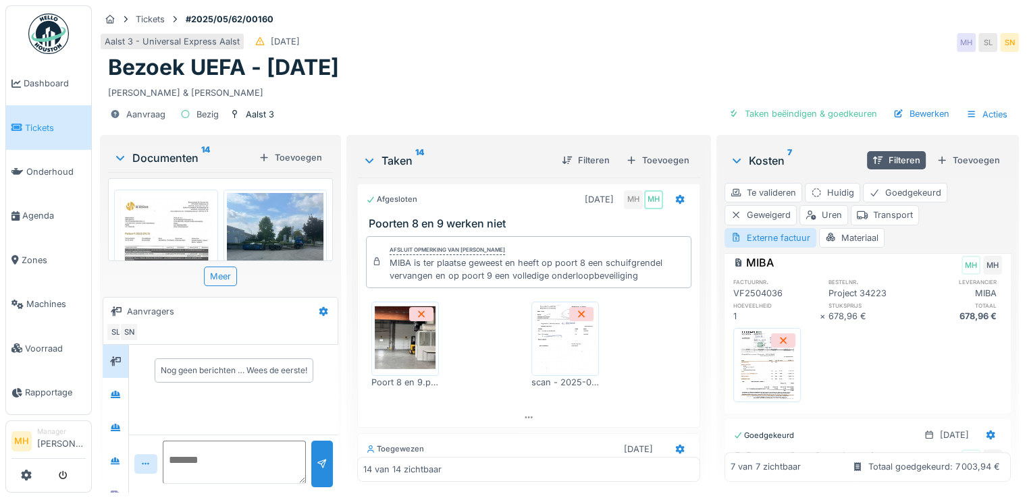
click at [770, 365] on img at bounding box center [767, 366] width 61 height 68
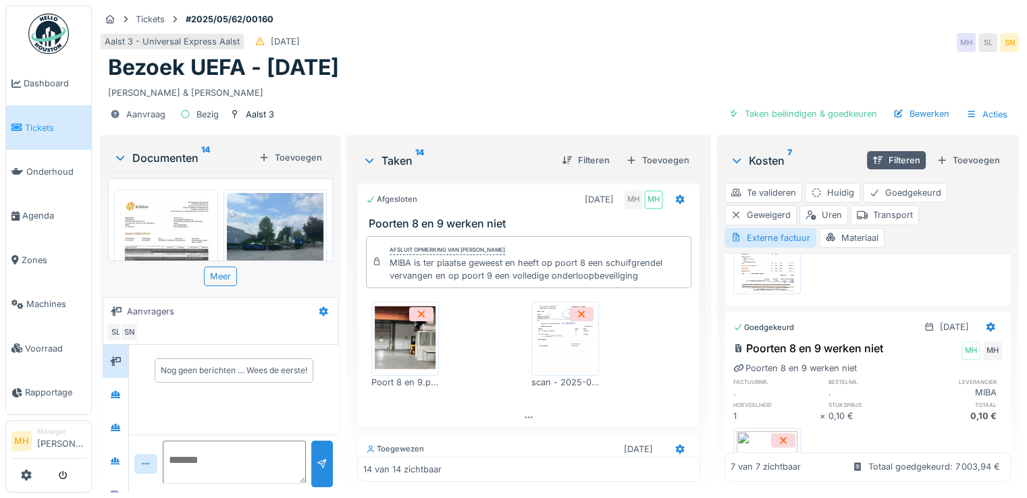
scroll to position [878, 0]
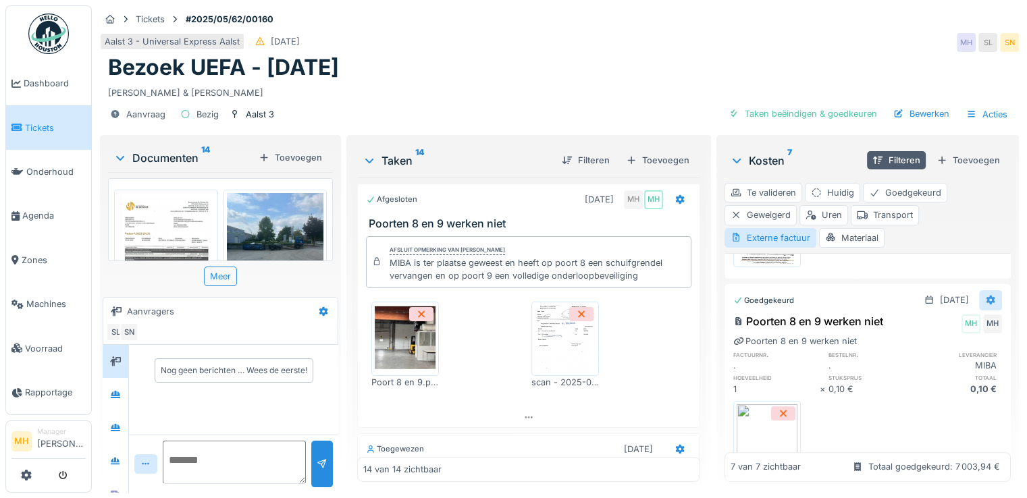
click at [987, 296] on icon at bounding box center [991, 300] width 9 height 9
click at [891, 371] on div "Verwijderen" at bounding box center [910, 366] width 97 height 20
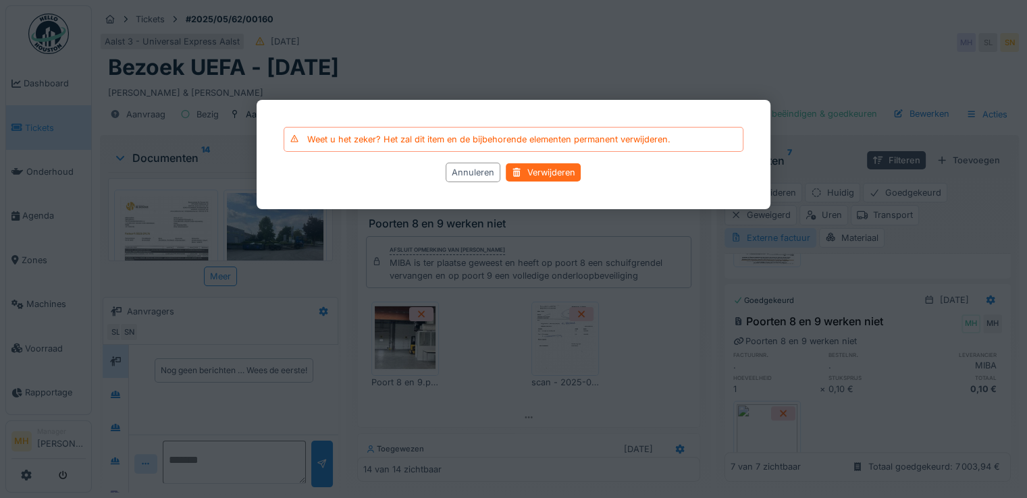
drag, startPoint x: 562, startPoint y: 176, endPoint x: 572, endPoint y: 171, distance: 11.5
click at [564, 176] on div "Verwijderen" at bounding box center [544, 172] width 75 height 18
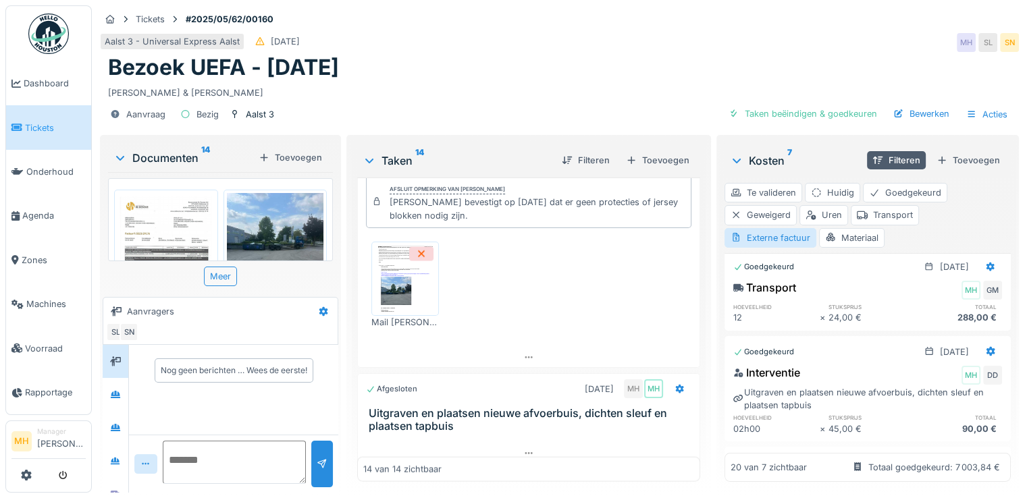
scroll to position [0, 0]
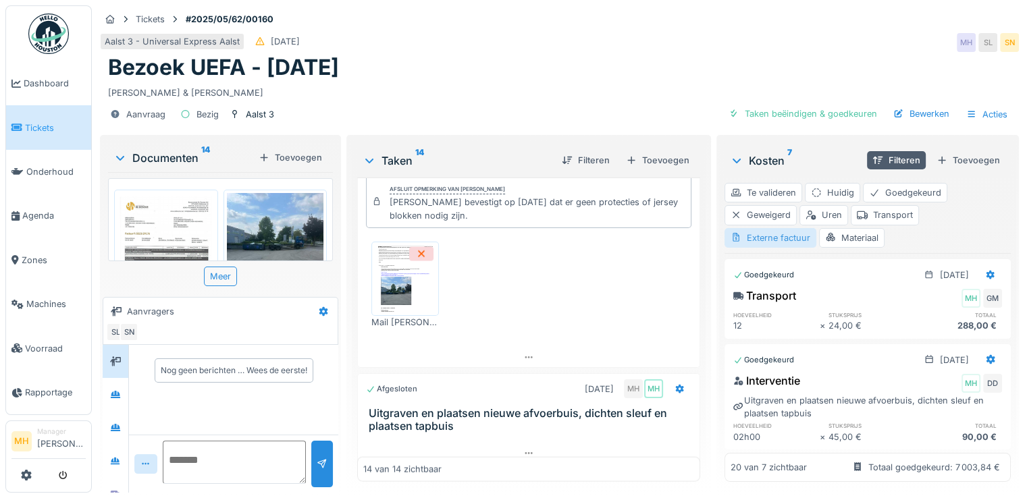
click at [784, 236] on div "Externe factuur" at bounding box center [771, 238] width 92 height 20
click at [786, 235] on div "Externe factuur" at bounding box center [771, 238] width 92 height 20
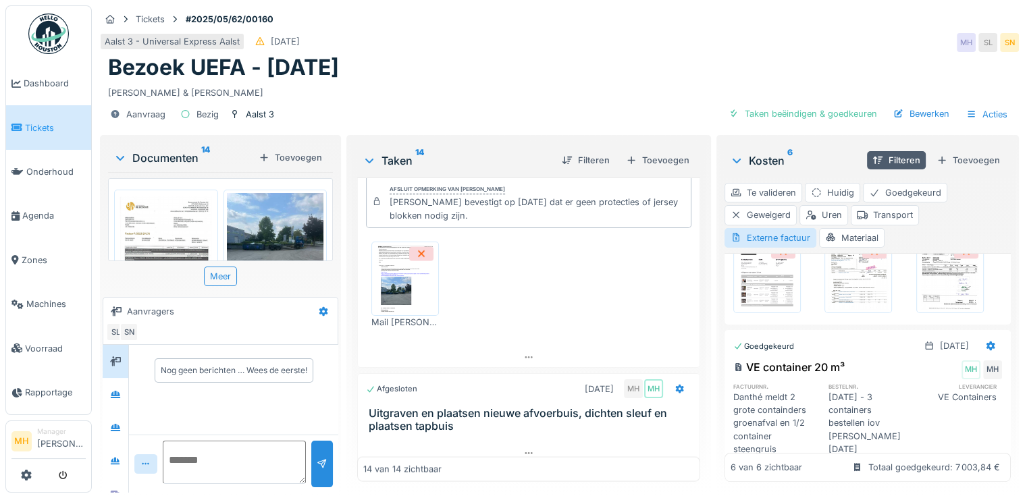
scroll to position [1148, 0]
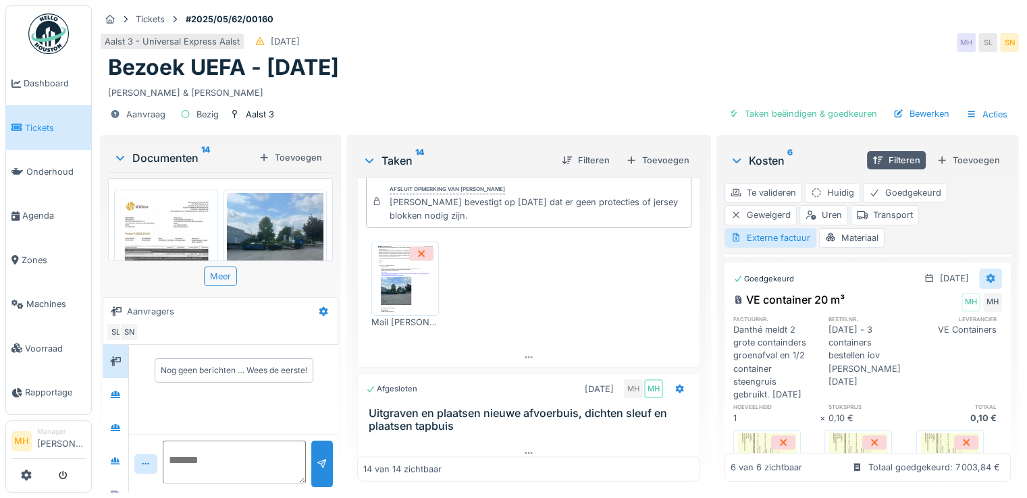
click at [987, 284] on icon at bounding box center [991, 278] width 9 height 9
click at [899, 330] on div "Bewerken" at bounding box center [910, 337] width 97 height 20
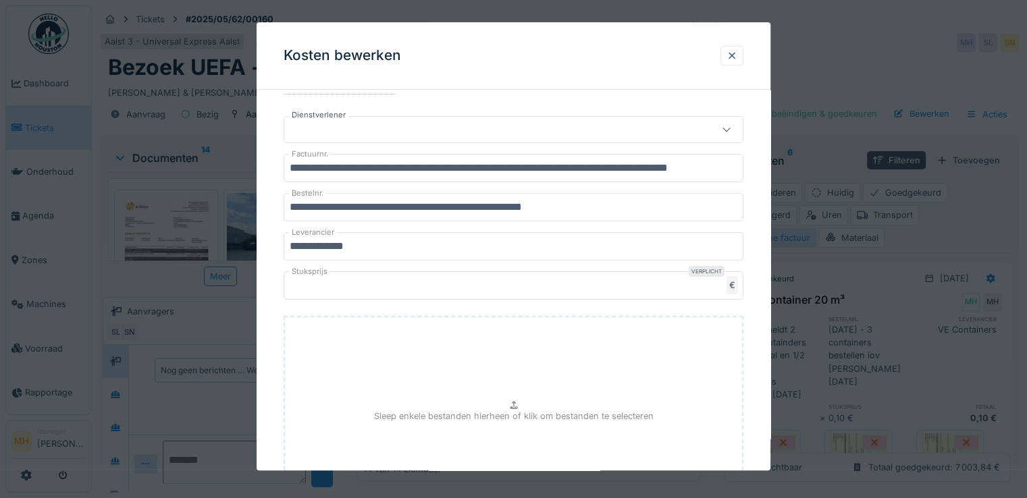
scroll to position [270, 0]
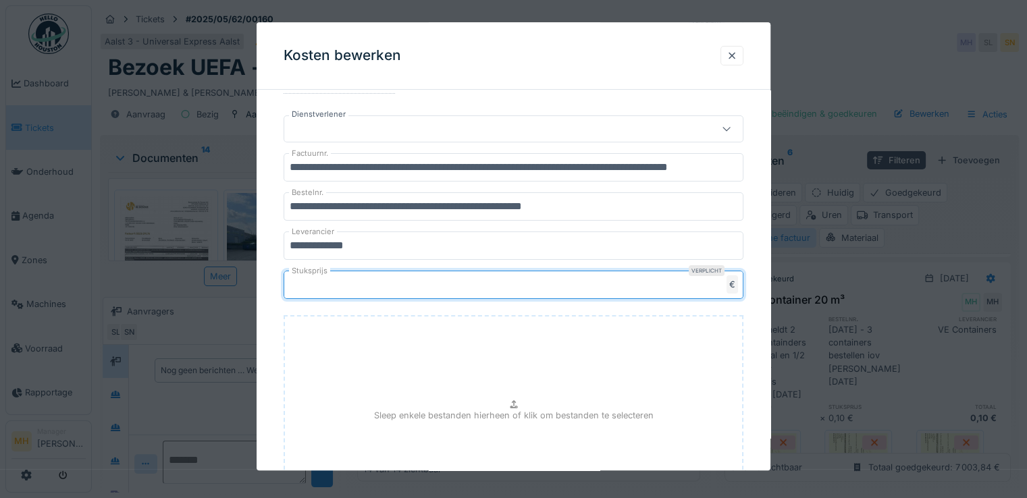
drag, startPoint x: 311, startPoint y: 286, endPoint x: 290, endPoint y: 280, distance: 22.3
click at [290, 280] on input "***" at bounding box center [514, 285] width 460 height 28
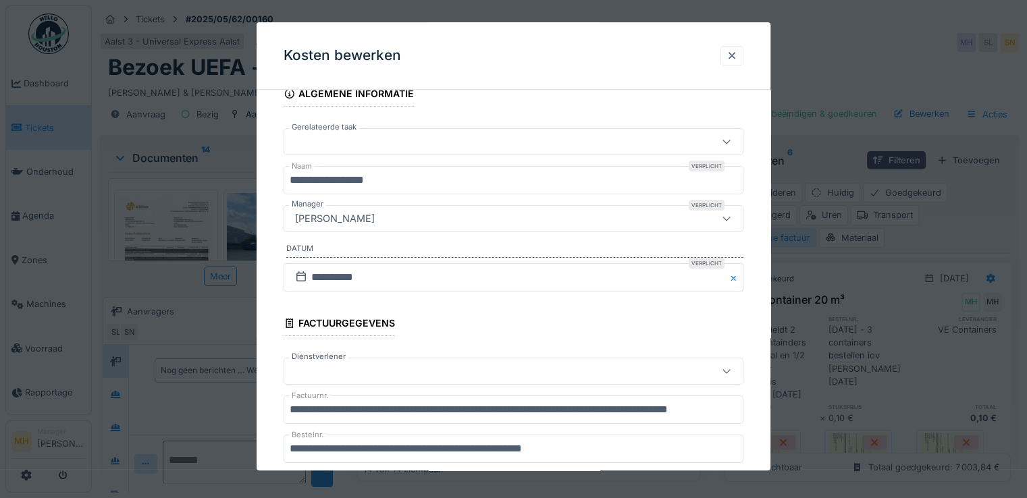
scroll to position [0, 0]
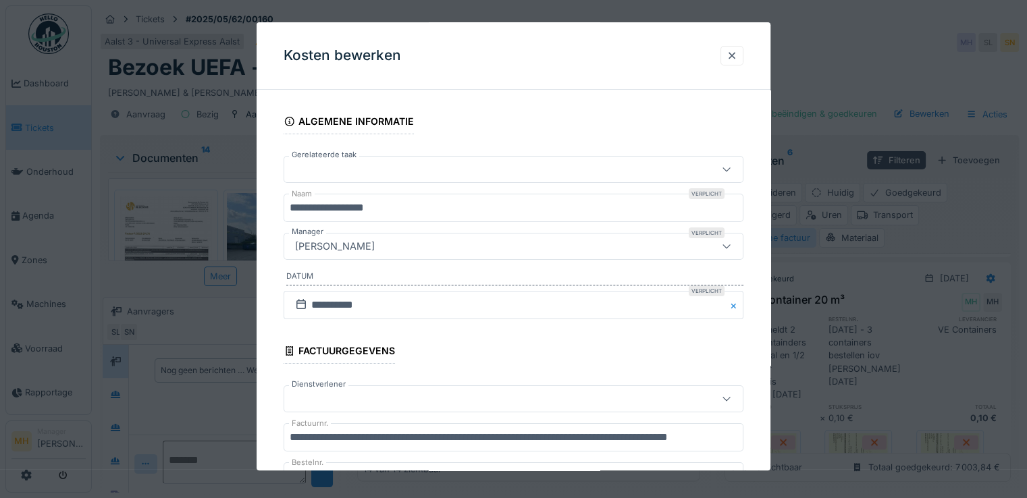
type input "***"
click at [427, 208] on input "**********" at bounding box center [514, 208] width 460 height 28
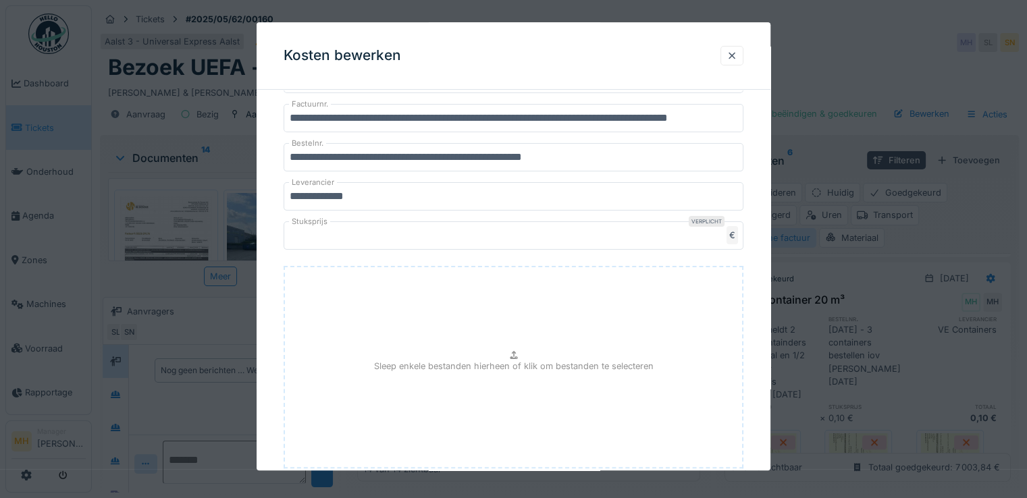
scroll to position [500, 0]
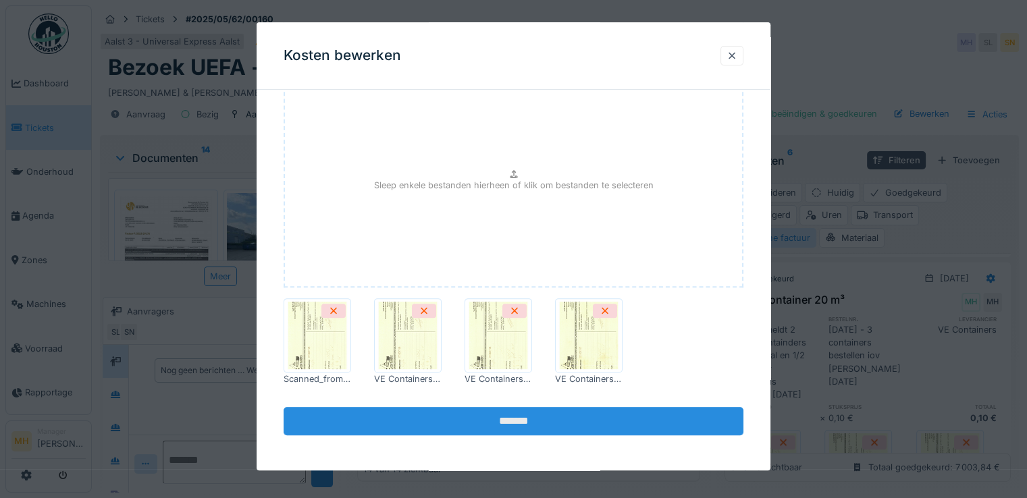
type input "**********"
click at [527, 423] on input "*******" at bounding box center [514, 421] width 460 height 28
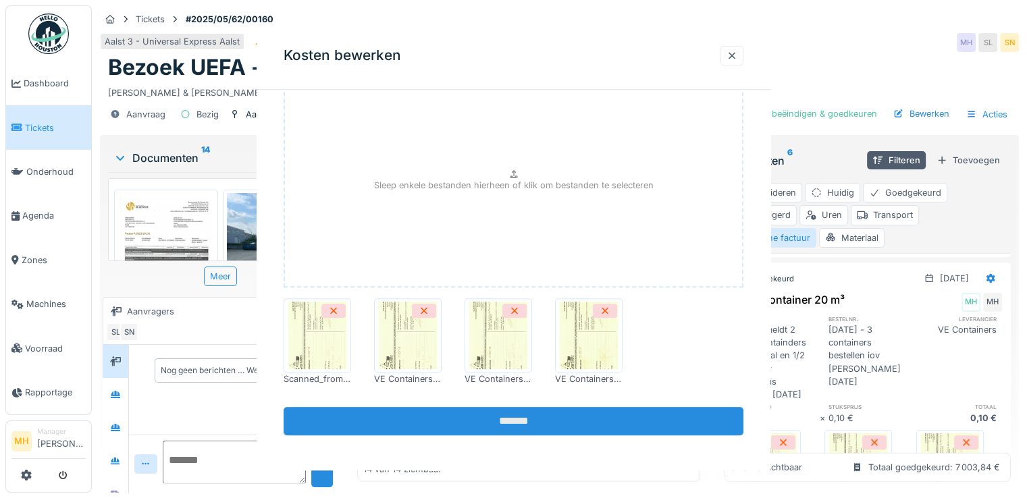
scroll to position [0, 0]
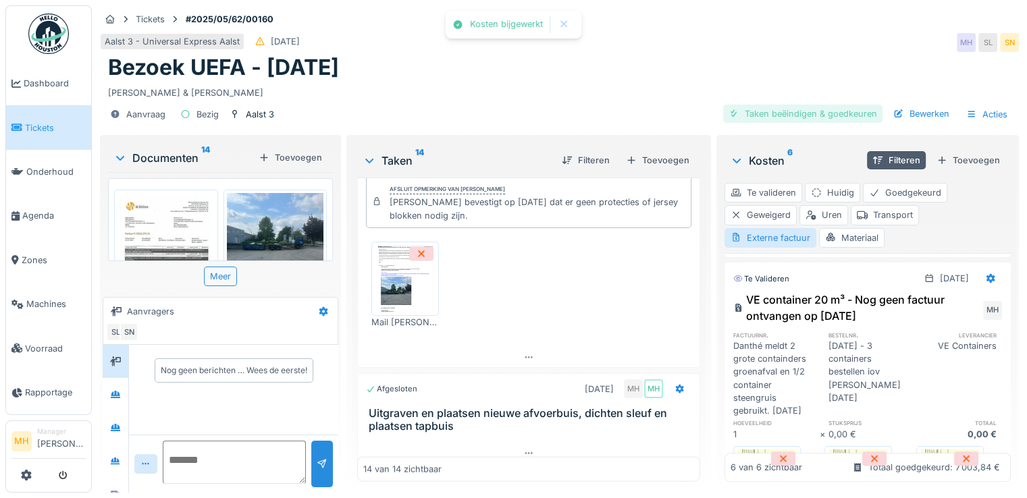
click at [768, 113] on div "Taken beëindigen & goedkeuren" at bounding box center [802, 114] width 159 height 18
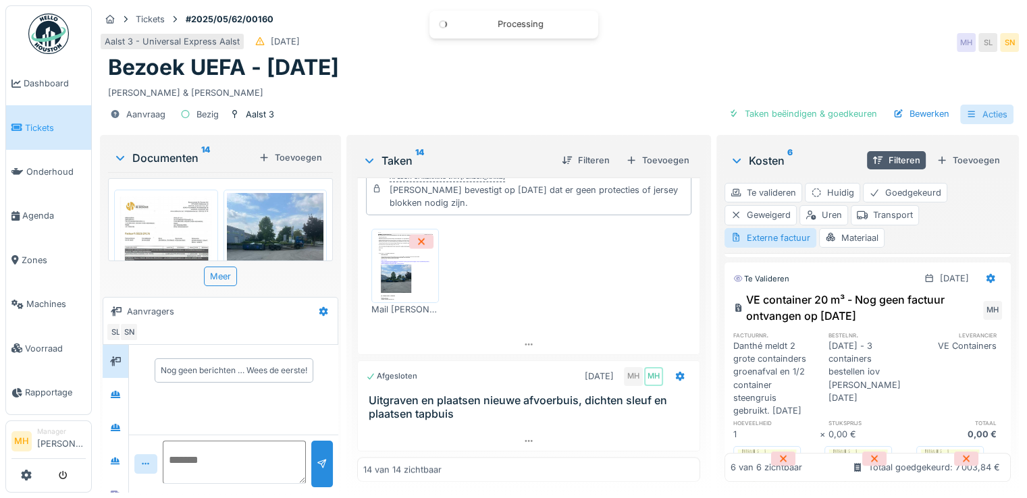
scroll to position [2576, 0]
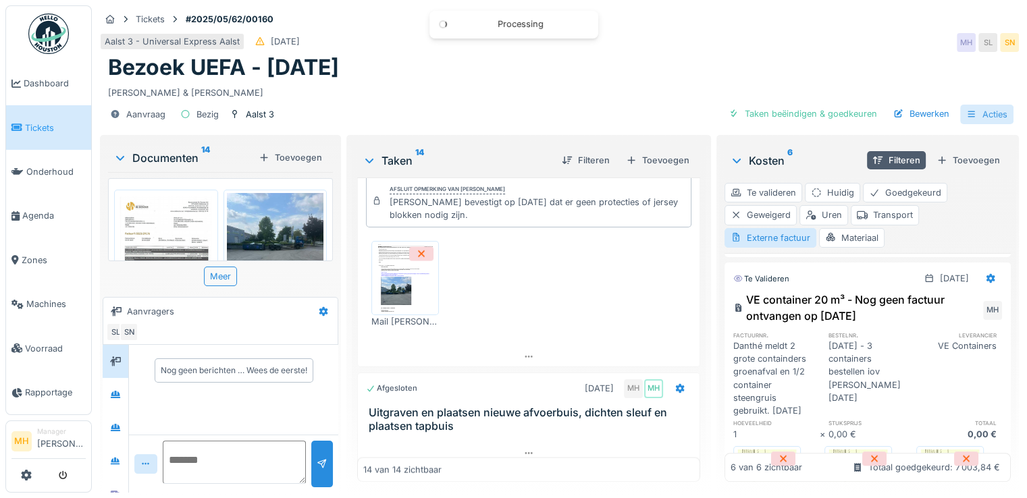
click at [983, 113] on div "Acties" at bounding box center [986, 115] width 53 height 20
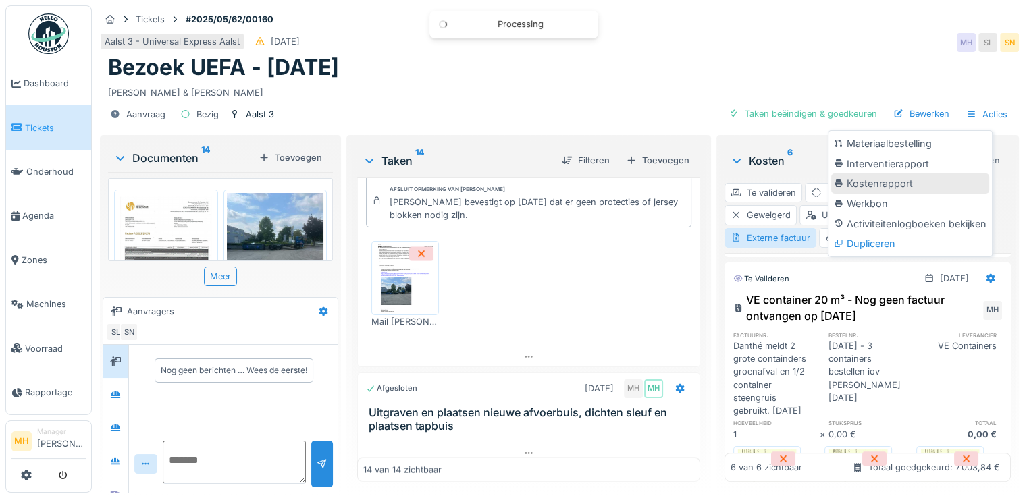
scroll to position [2544, 0]
click at [882, 179] on div "Kostenrapport" at bounding box center [910, 184] width 158 height 20
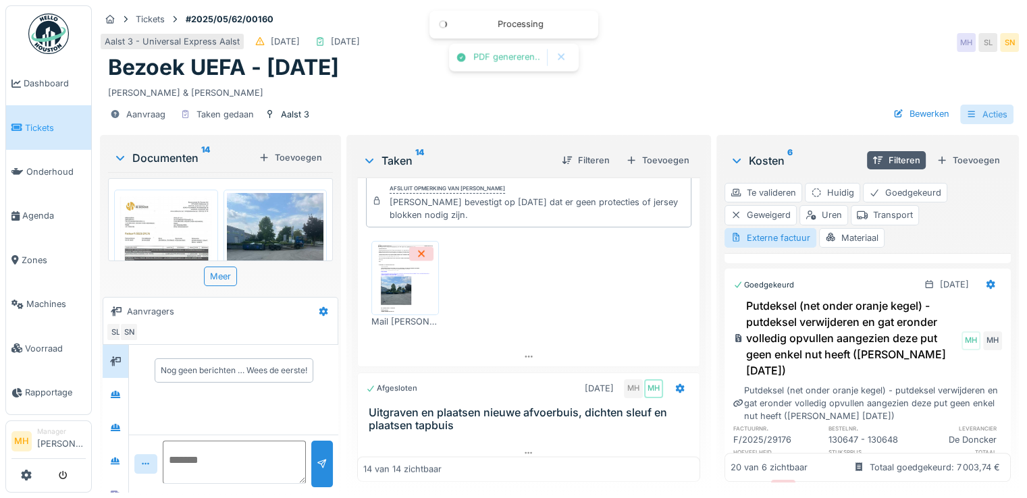
click at [989, 114] on div "Acties" at bounding box center [986, 115] width 53 height 20
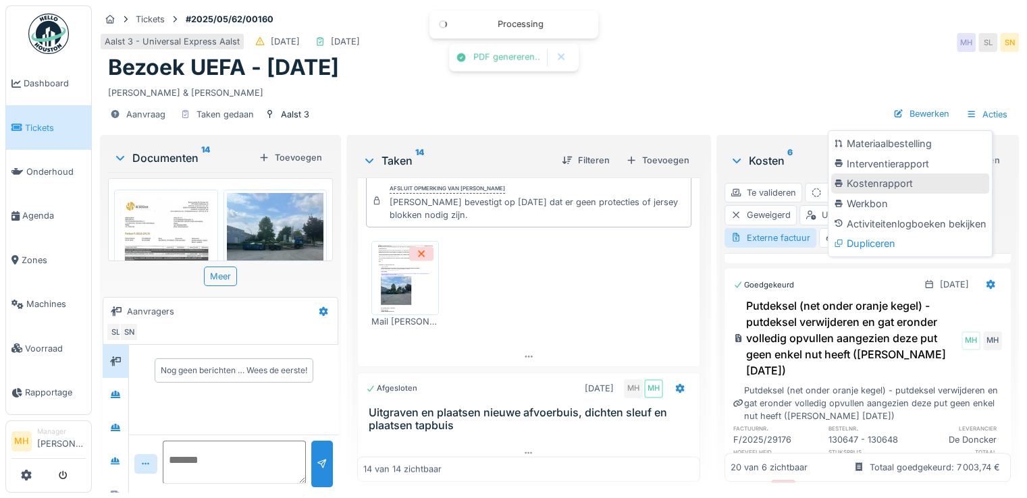
click at [919, 186] on div "Kostenrapport" at bounding box center [910, 184] width 158 height 20
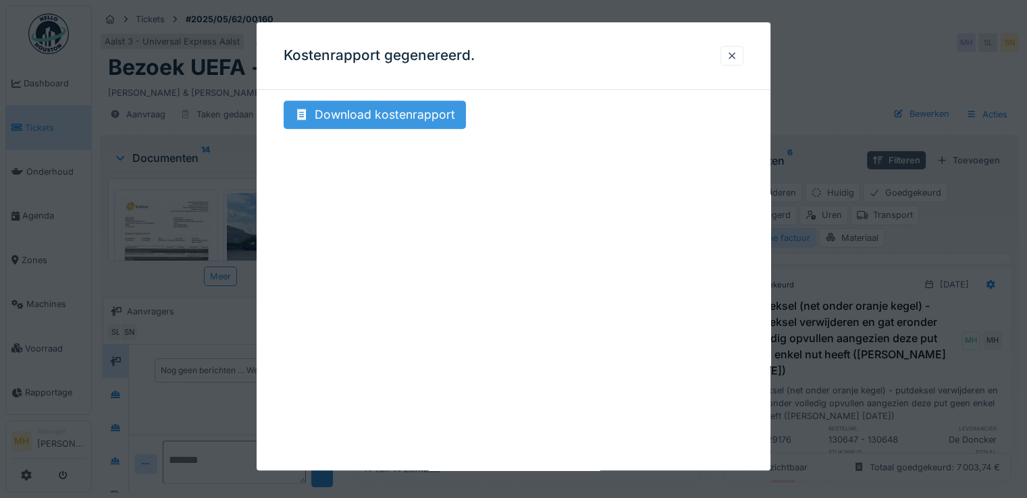
click at [427, 114] on div "Download kostenrapport" at bounding box center [375, 115] width 182 height 28
drag, startPoint x: 732, startPoint y: 55, endPoint x: 657, endPoint y: 180, distance: 146.3
click at [732, 55] on div at bounding box center [732, 55] width 11 height 13
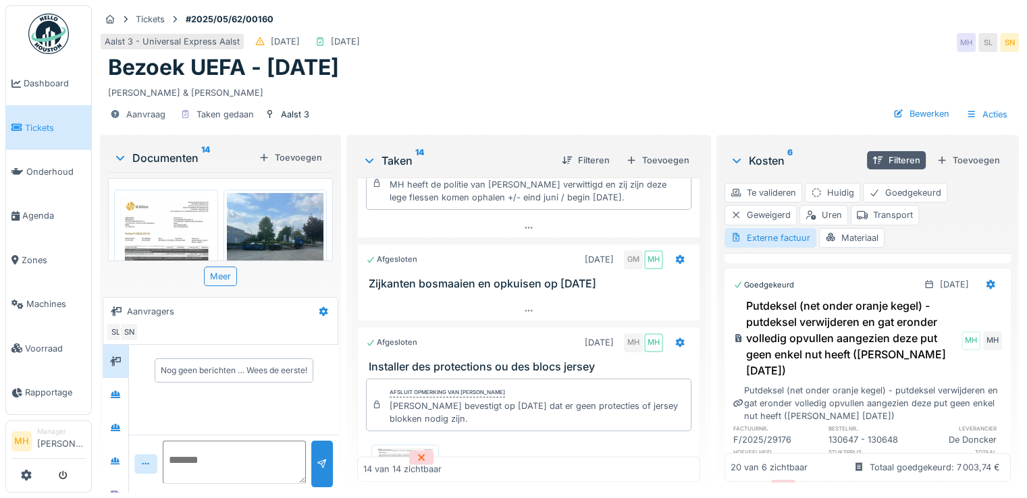
scroll to position [2139, 0]
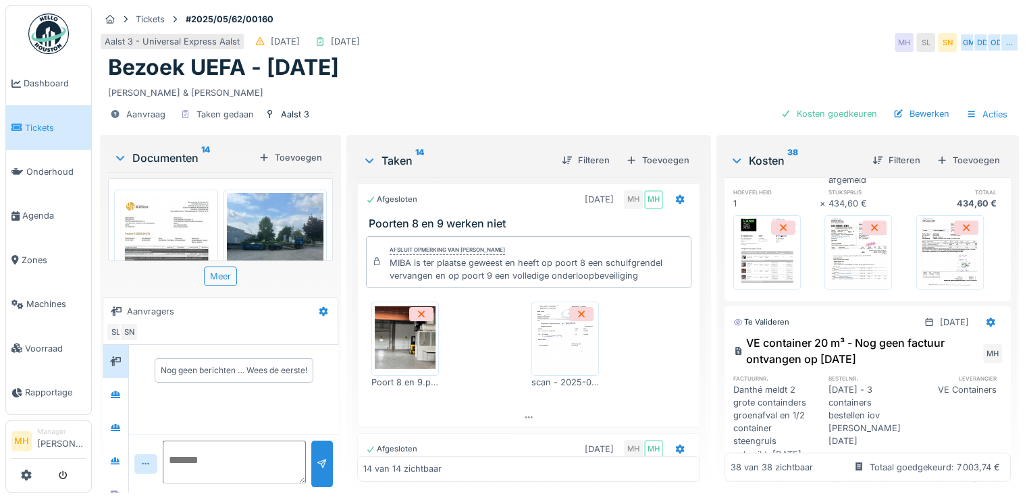
scroll to position [4468, 0]
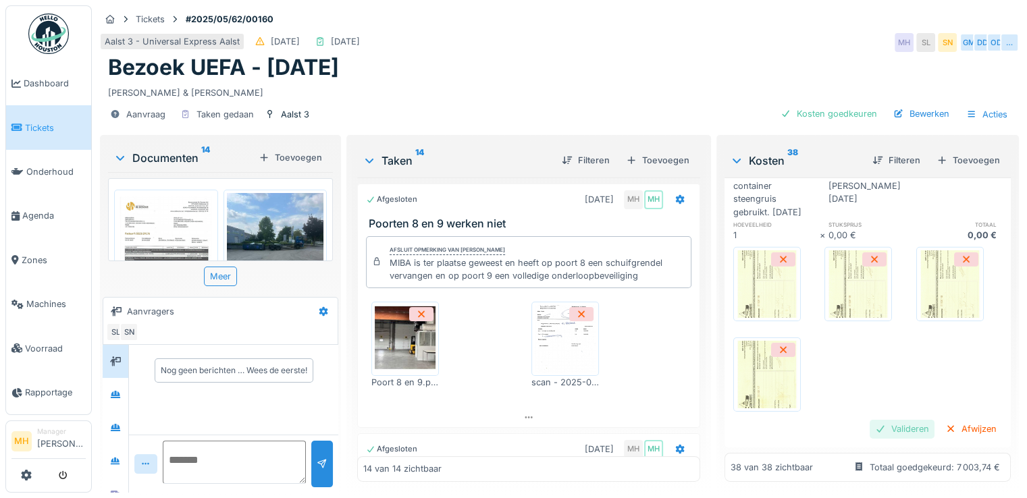
click at [877, 420] on div "Valideren" at bounding box center [902, 429] width 65 height 18
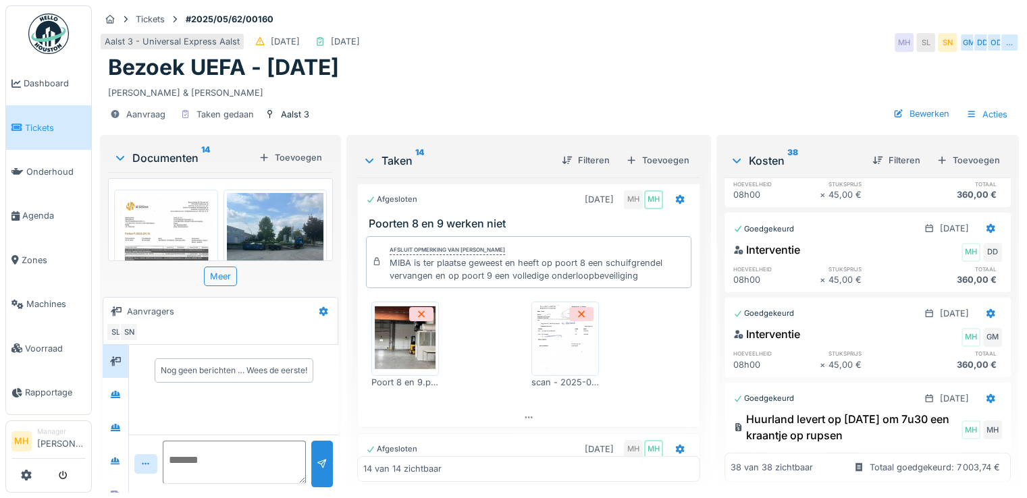
scroll to position [3836, 0]
click at [916, 105] on div "Bewerken" at bounding box center [921, 114] width 67 height 18
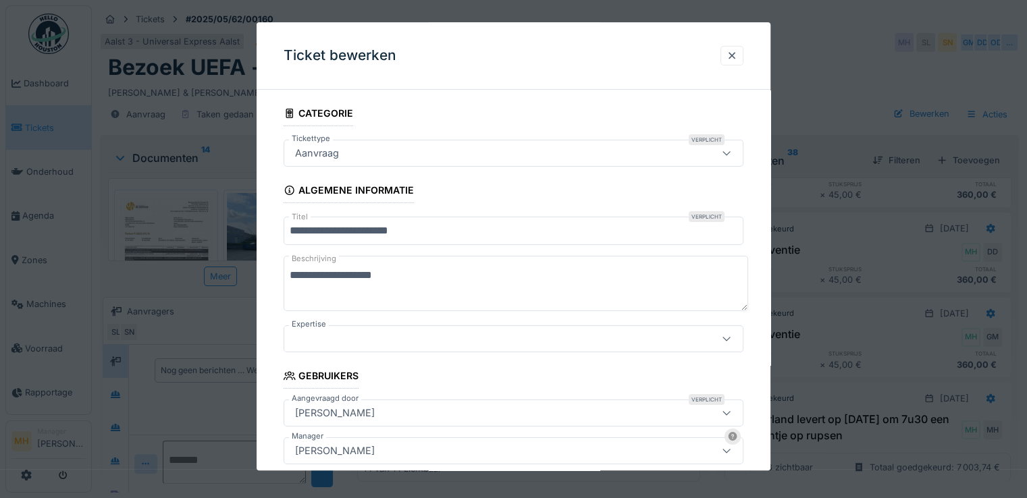
drag, startPoint x: 738, startPoint y: 55, endPoint x: 775, endPoint y: 90, distance: 50.7
click at [738, 56] on div at bounding box center [732, 55] width 11 height 13
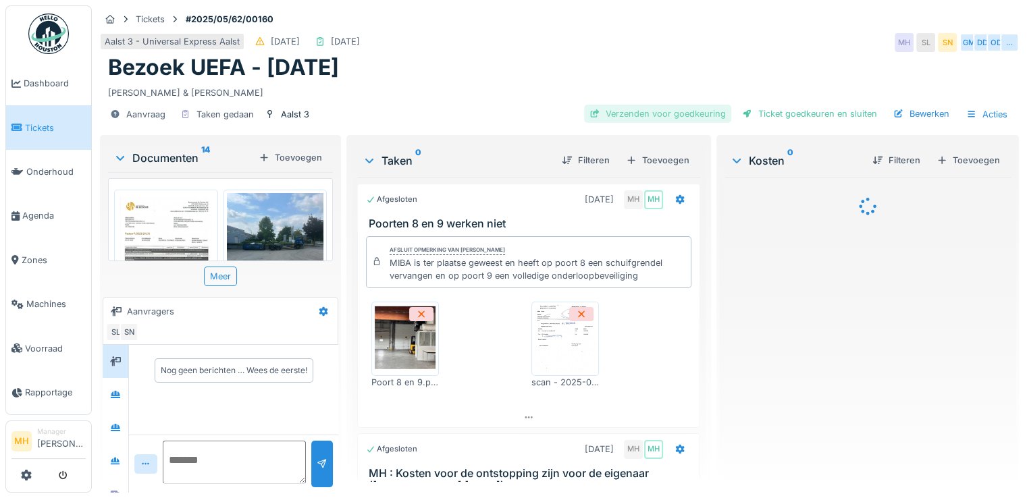
click at [659, 113] on div "Verzenden voor goedkeuring" at bounding box center [657, 114] width 147 height 18
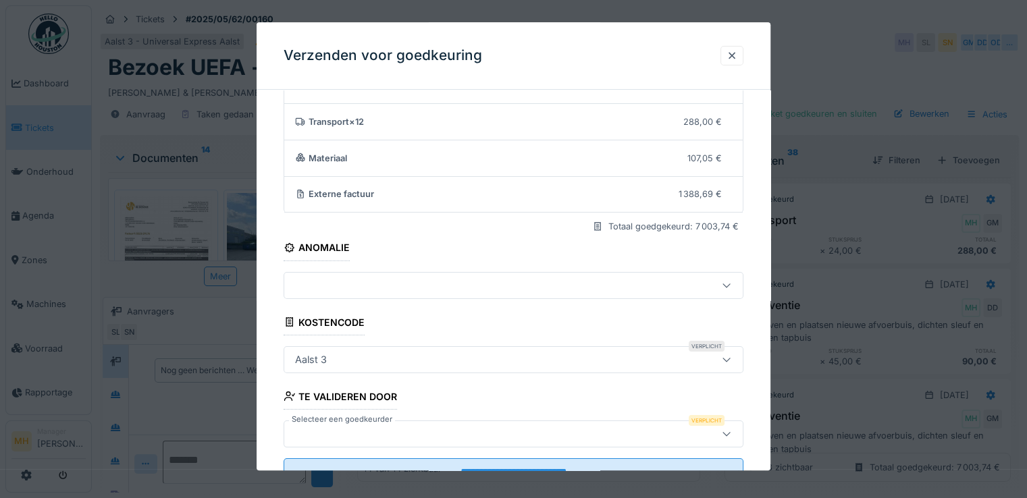
scroll to position [117, 0]
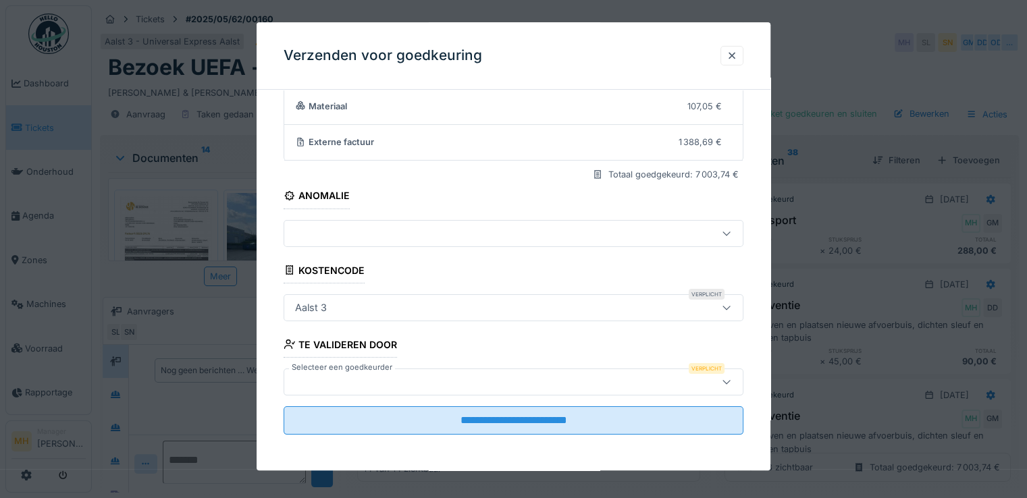
click at [349, 376] on div at bounding box center [486, 382] width 392 height 15
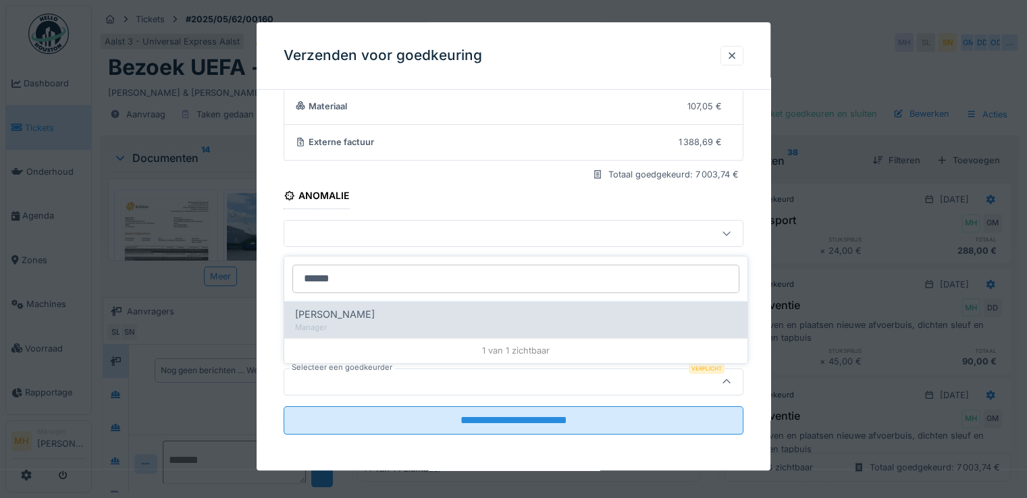
type input "******"
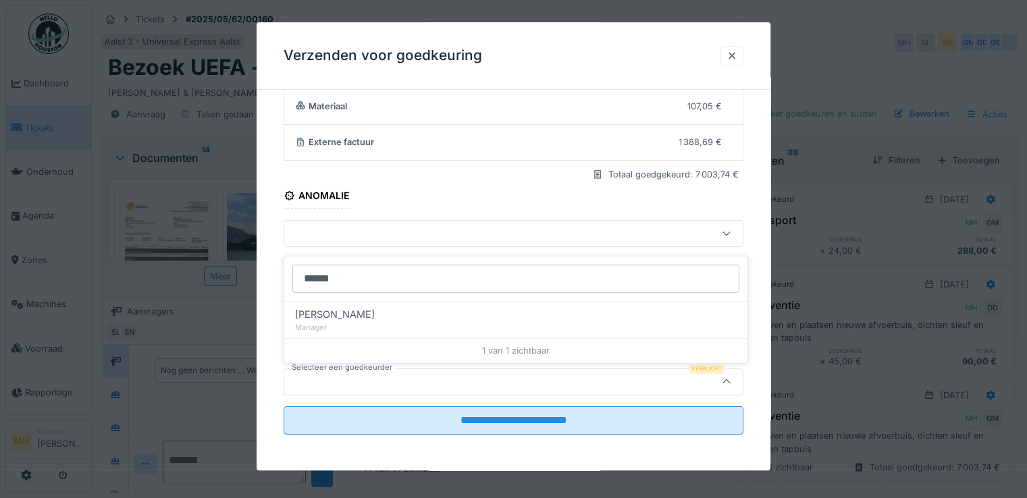
drag, startPoint x: 351, startPoint y: 321, endPoint x: 424, endPoint y: 368, distance: 87.1
click at [351, 322] on div "[PERSON_NAME] Manager" at bounding box center [515, 319] width 463 height 37
type input "****"
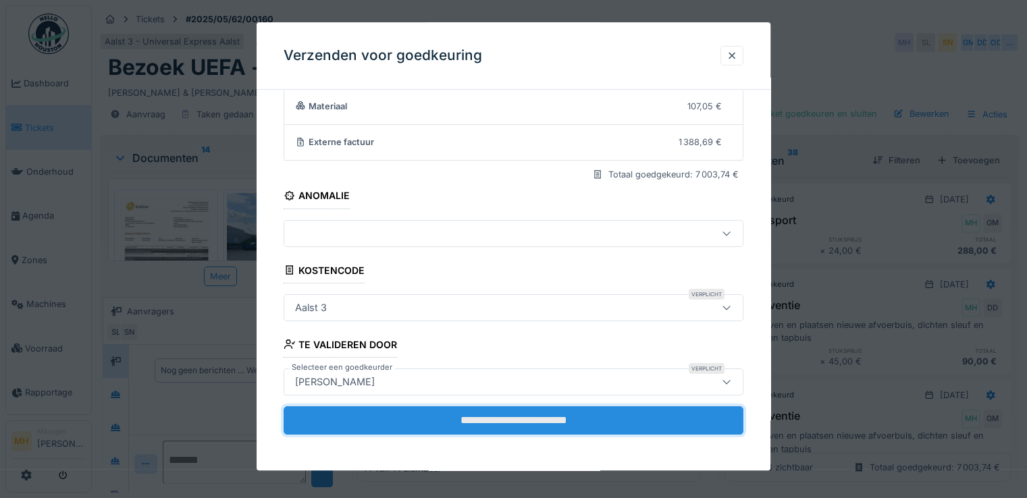
click at [454, 419] on input "**********" at bounding box center [514, 421] width 460 height 28
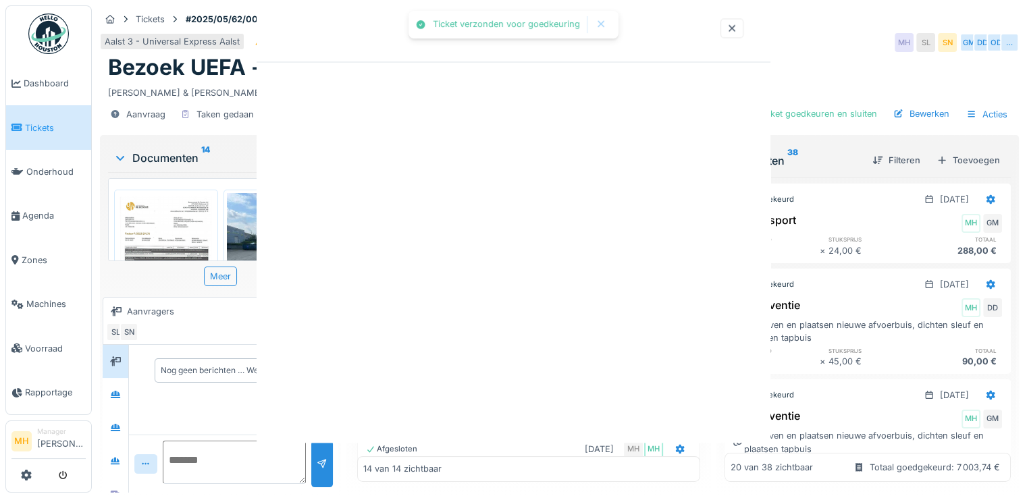
scroll to position [0, 0]
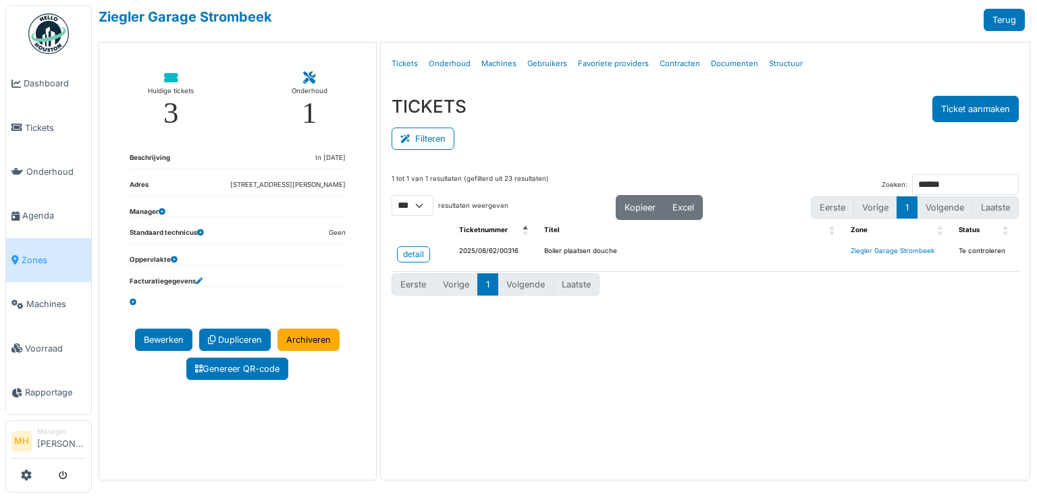
select select "***"
click at [32, 123] on span "Tickets" at bounding box center [55, 128] width 61 height 13
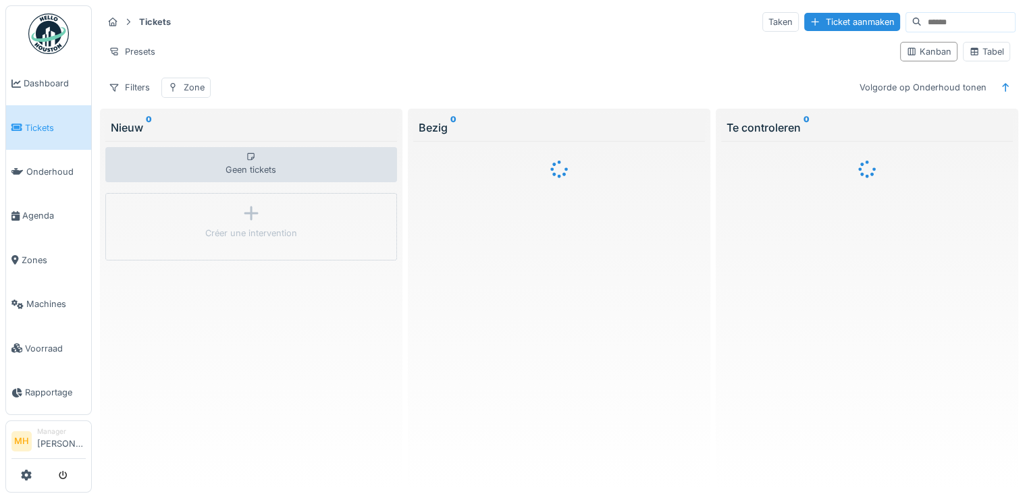
click at [922, 23] on input at bounding box center [968, 22] width 93 height 19
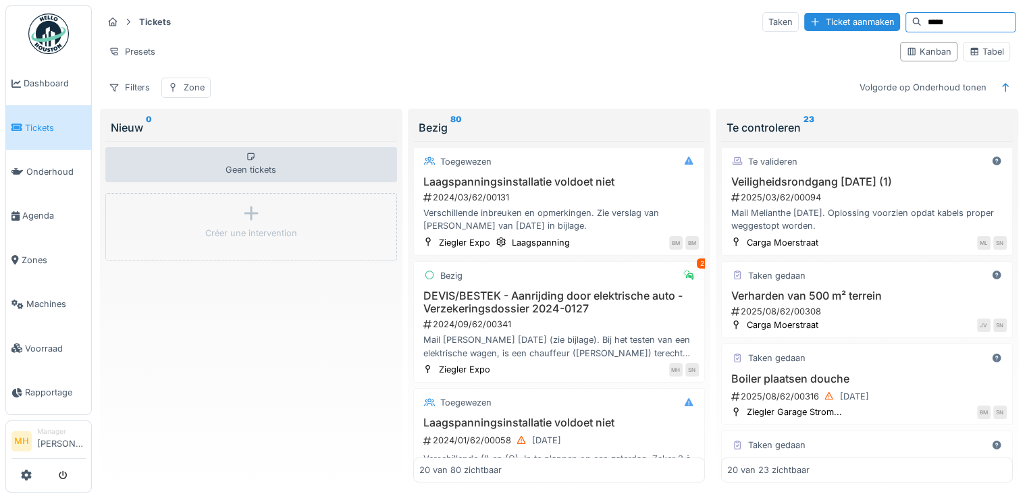
type input "*****"
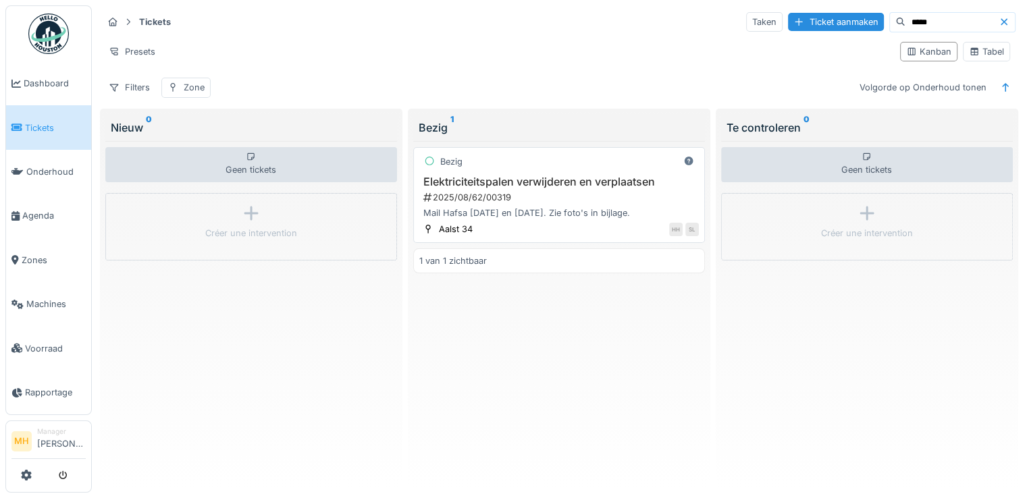
click at [609, 176] on h3 "Elektriciteitspalen verwijderen en verplaatsen" at bounding box center [559, 182] width 280 height 13
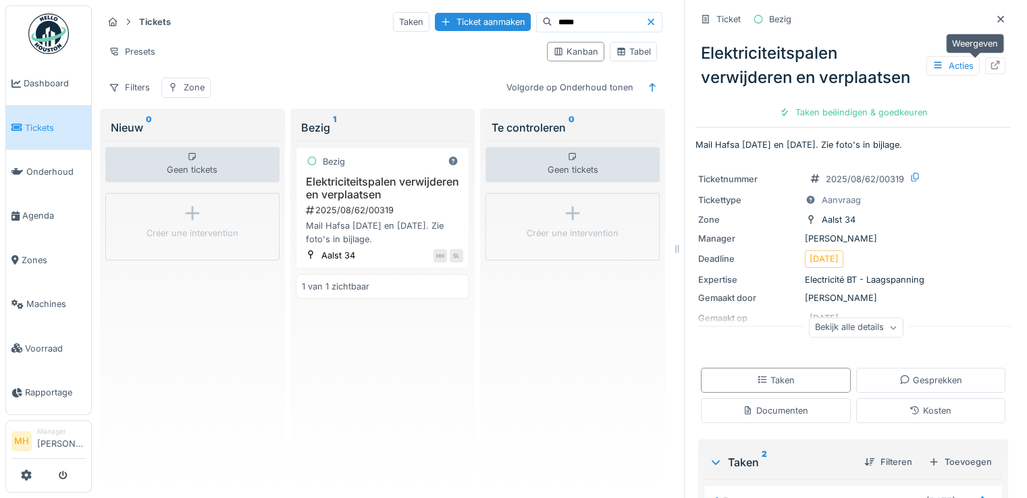
click at [990, 66] on icon at bounding box center [995, 65] width 11 height 9
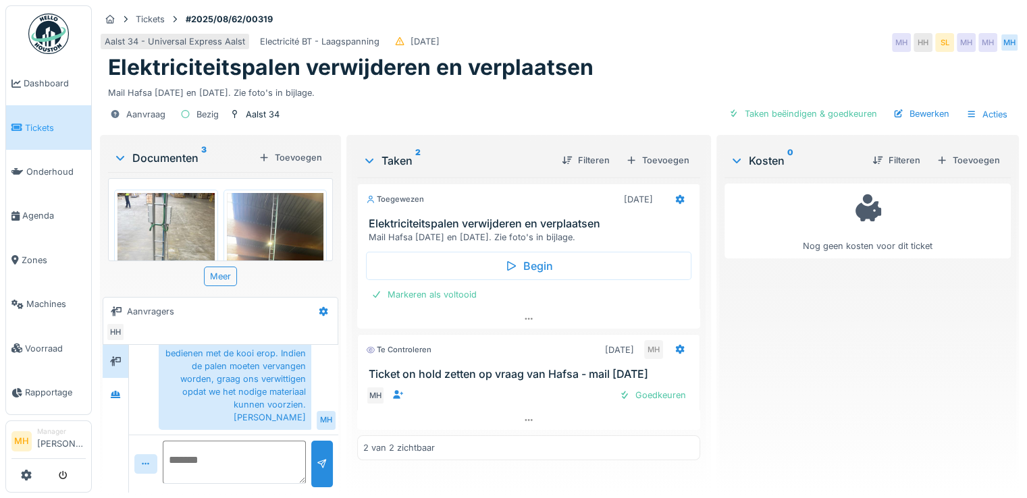
scroll to position [10, 0]
click at [113, 391] on icon at bounding box center [115, 394] width 9 height 7
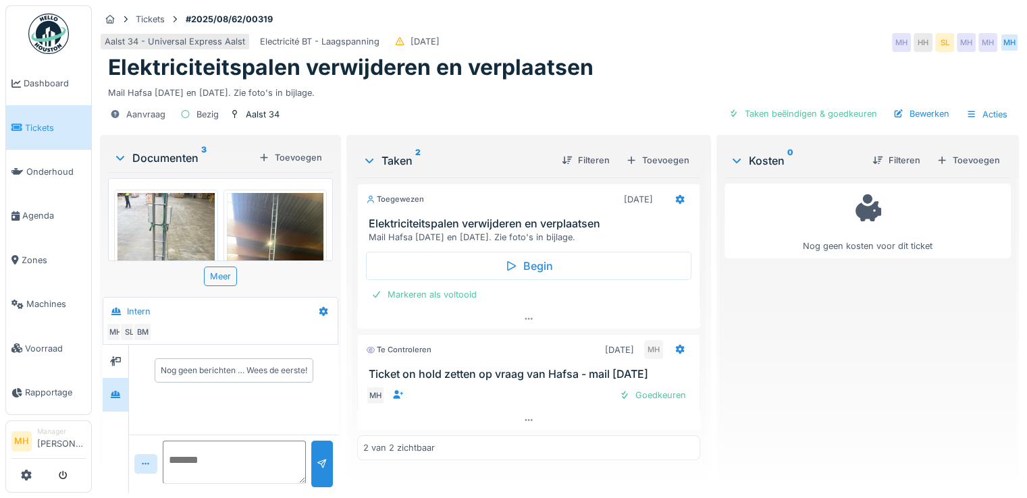
drag, startPoint x: 367, startPoint y: 364, endPoint x: 679, endPoint y: 368, distance: 312.0
click at [679, 368] on h3 "Ticket on hold zetten op vraag van Hafsa - mail [DATE]" at bounding box center [532, 374] width 326 height 13
copy h3 "Ticket on hold zetten op vraag van Hafsa - mail [DATE]"
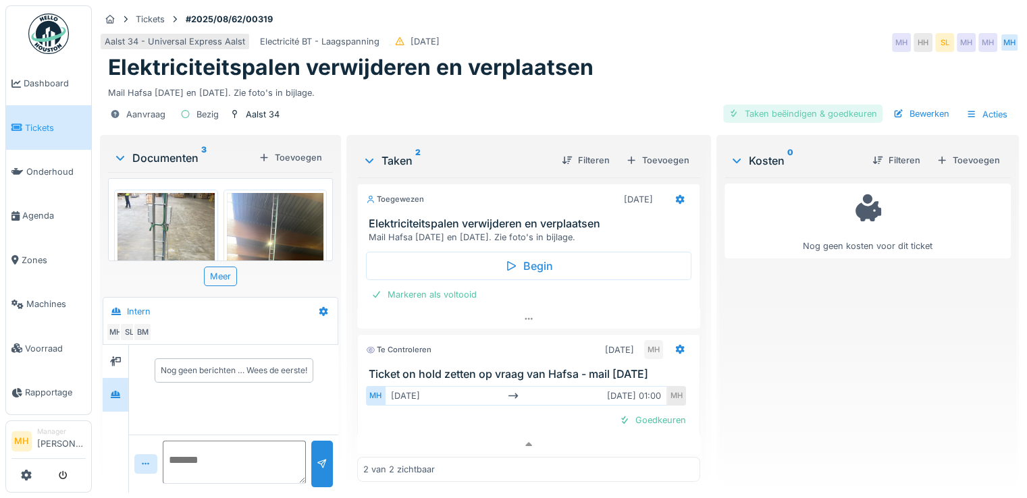
click at [790, 105] on div "Taken beëindigen & goedkeuren" at bounding box center [802, 114] width 159 height 18
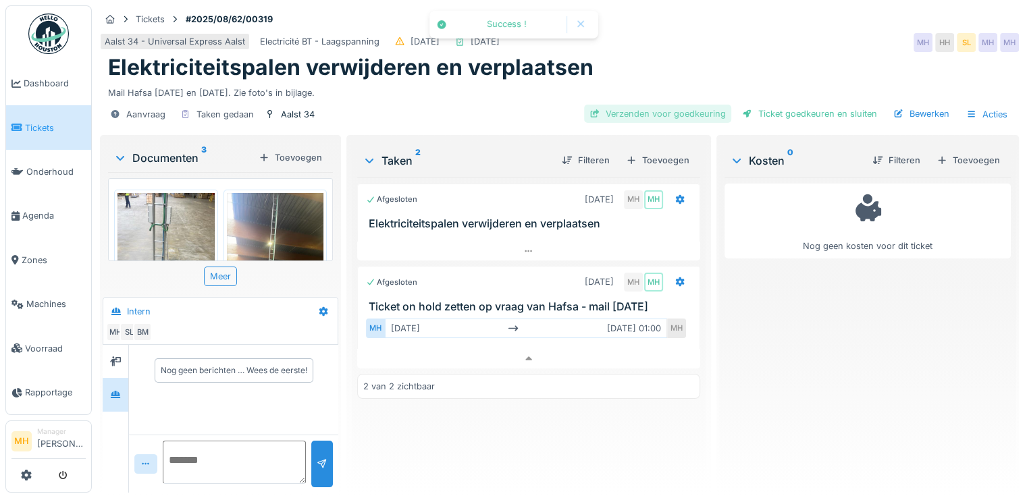
click at [649, 105] on div "Verzenden voor goedkeuring" at bounding box center [657, 114] width 147 height 18
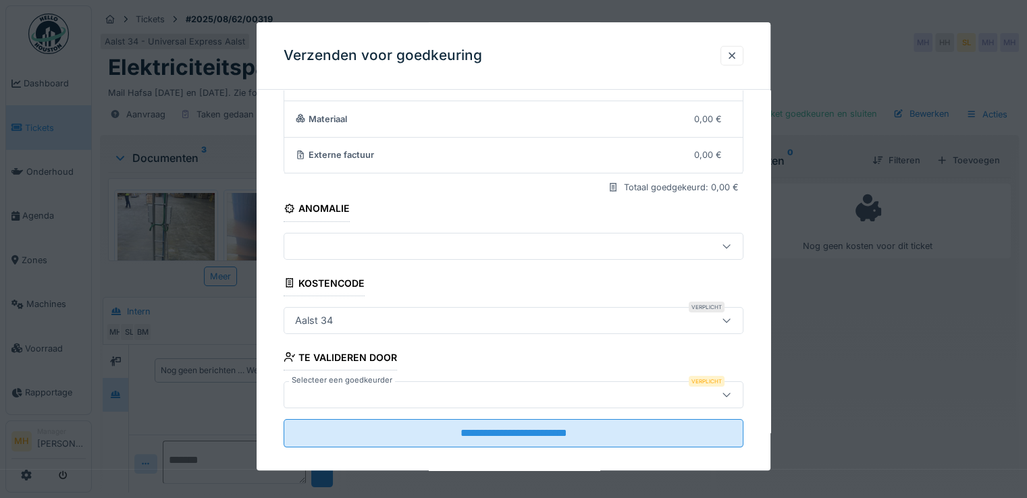
scroll to position [117, 0]
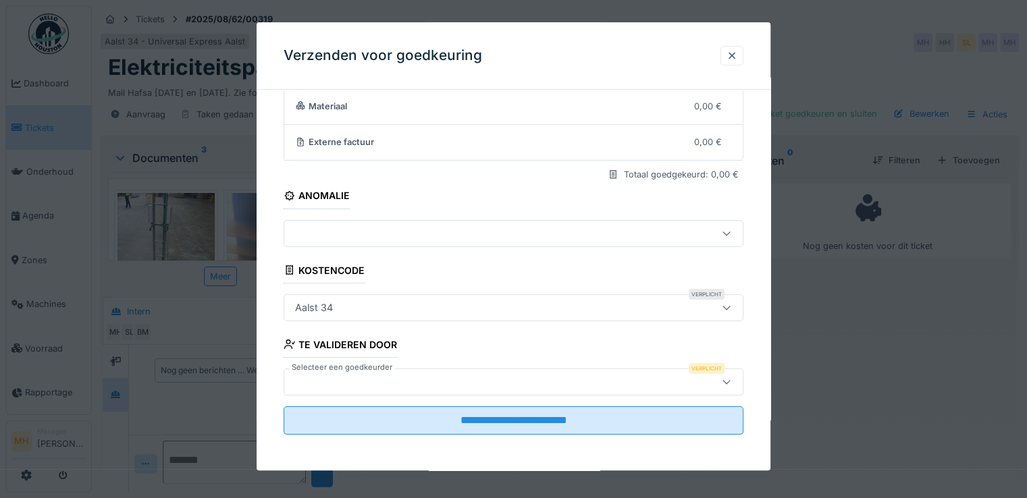
click at [365, 230] on div at bounding box center [486, 233] width 392 height 15
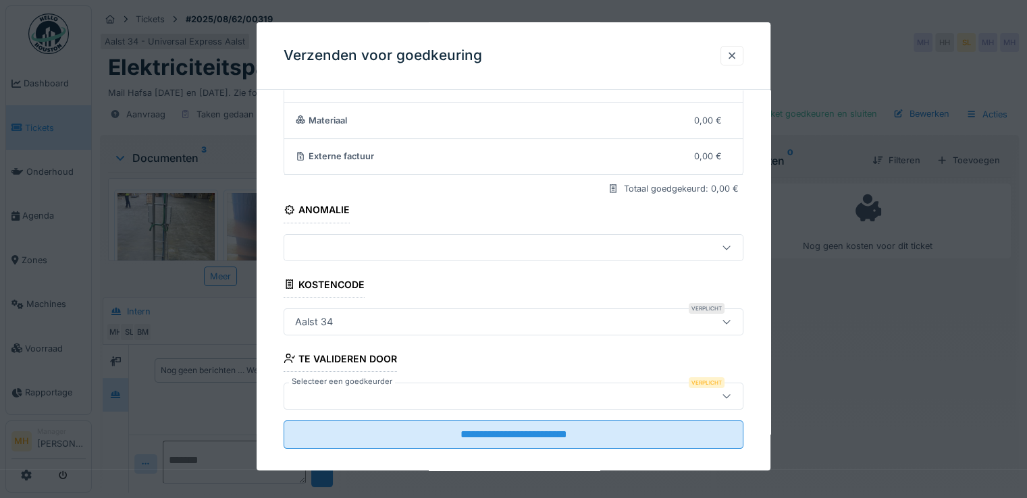
click at [755, 307] on div "**********" at bounding box center [514, 242] width 514 height 489
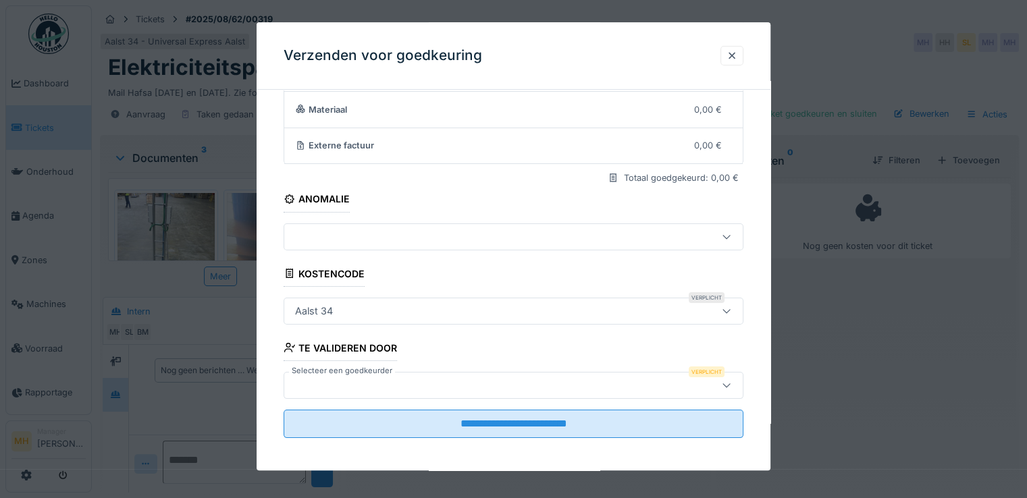
scroll to position [117, 0]
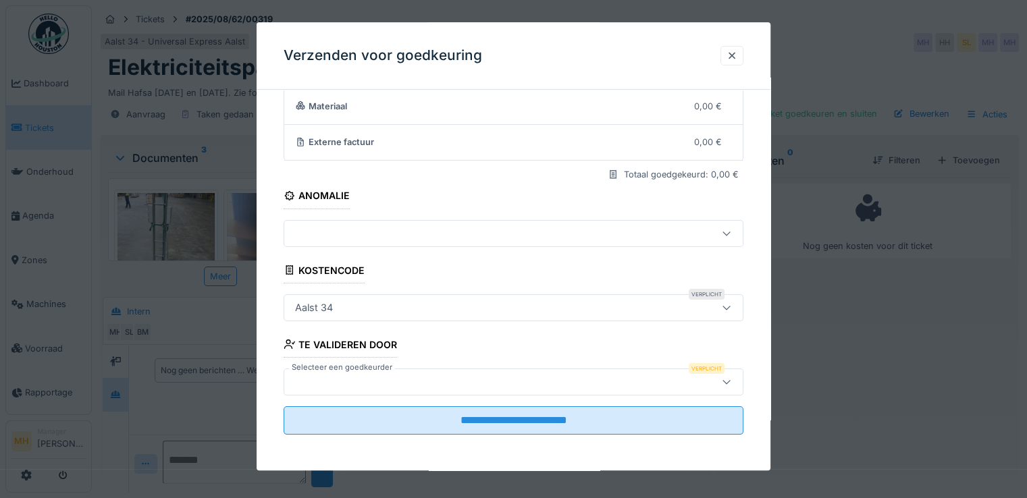
click at [348, 379] on div at bounding box center [486, 382] width 392 height 15
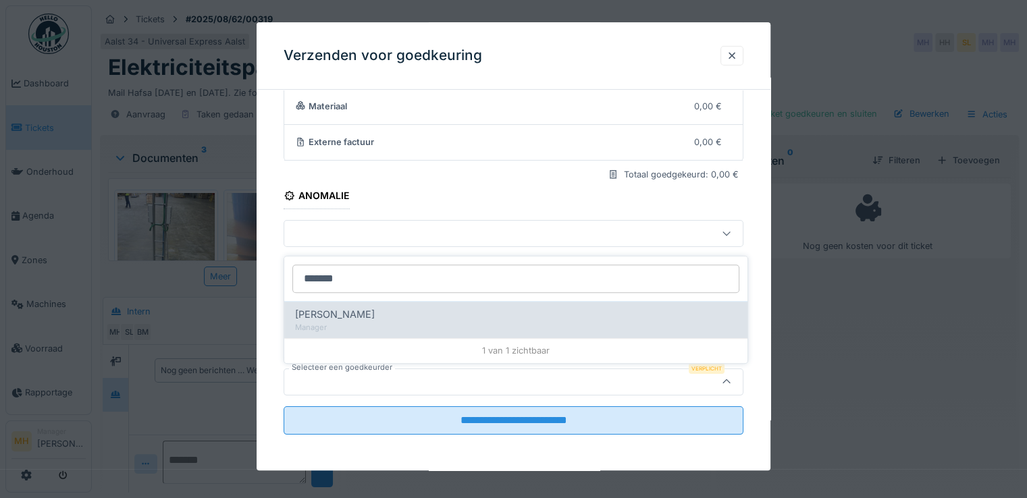
type input "*******"
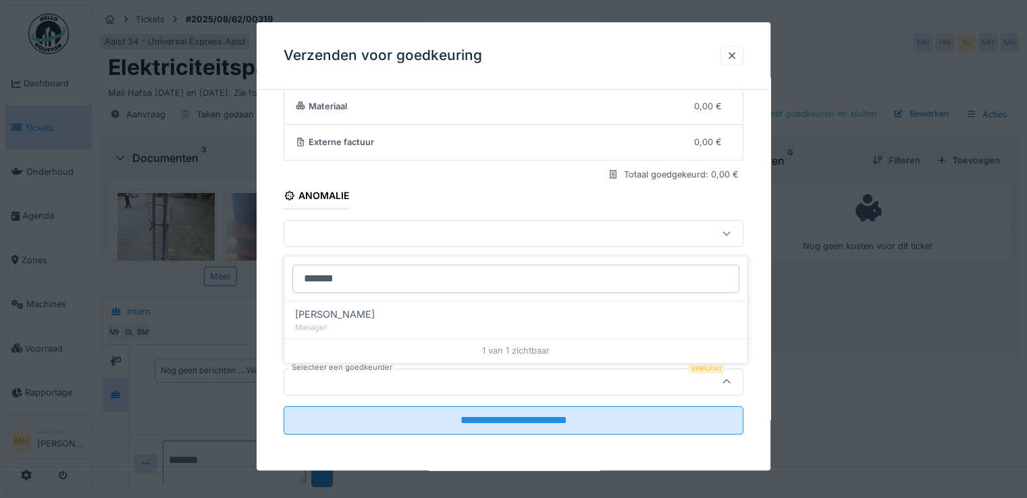
drag, startPoint x: 342, startPoint y: 309, endPoint x: 396, endPoint y: 320, distance: 54.4
click at [344, 308] on span "[PERSON_NAME]" at bounding box center [335, 314] width 80 height 15
type input "****"
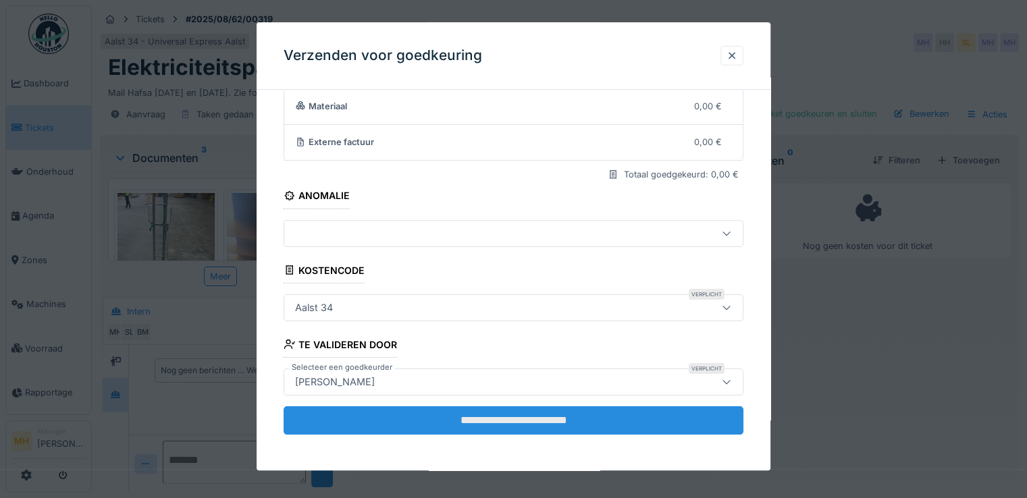
click at [427, 417] on input "**********" at bounding box center [514, 421] width 460 height 28
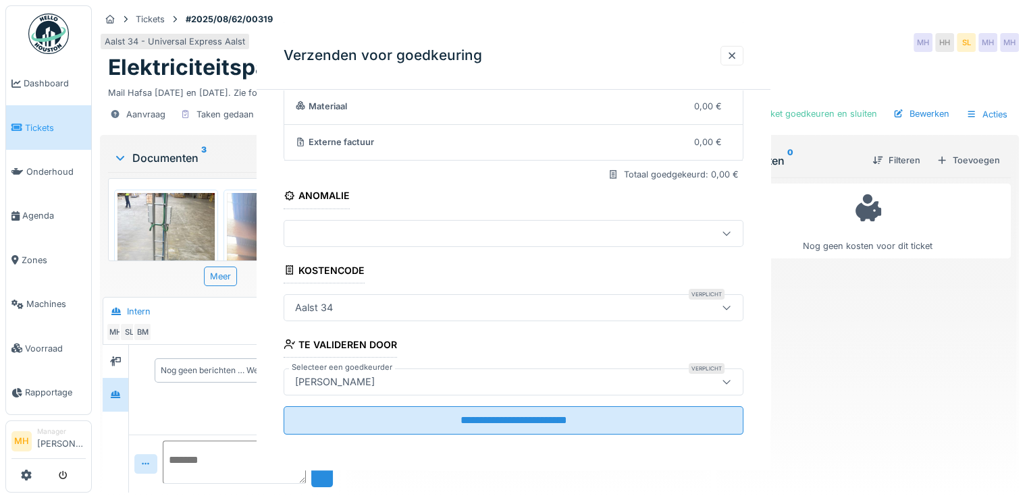
scroll to position [0, 0]
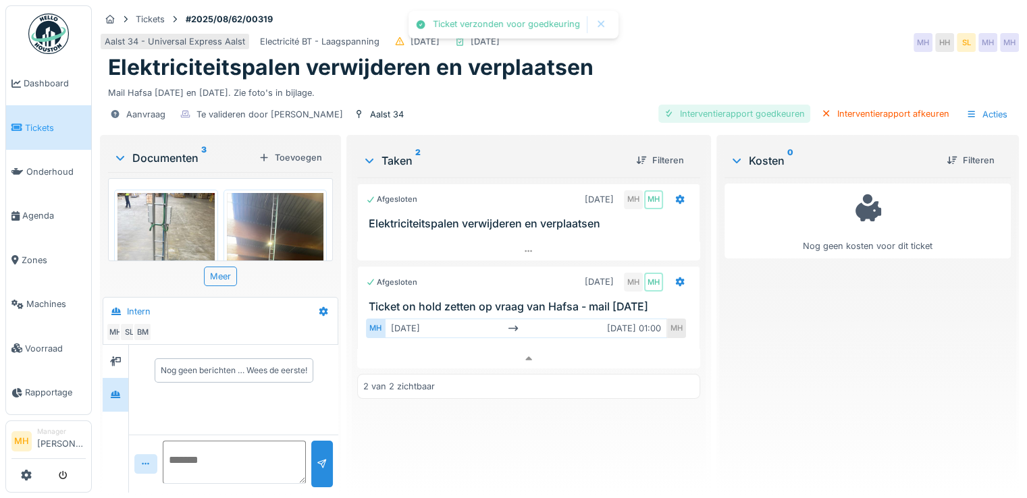
click at [753, 113] on div "Interventierapport goedkeuren" at bounding box center [734, 114] width 152 height 18
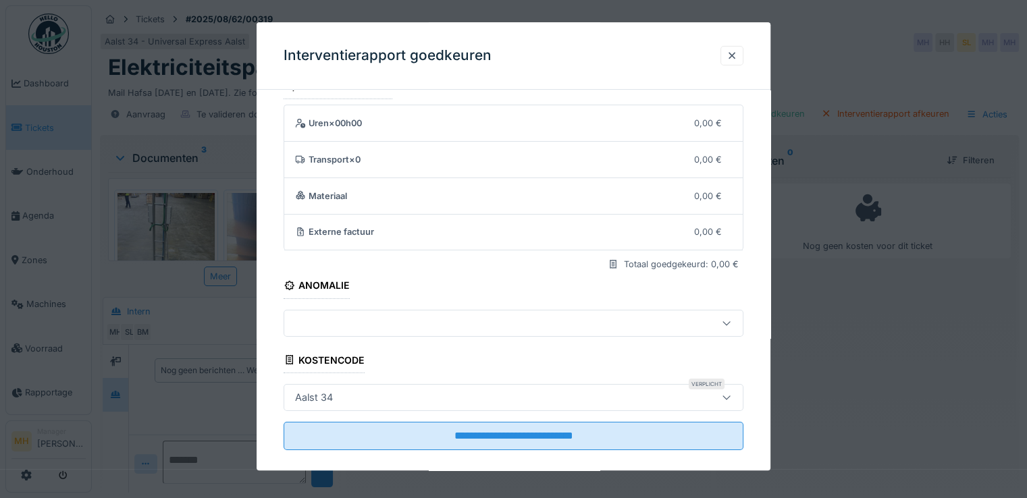
scroll to position [43, 0]
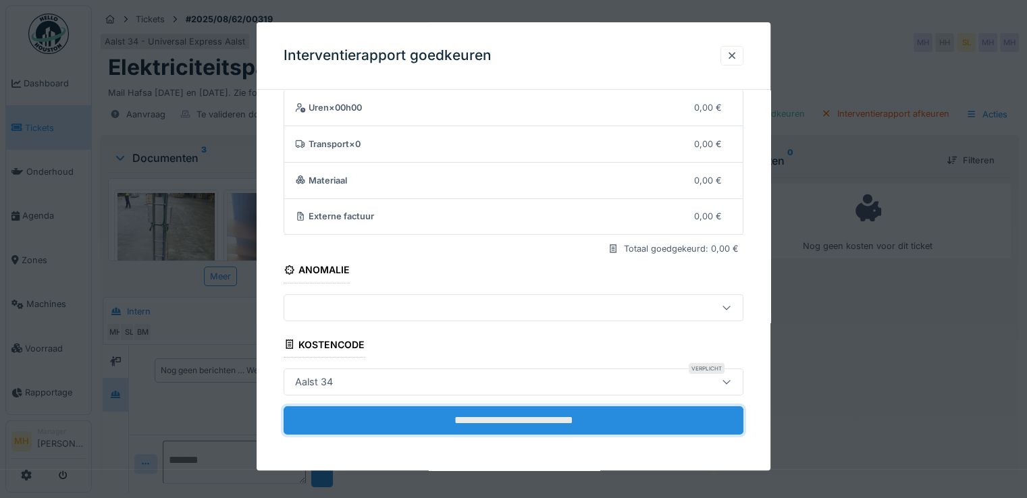
click at [550, 414] on input "**********" at bounding box center [514, 421] width 460 height 28
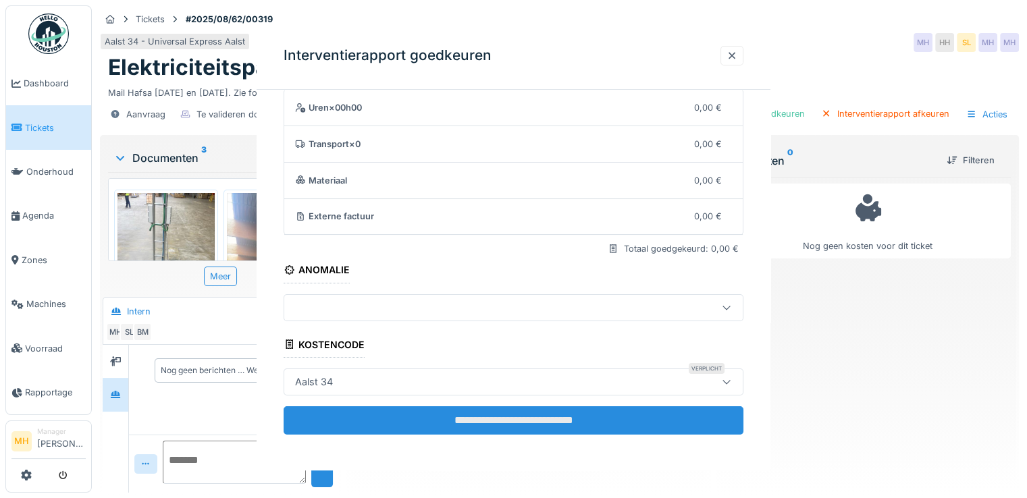
scroll to position [0, 0]
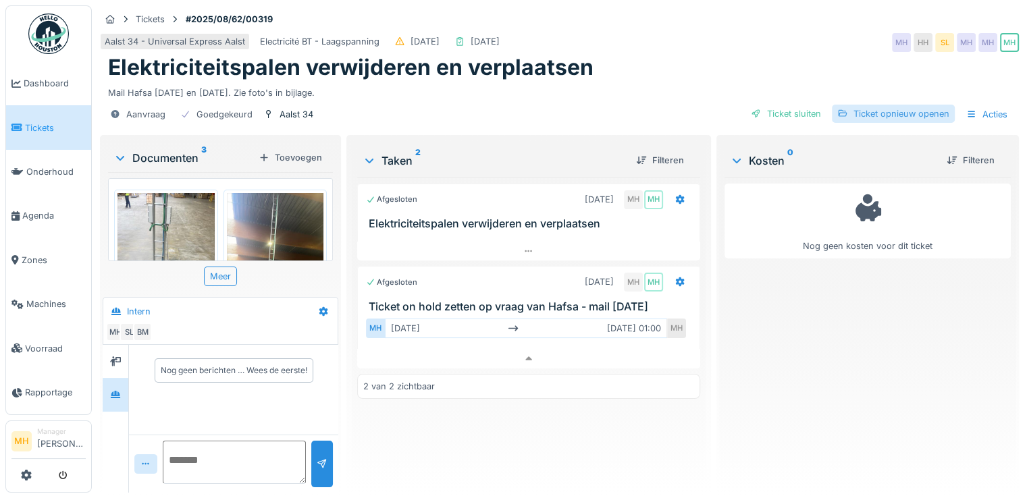
click at [902, 113] on div "Ticket opnieuw openen" at bounding box center [893, 114] width 123 height 18
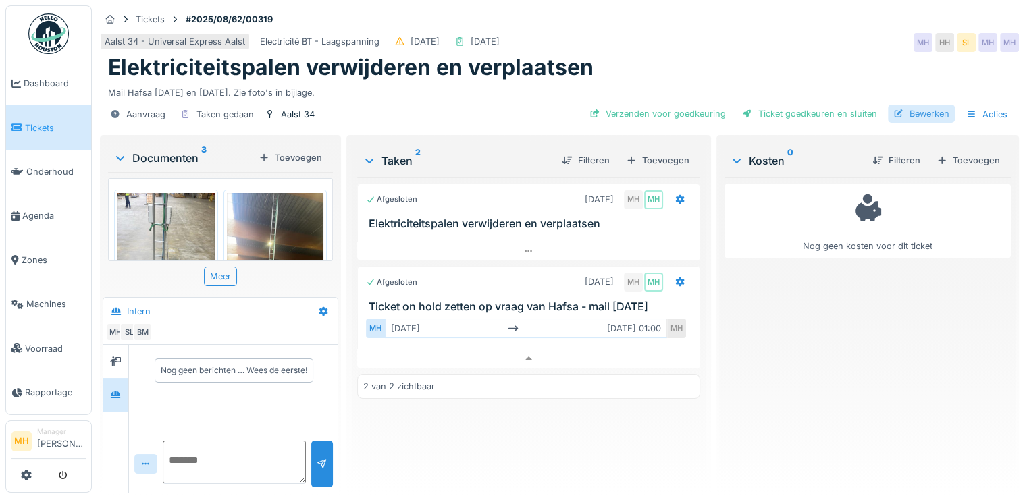
click at [919, 115] on div "Bewerken" at bounding box center [921, 114] width 67 height 18
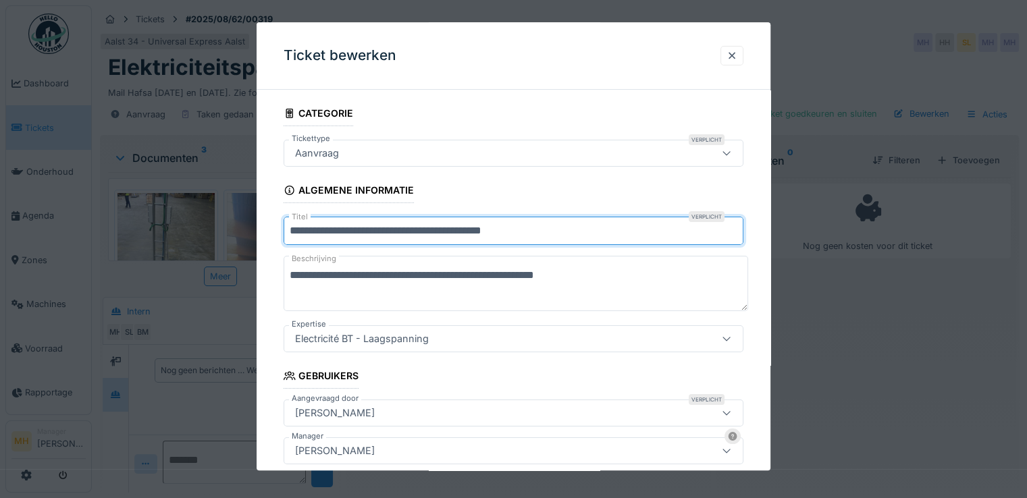
drag, startPoint x: 527, startPoint y: 227, endPoint x: 573, endPoint y: 230, distance: 46.0
click at [533, 226] on input "**********" at bounding box center [514, 231] width 460 height 28
paste input "**********"
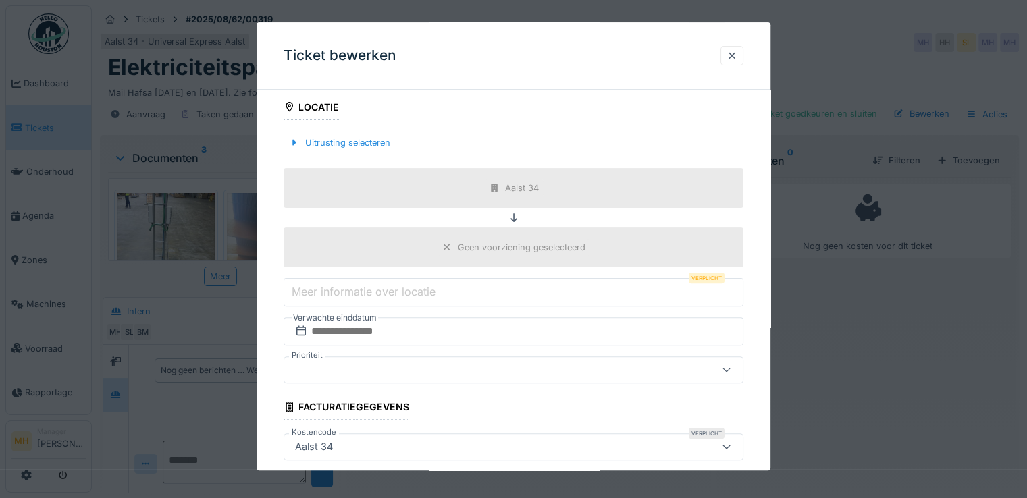
scroll to position [445, 0]
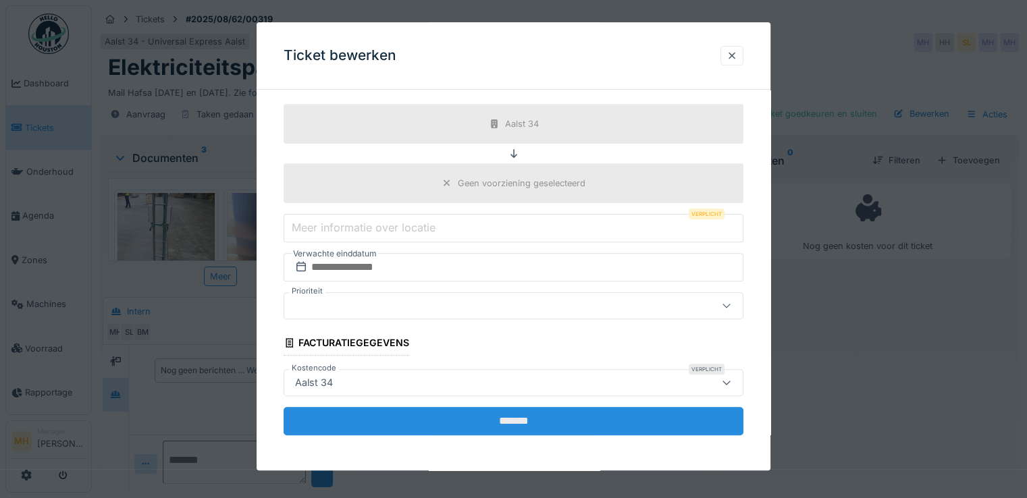
type input "**********"
click at [502, 414] on input "*******" at bounding box center [514, 421] width 460 height 28
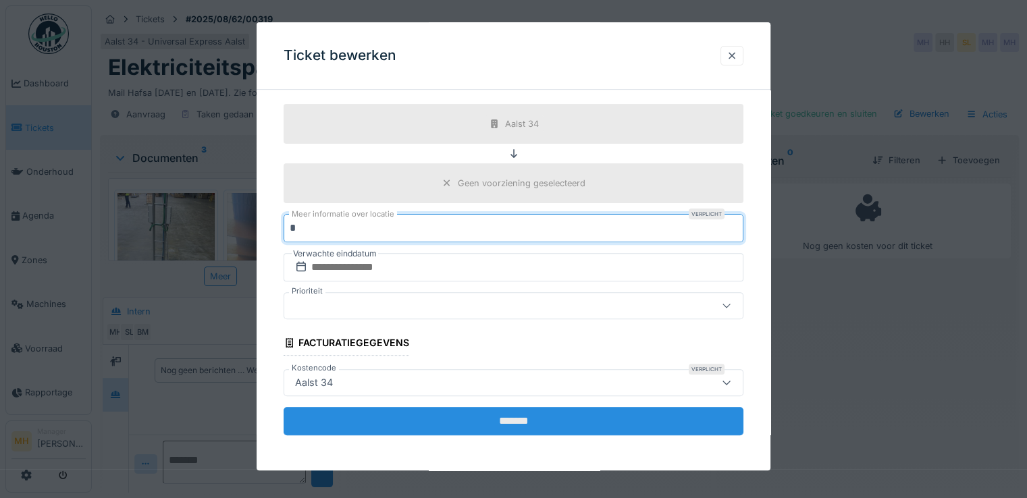
type input "*"
click at [430, 415] on input "*******" at bounding box center [514, 421] width 460 height 28
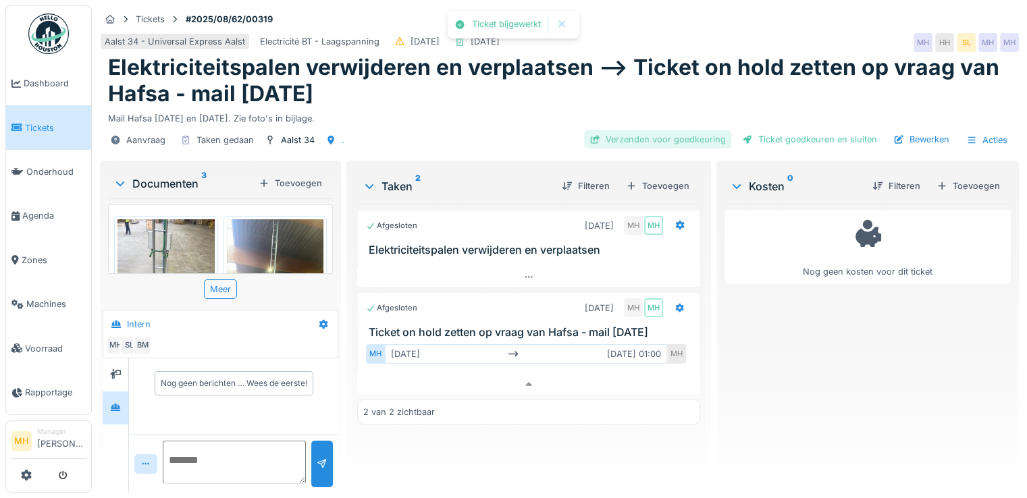
click at [686, 140] on div "Verzenden voor goedkeuring" at bounding box center [657, 139] width 147 height 18
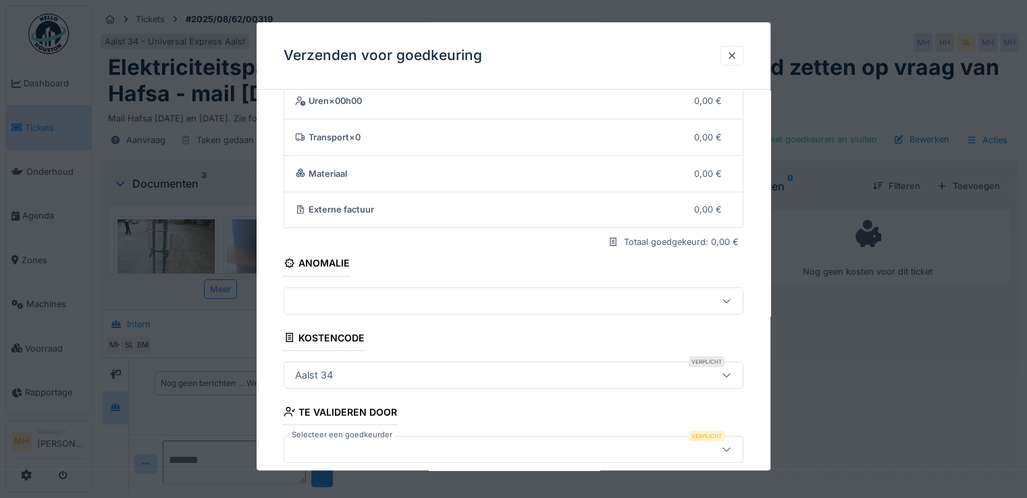
scroll to position [117, 0]
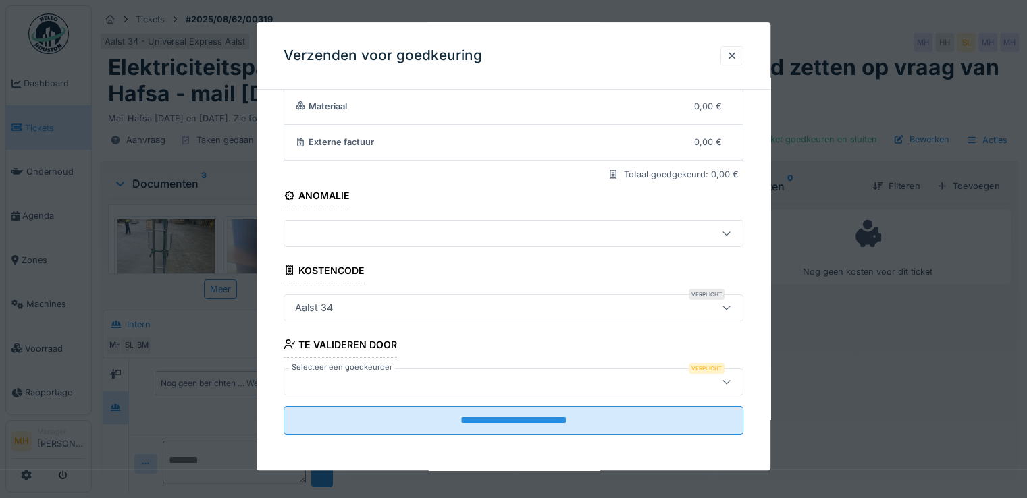
click at [338, 375] on div at bounding box center [486, 382] width 392 height 15
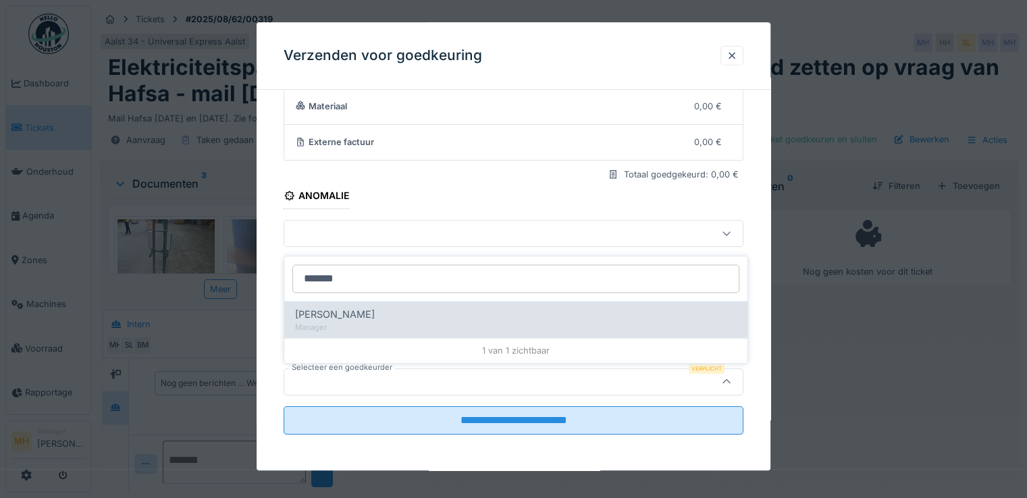
type input "*******"
click at [398, 317] on div "[PERSON_NAME]" at bounding box center [516, 314] width 442 height 15
type input "****"
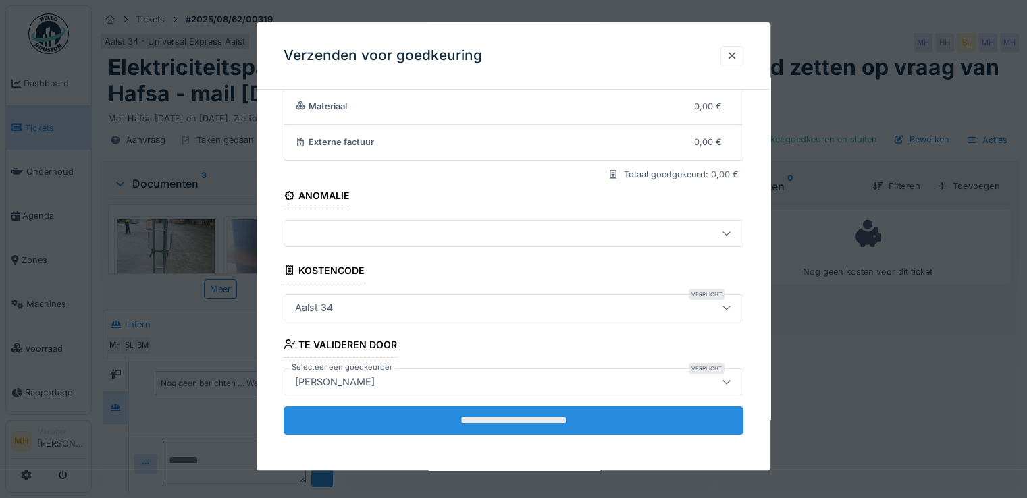
click at [485, 414] on input "**********" at bounding box center [514, 421] width 460 height 28
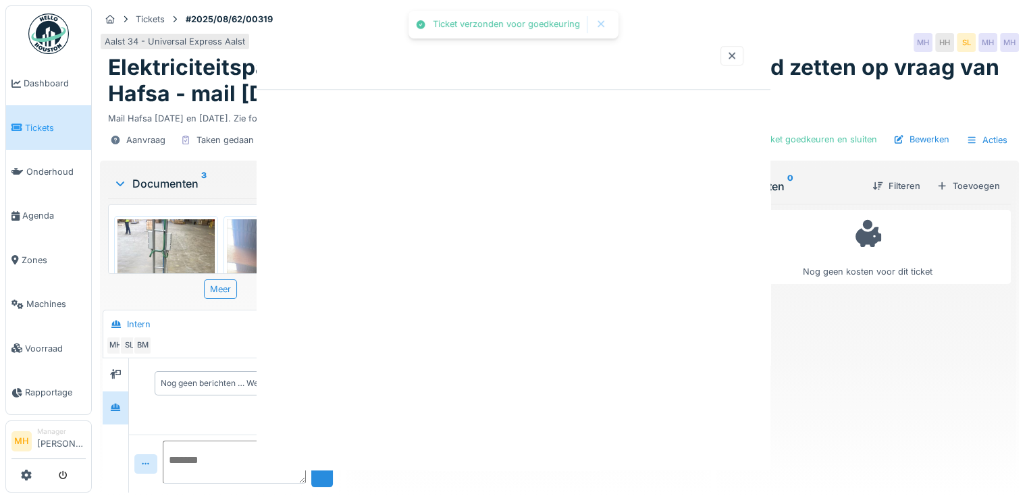
scroll to position [0, 0]
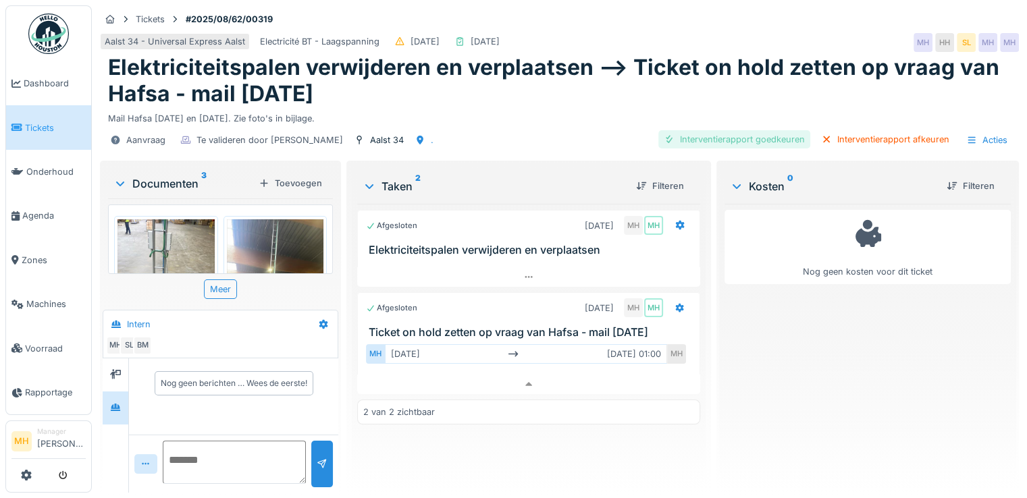
click at [745, 141] on div "Interventierapport goedkeuren" at bounding box center [734, 139] width 152 height 18
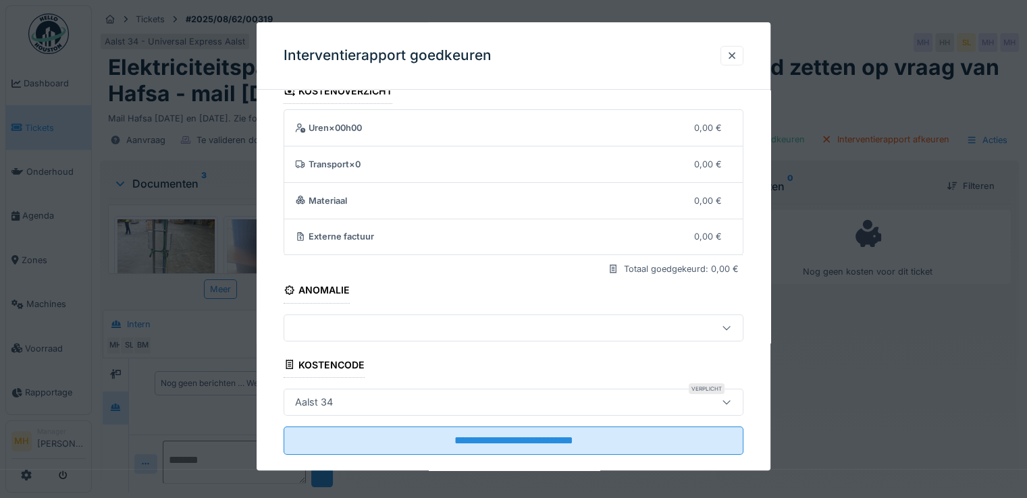
scroll to position [43, 0]
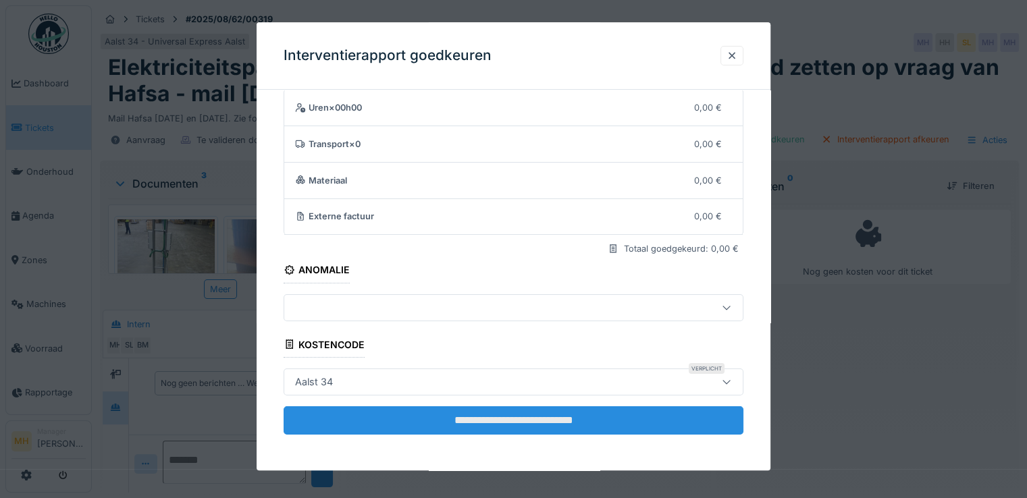
click at [523, 416] on input "**********" at bounding box center [514, 421] width 460 height 28
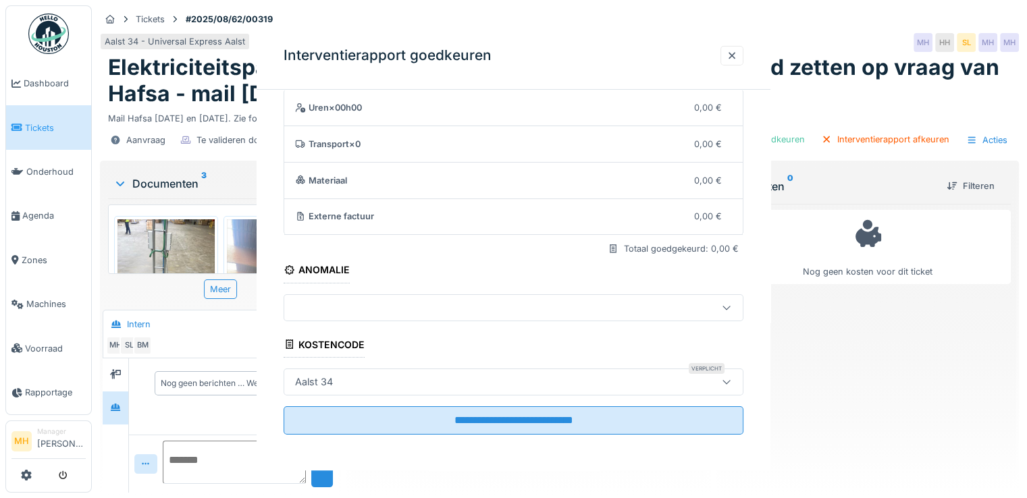
scroll to position [0, 0]
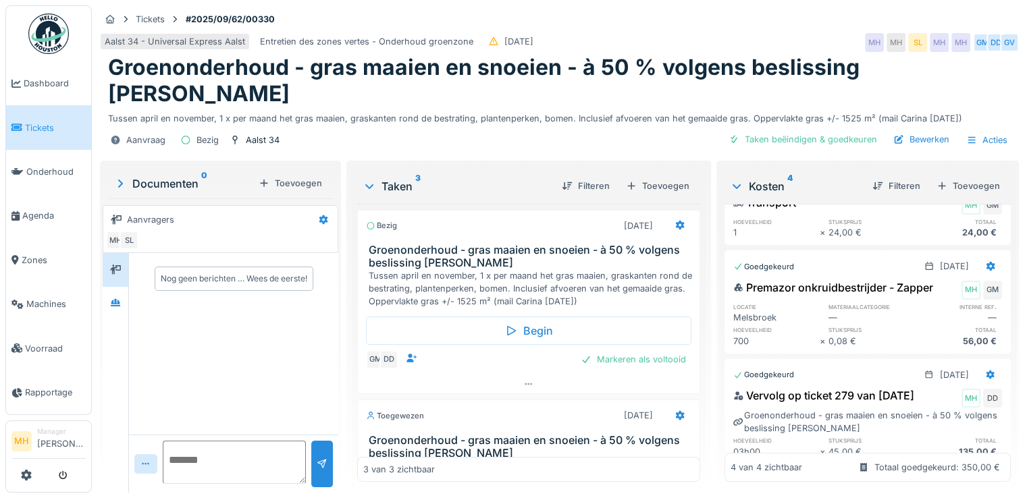
scroll to position [19, 0]
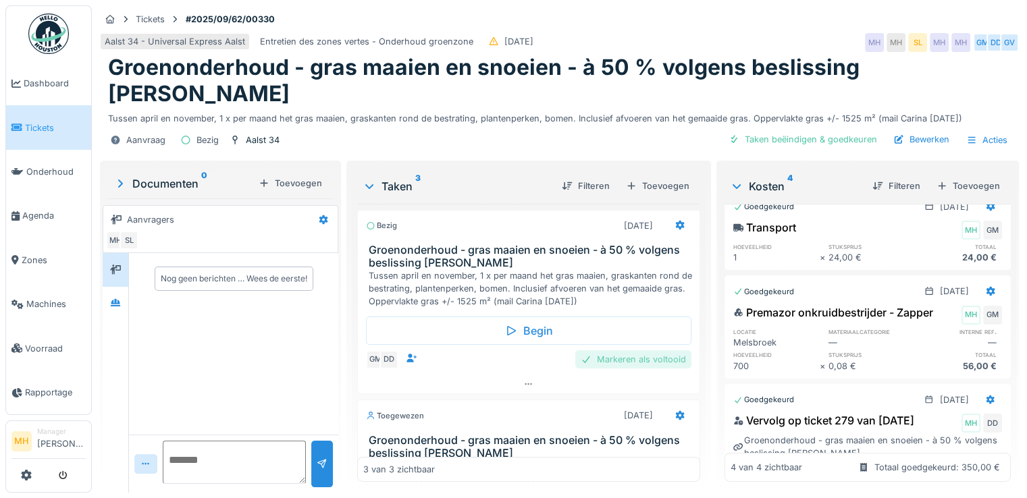
click at [630, 351] on div "Markeren als voltooid" at bounding box center [633, 360] width 116 height 18
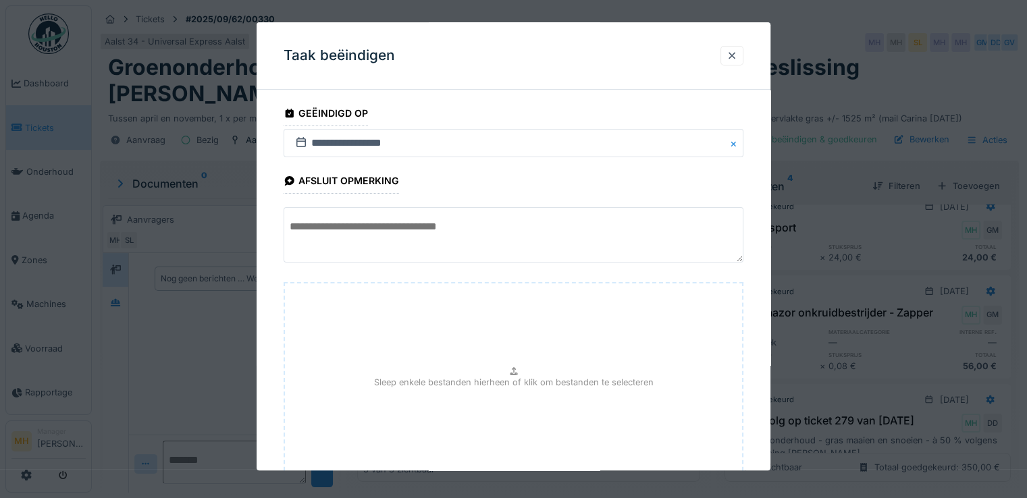
click at [738, 144] on button "Close" at bounding box center [736, 143] width 15 height 28
click at [353, 148] on input "text" at bounding box center [514, 143] width 460 height 28
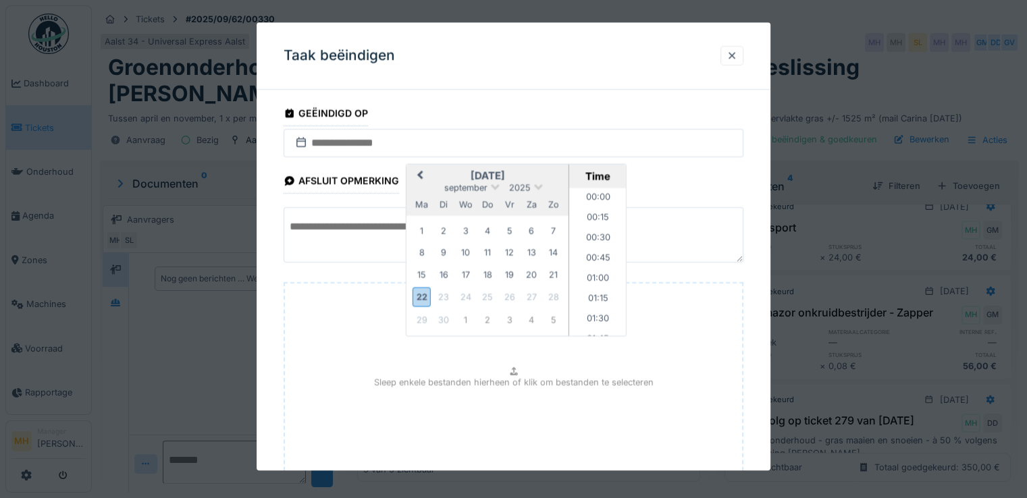
scroll to position [1152, 0]
click at [420, 172] on span "Previous Month" at bounding box center [420, 176] width 0 height 16
click at [467, 301] on div "20" at bounding box center [466, 297] width 18 height 18
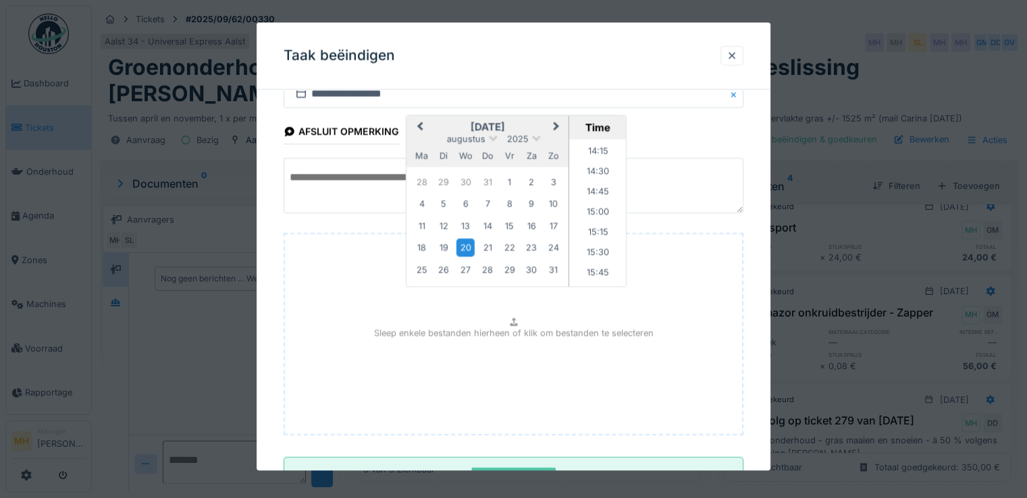
scroll to position [101, 0]
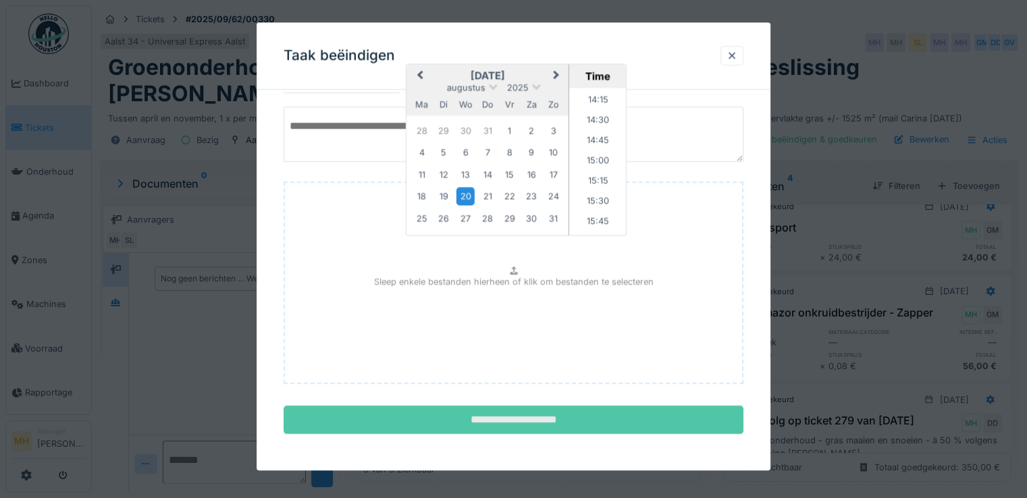
click at [470, 419] on input "**********" at bounding box center [514, 421] width 460 height 28
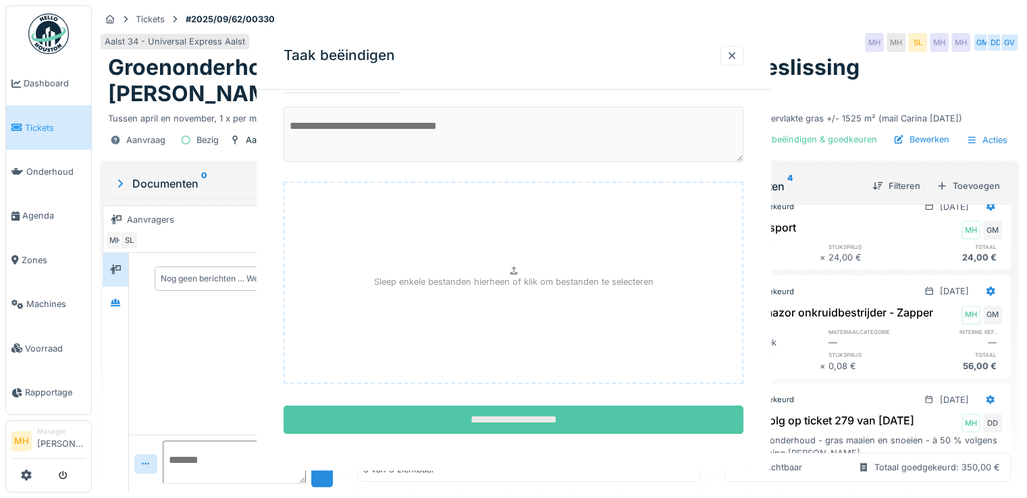
scroll to position [0, 0]
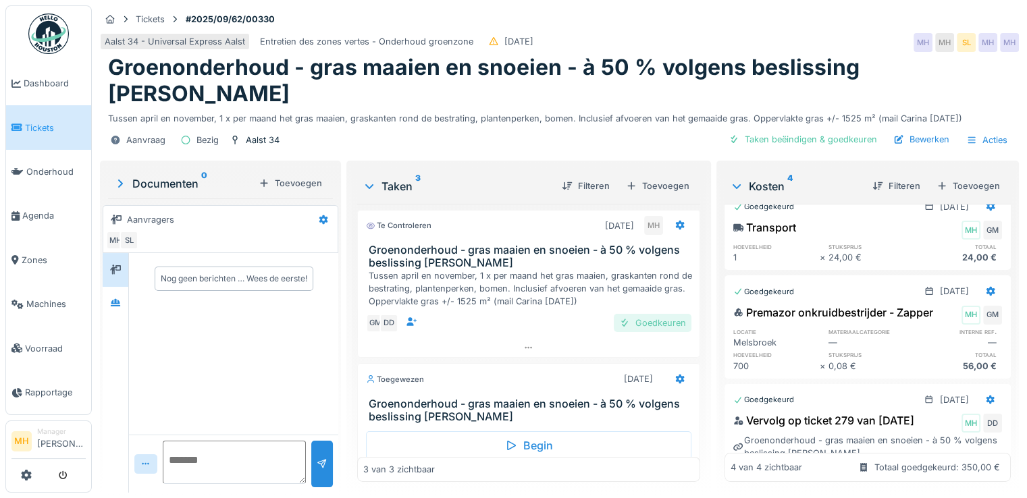
click at [626, 314] on div "Goedkeuren" at bounding box center [653, 323] width 78 height 18
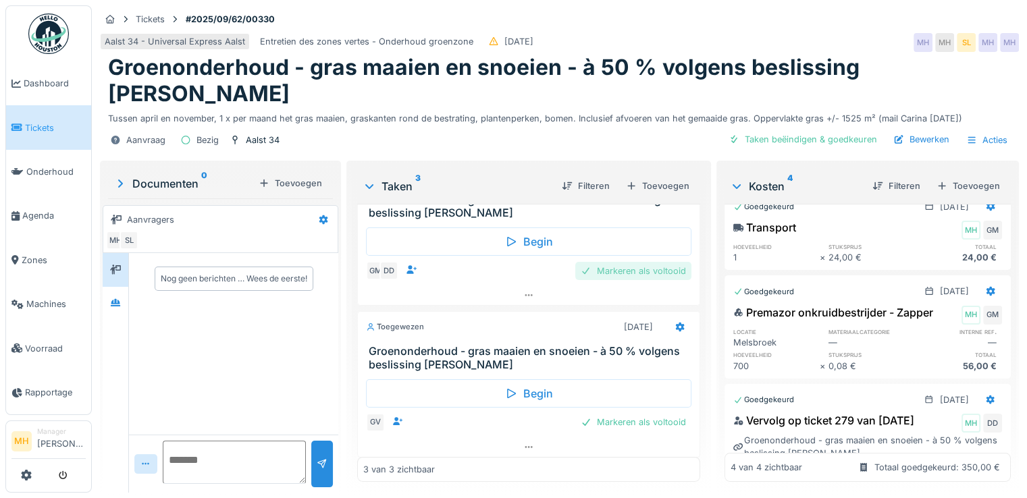
scroll to position [149, 0]
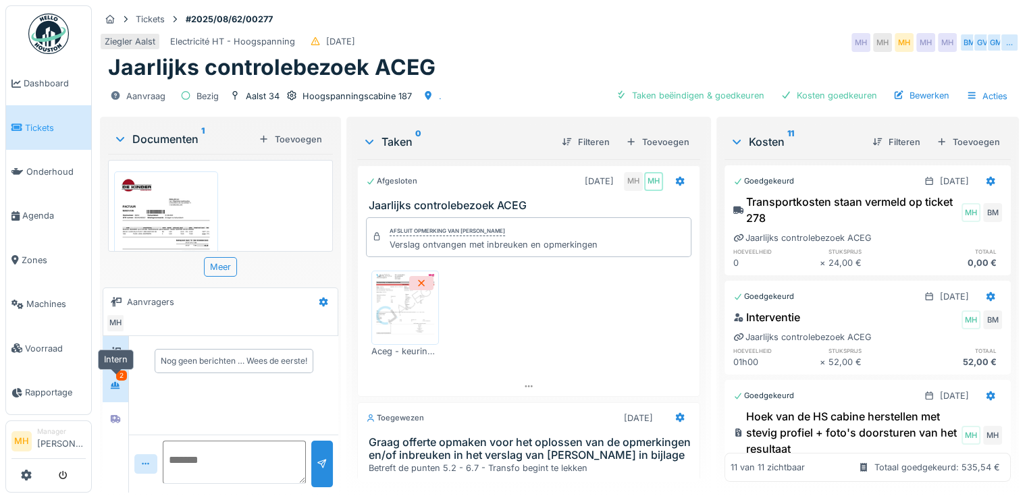
click at [113, 385] on icon at bounding box center [115, 385] width 9 height 7
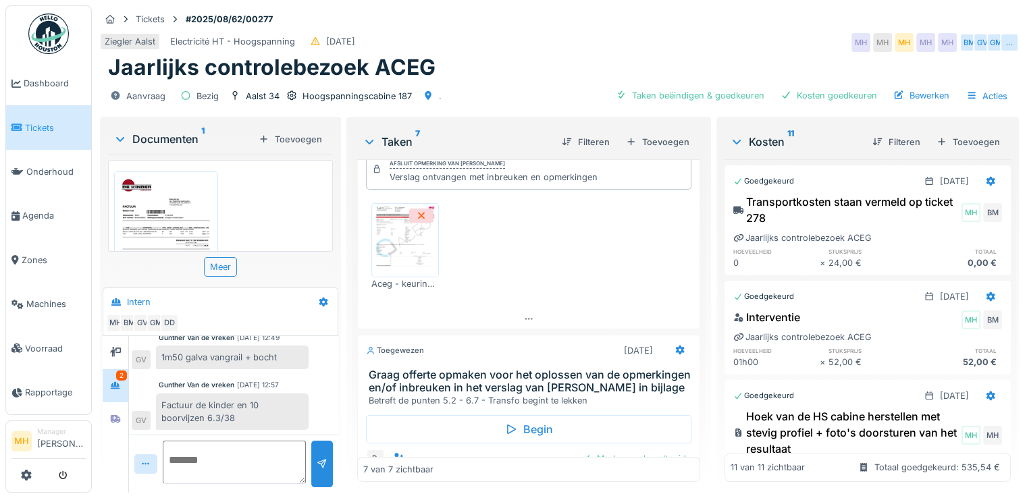
scroll to position [135, 0]
